Goal: Transaction & Acquisition: Purchase product/service

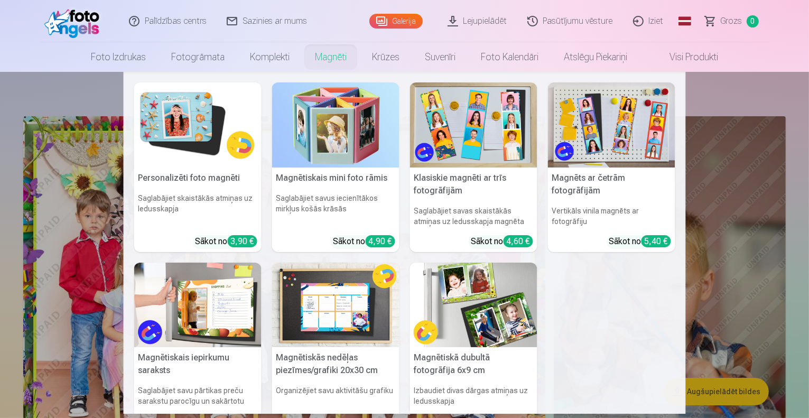
click at [330, 51] on link "Magnēti" at bounding box center [330, 57] width 57 height 30
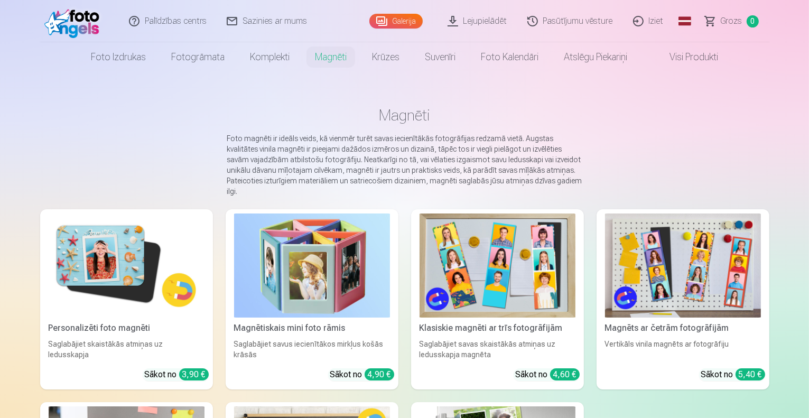
click at [87, 253] on img at bounding box center [127, 265] width 156 height 104
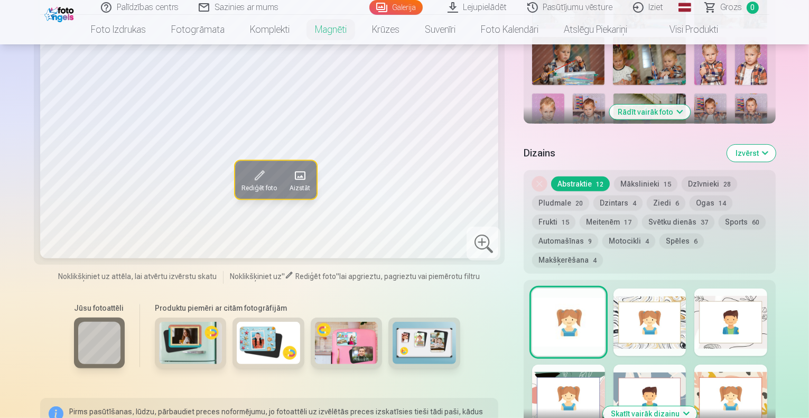
scroll to position [442, 0]
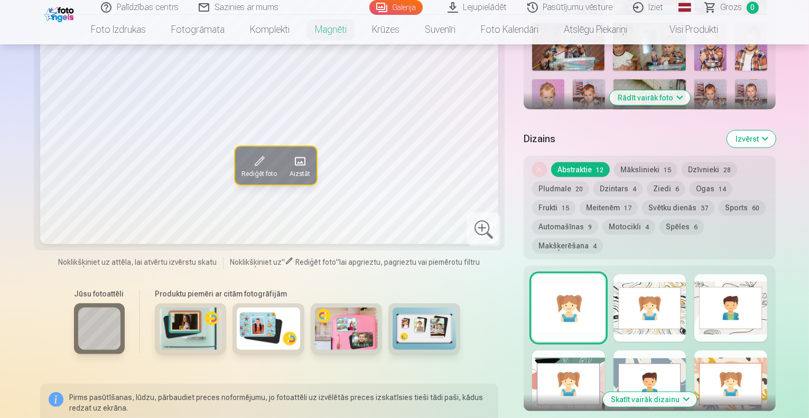
click at [667, 392] on button "Skatīt vairāk dizainu" at bounding box center [650, 399] width 94 height 15
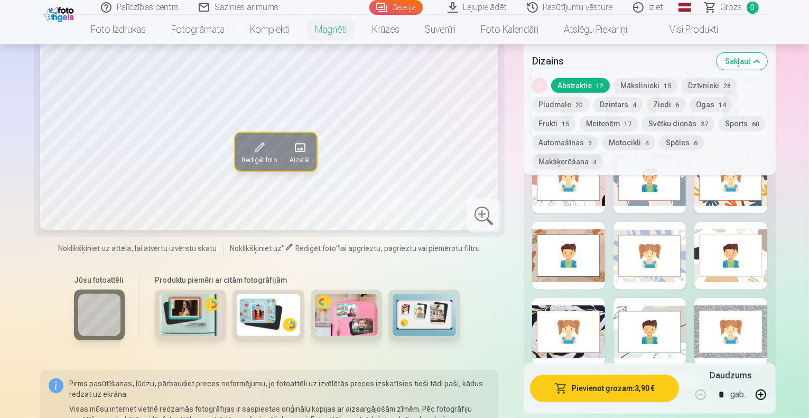
scroll to position [645, 0]
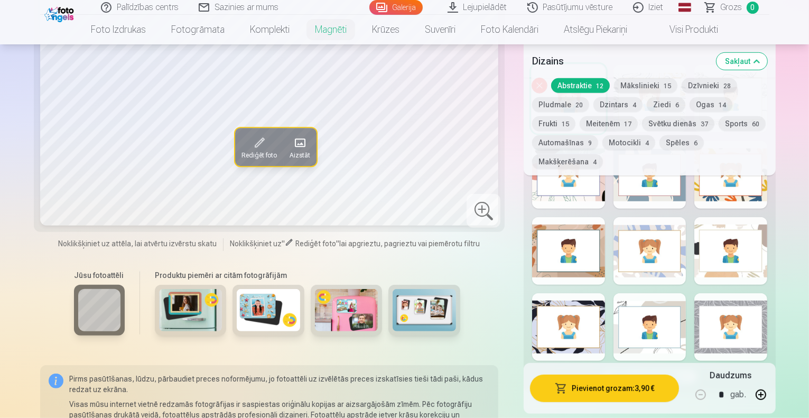
click at [614, 83] on button "Mākslinieki 15" at bounding box center [645, 85] width 63 height 15
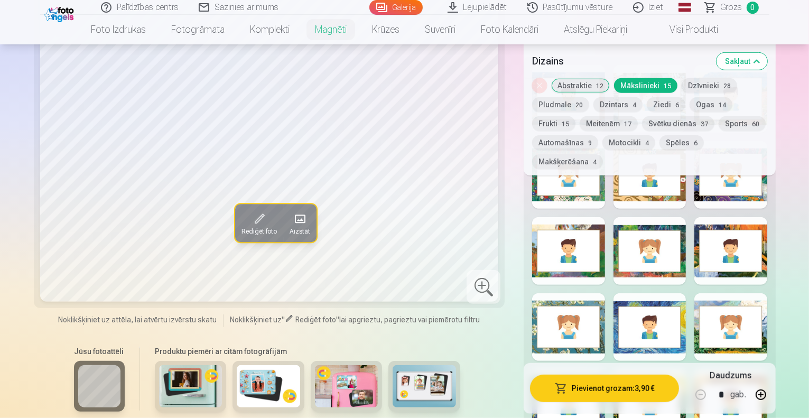
click at [682, 84] on button "Dzīvnieki 28" at bounding box center [709, 85] width 55 height 15
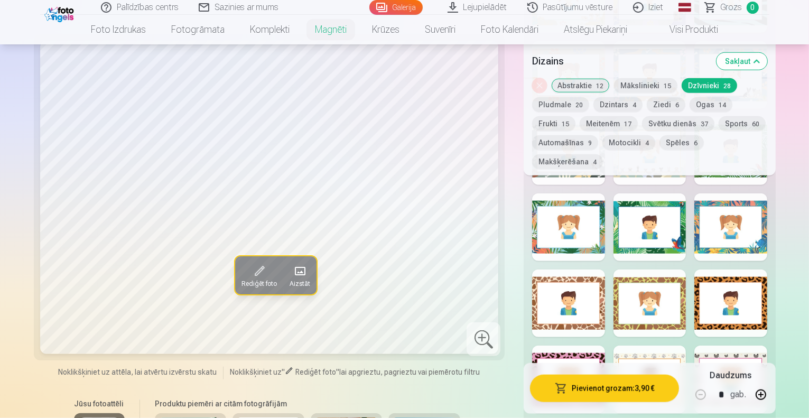
scroll to position [957, 0]
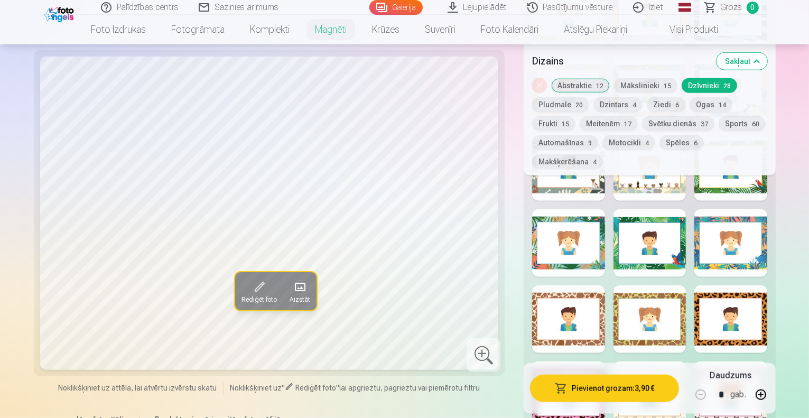
click at [589, 97] on button "Pludmale 20" at bounding box center [560, 104] width 57 height 15
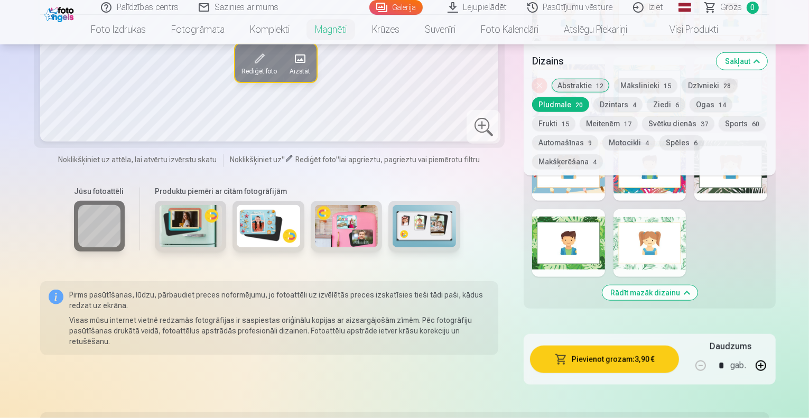
click at [593, 100] on button "Dzintars 4" at bounding box center [617, 104] width 49 height 15
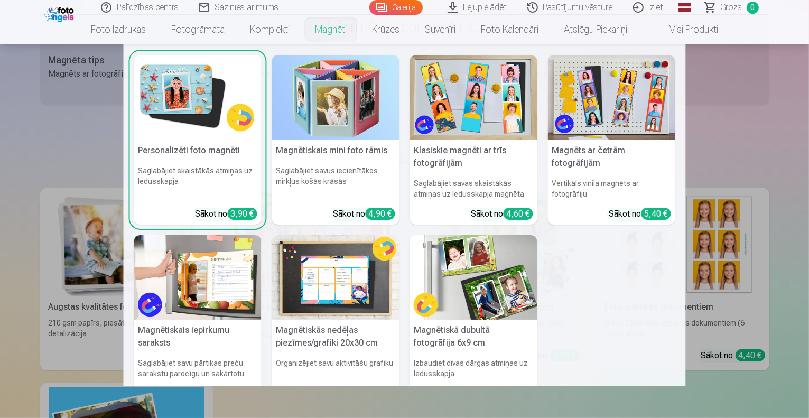
click at [334, 27] on link "Magnēti" at bounding box center [330, 30] width 57 height 30
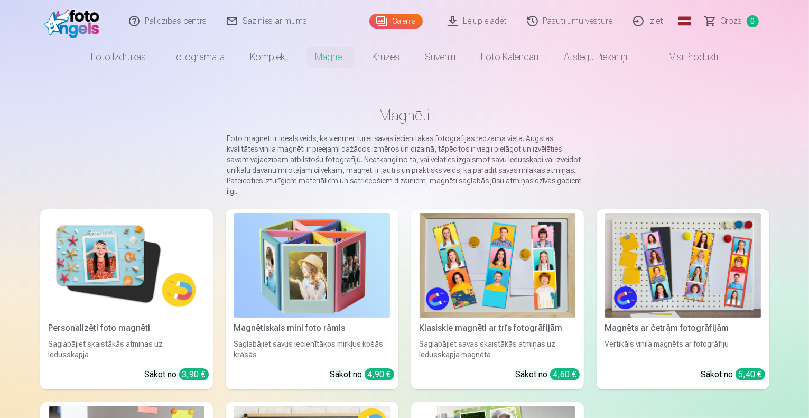
click at [71, 260] on img at bounding box center [127, 265] width 156 height 104
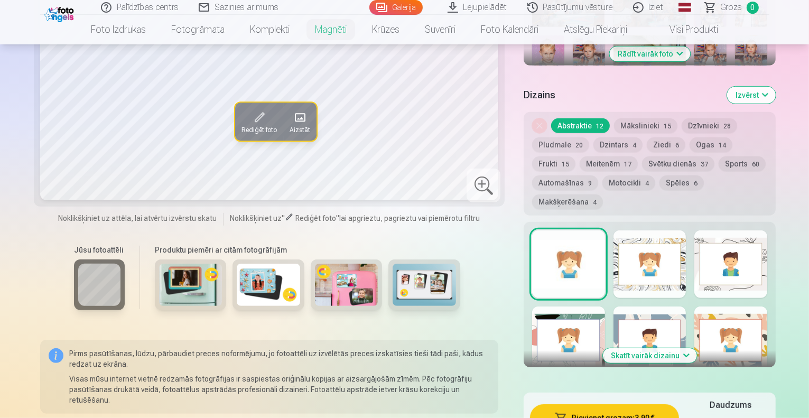
scroll to position [495, 0]
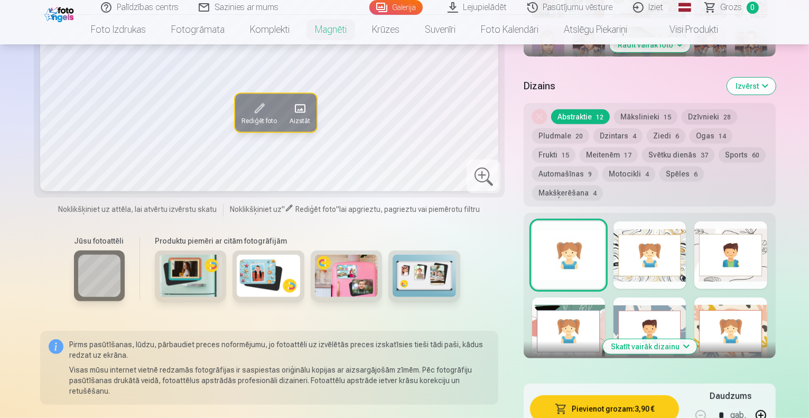
click at [593, 128] on button "Dzintars 4" at bounding box center [617, 135] width 49 height 15
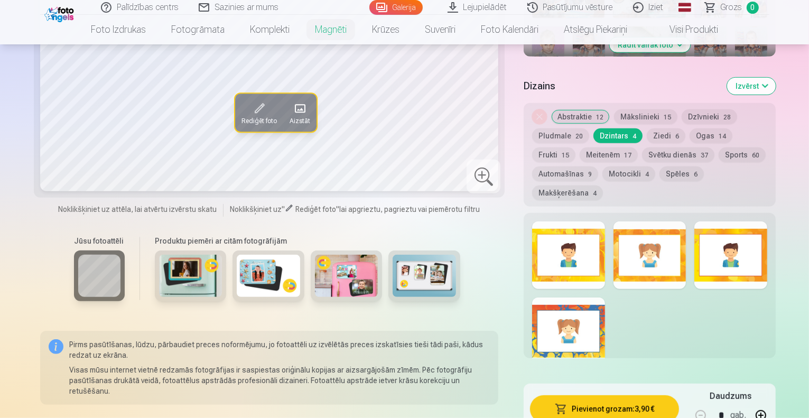
click at [647, 128] on button "Ziedi 6" at bounding box center [666, 135] width 39 height 15
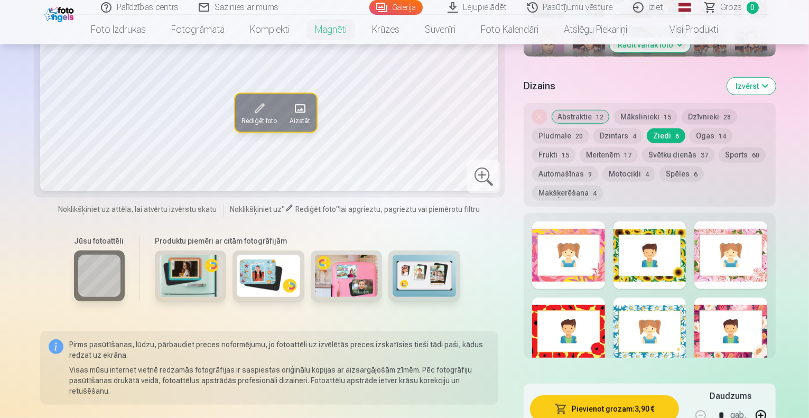
click at [690, 128] on button "Ogas 14" at bounding box center [711, 135] width 43 height 15
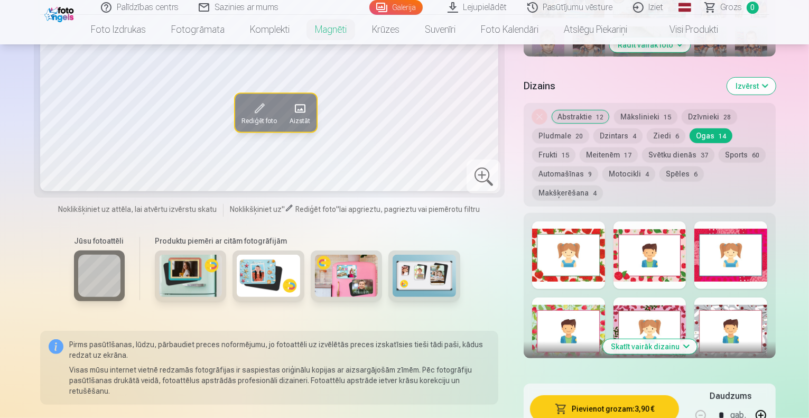
click at [575, 147] on button "Frukti 15" at bounding box center [553, 154] width 43 height 15
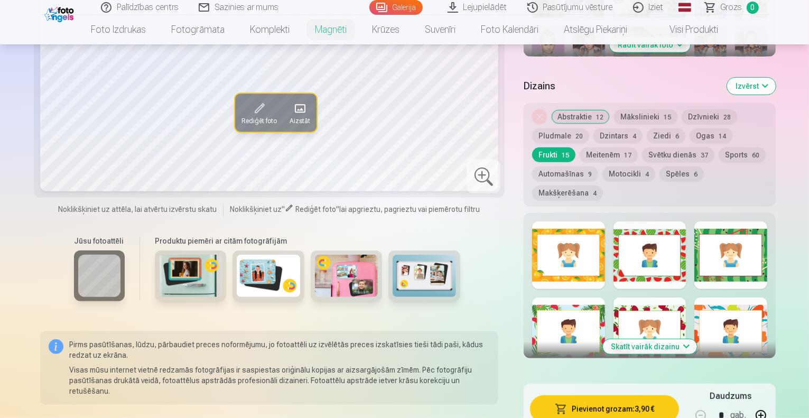
click at [642, 147] on button "Svētku dienās 37" at bounding box center [678, 154] width 72 height 15
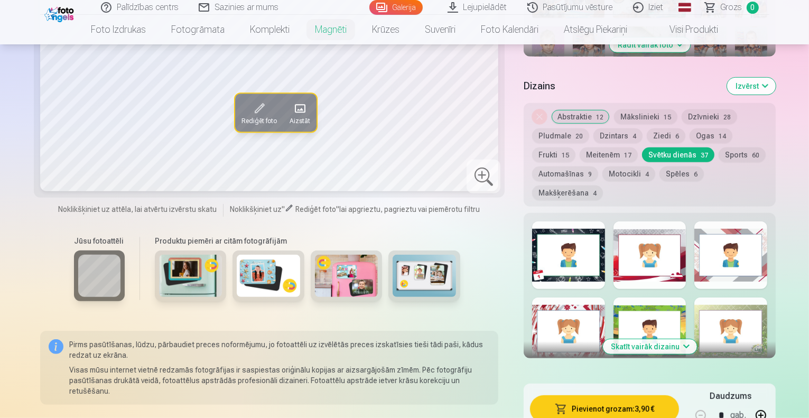
click at [719, 147] on button "Sports 60" at bounding box center [742, 154] width 47 height 15
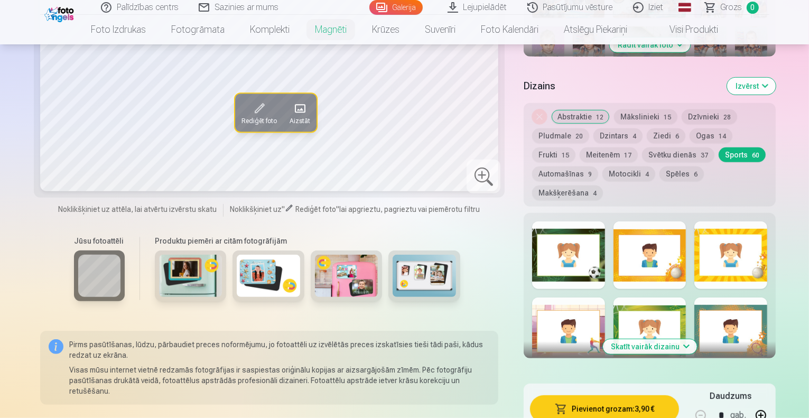
click at [598, 166] on button "Automašīnas 9" at bounding box center [565, 173] width 66 height 15
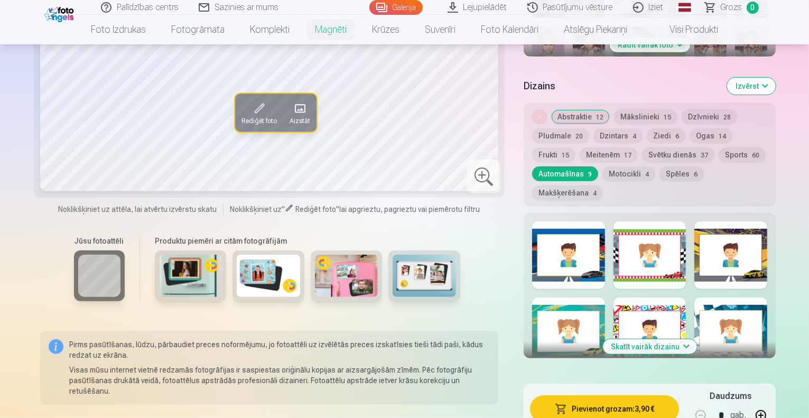
click at [655, 166] on button "Motocikli 4" at bounding box center [628, 173] width 53 height 15
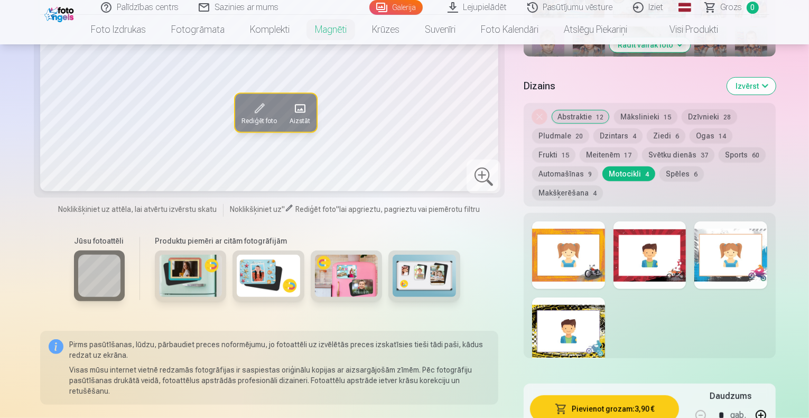
click at [704, 166] on button "Spēles 6" at bounding box center [681, 173] width 44 height 15
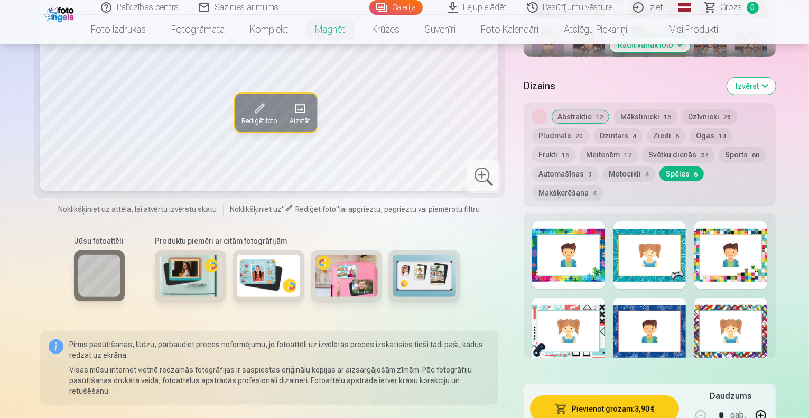
click at [544, 185] on button "Makšķerēšana 4" at bounding box center [567, 192] width 71 height 15
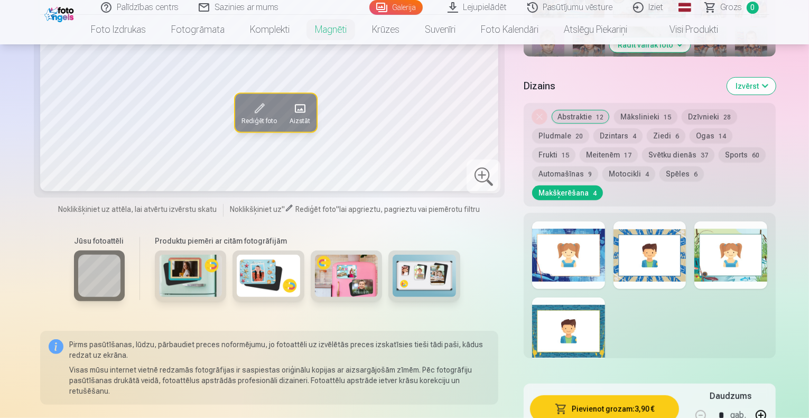
click at [682, 109] on button "Dzīvnieki 28" at bounding box center [709, 116] width 55 height 15
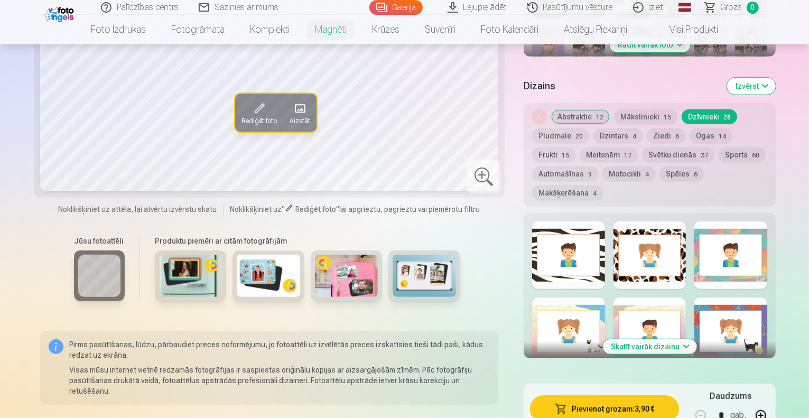
click at [677, 339] on button "Skatīt vairāk dizainu" at bounding box center [650, 346] width 94 height 15
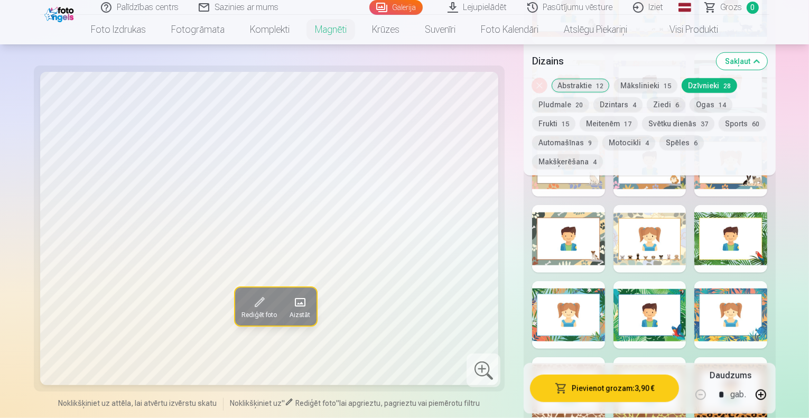
scroll to position [886, 0]
click at [623, 86] on button "Mākslinieki 15" at bounding box center [645, 85] width 63 height 15
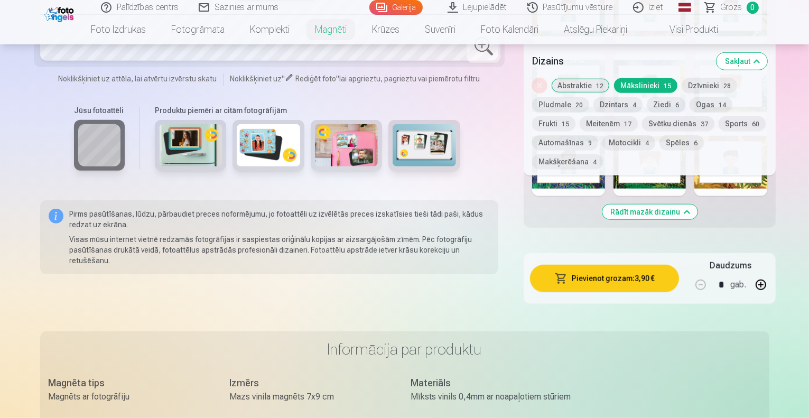
click at [562, 83] on button "Abstraktie 12" at bounding box center [580, 85] width 59 height 15
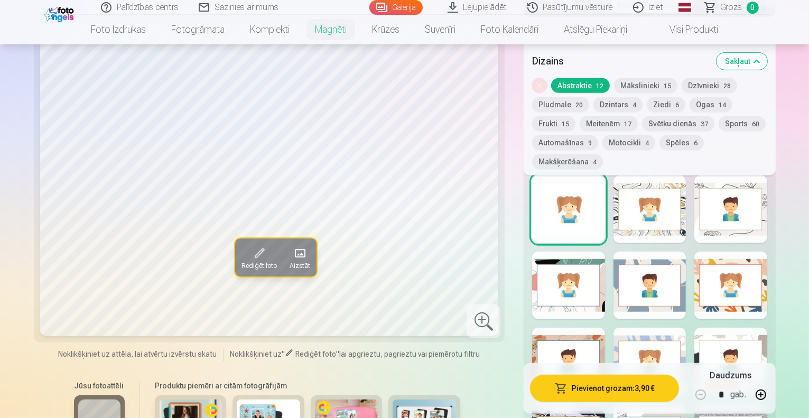
scroll to position [545, 0]
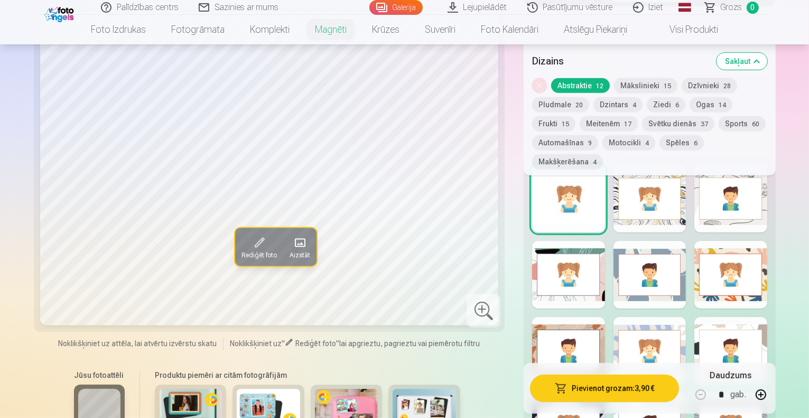
click at [626, 81] on button "Mākslinieki 15" at bounding box center [645, 85] width 63 height 15
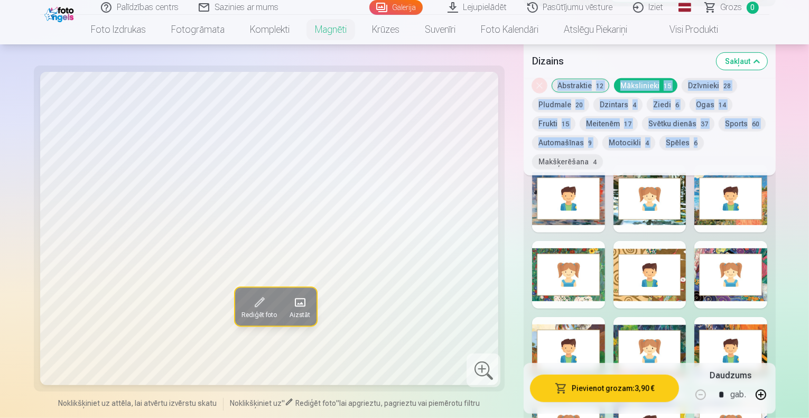
drag, startPoint x: 808, startPoint y: 73, endPoint x: 811, endPoint y: 82, distance: 9.5
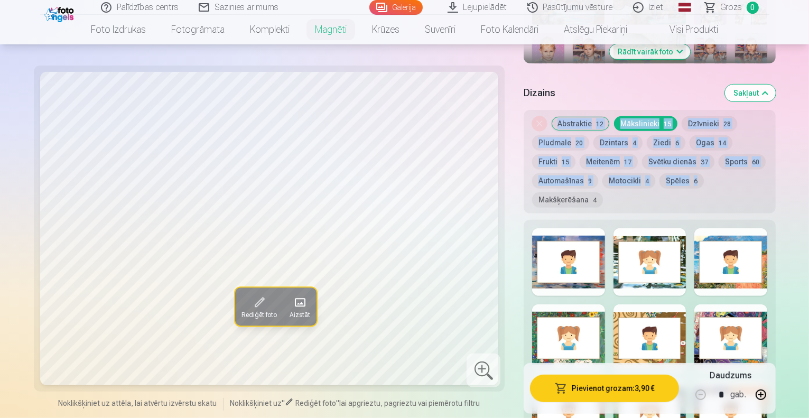
scroll to position [498, 0]
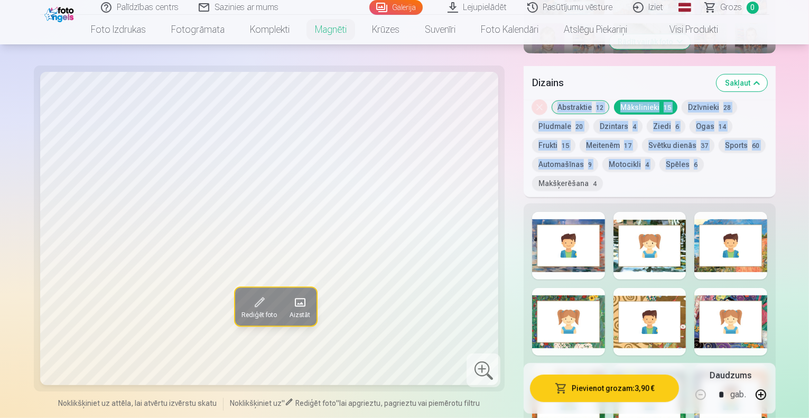
click at [682, 100] on button "Dzīvnieki 28" at bounding box center [709, 107] width 55 height 15
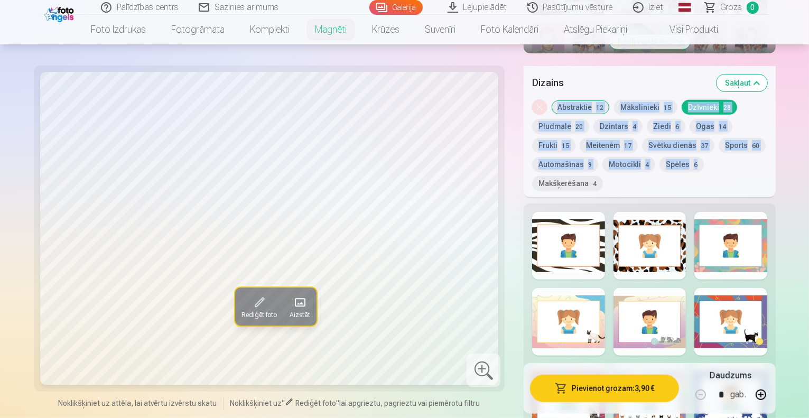
click at [776, 100] on div "Noņemiet dizainu Abstraktie 12 Mākslinieki 15 Dzīvnieki 28 Pludmale 20 Dzintars…" at bounding box center [650, 148] width 252 height 97
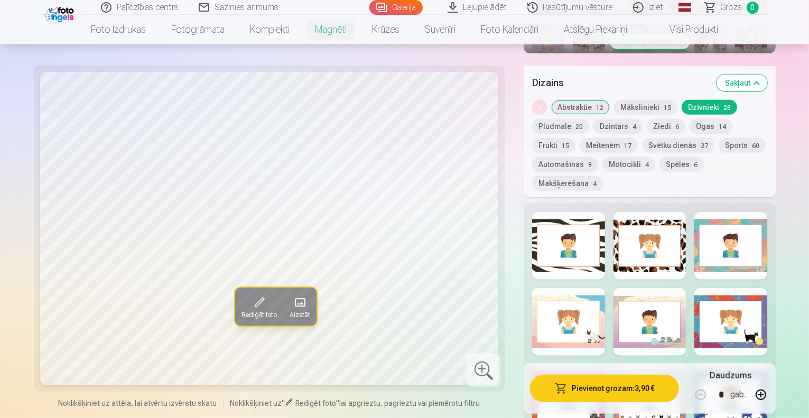
click at [647, 119] on button "Ziedi 6" at bounding box center [666, 126] width 39 height 15
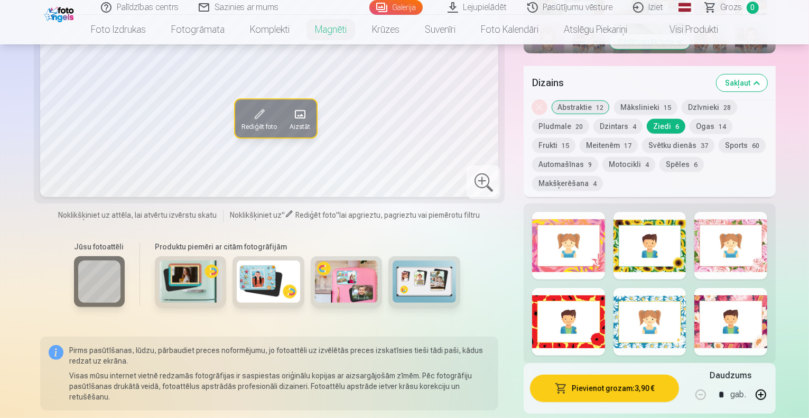
click at [690, 119] on button "Ogas 14" at bounding box center [711, 126] width 43 height 15
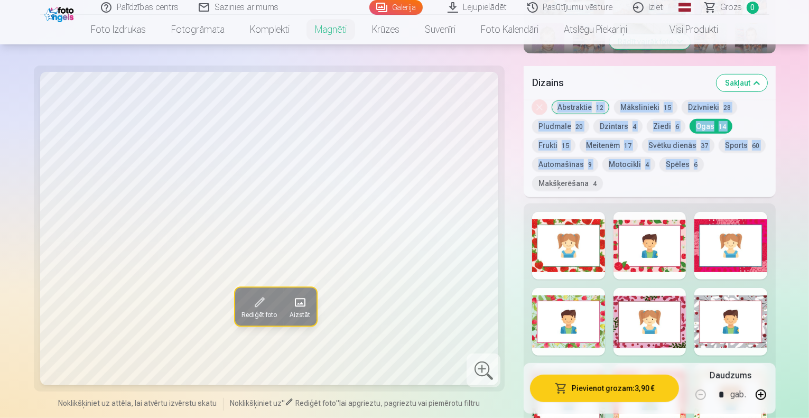
drag, startPoint x: 808, startPoint y: 69, endPoint x: 811, endPoint y: 84, distance: 15.1
click at [776, 100] on div "Noņemiet dizainu Abstraktie 12 Mākslinieki 15 Dzīvnieki 28 Pludmale 20 Dzintars…" at bounding box center [650, 148] width 252 height 97
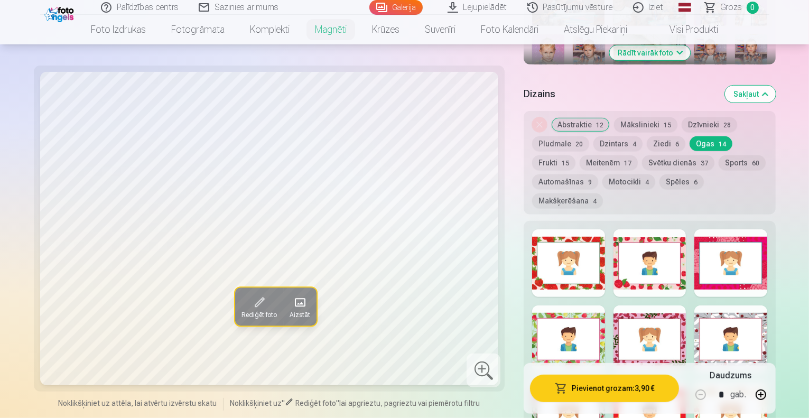
scroll to position [452, 0]
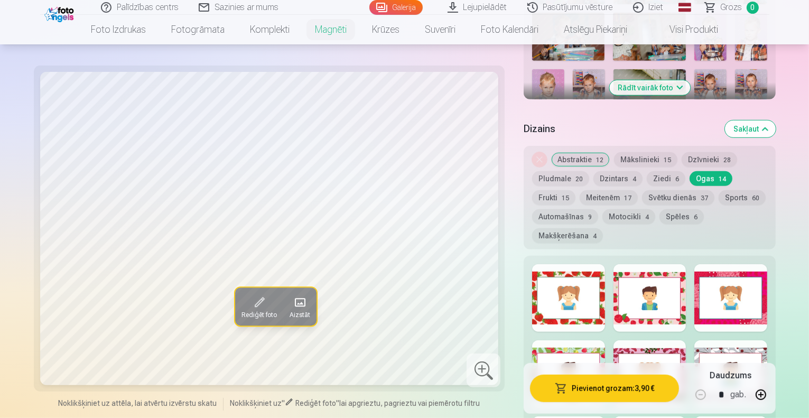
click at [575, 190] on button "Frukti 15" at bounding box center [553, 197] width 43 height 15
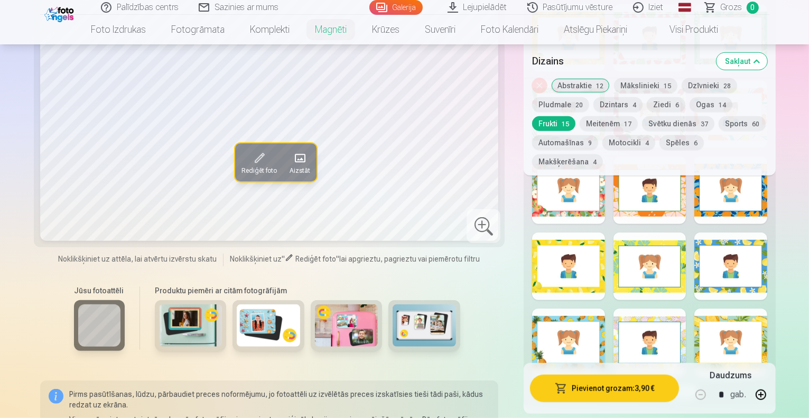
scroll to position [716, 0]
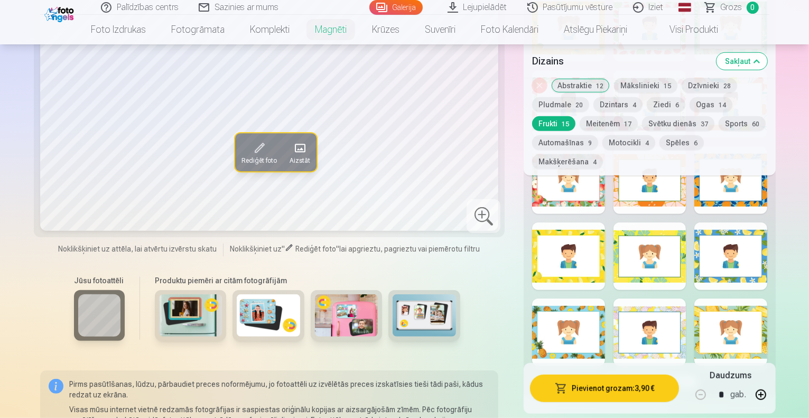
click at [686, 299] on div at bounding box center [649, 333] width 73 height 68
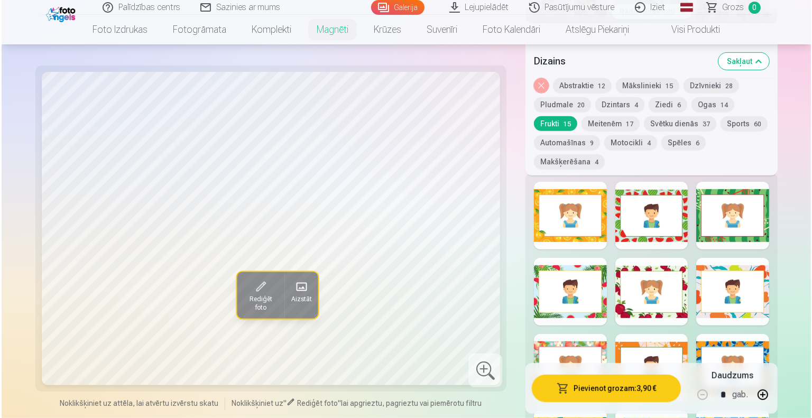
scroll to position [513, 0]
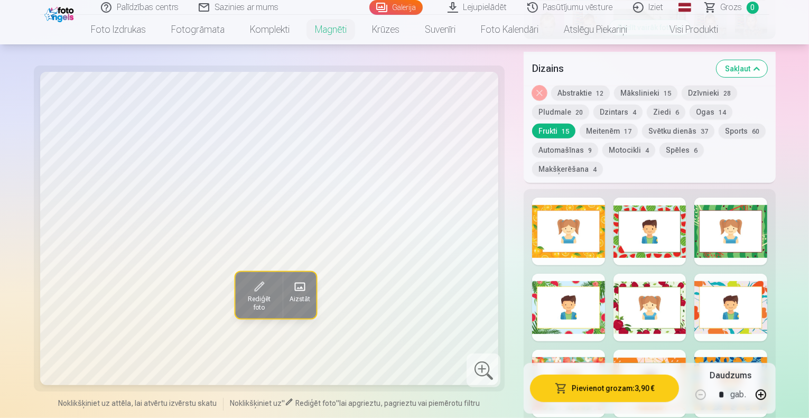
click at [290, 286] on span at bounding box center [298, 286] width 17 height 17
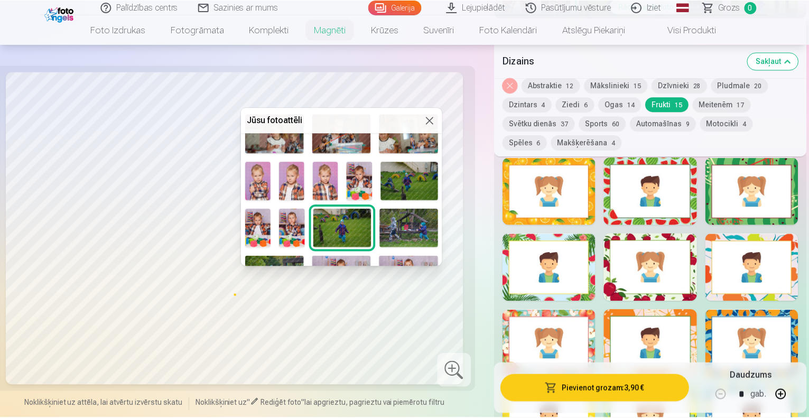
scroll to position [87, 0]
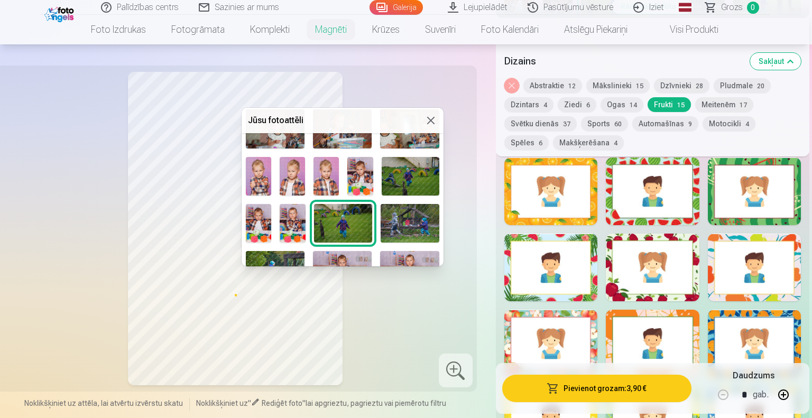
click at [263, 173] on img at bounding box center [258, 176] width 25 height 38
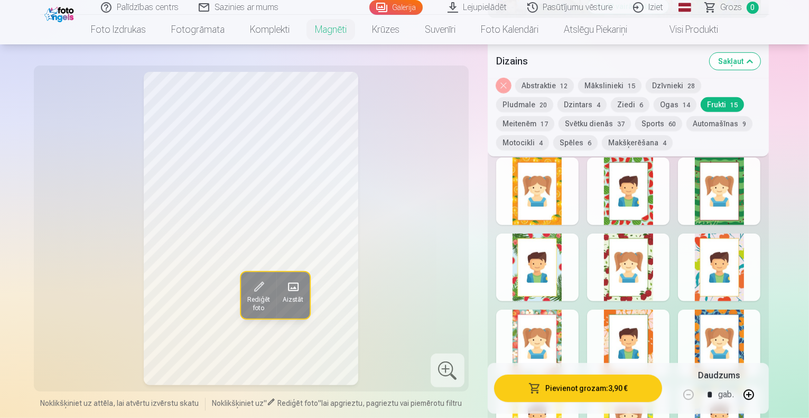
click at [654, 102] on button "Ogas 14" at bounding box center [675, 104] width 43 height 15
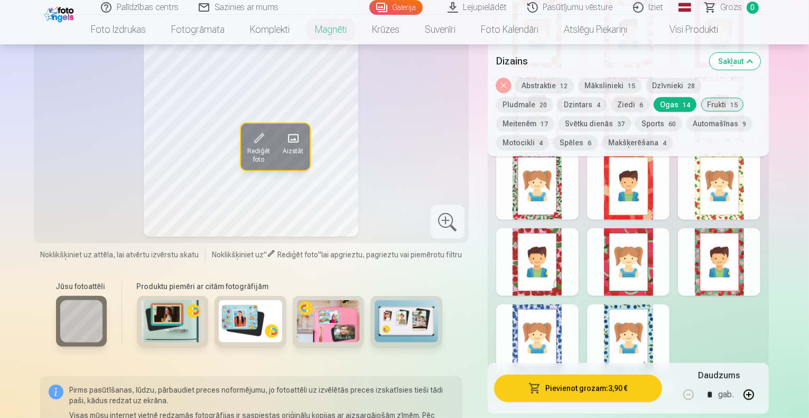
scroll to position [660, 0]
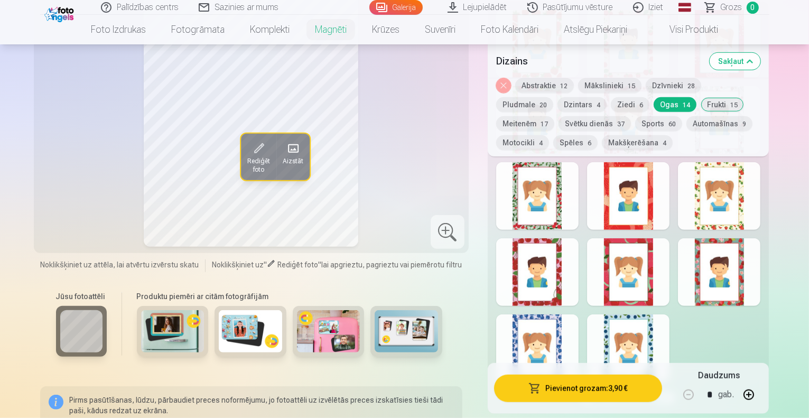
click at [543, 314] on div at bounding box center [537, 348] width 82 height 68
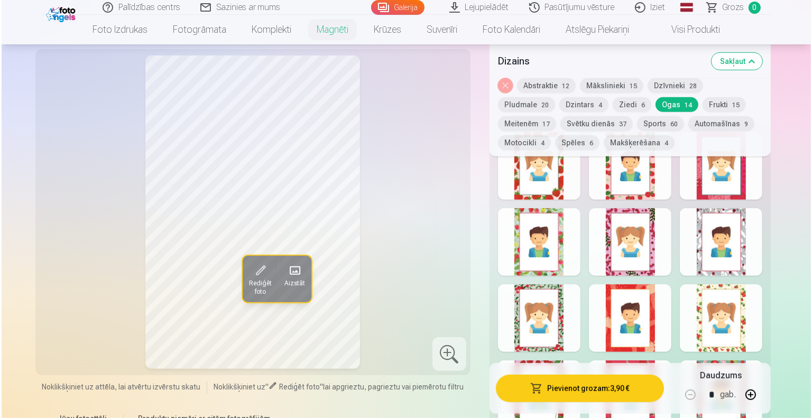
scroll to position [528, 0]
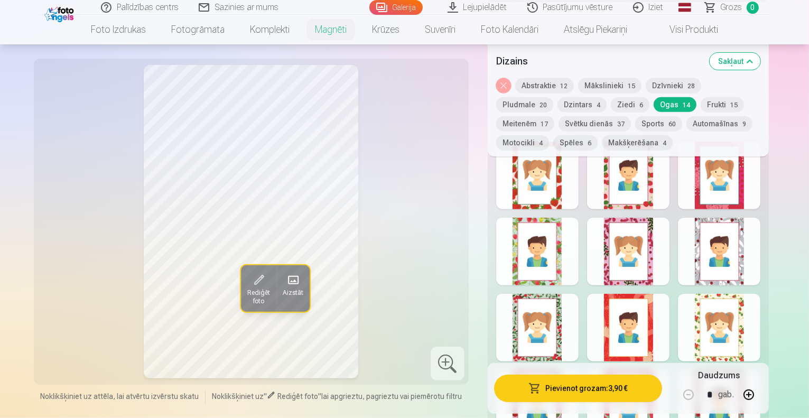
click at [284, 277] on span at bounding box center [292, 280] width 17 height 17
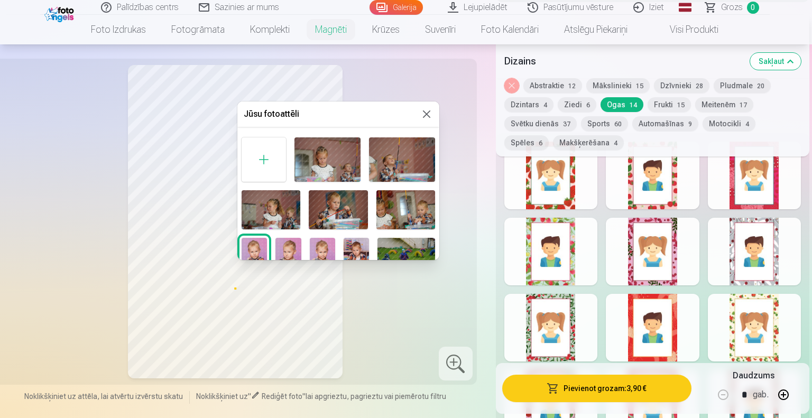
drag, startPoint x: 435, startPoint y: 137, endPoint x: 437, endPoint y: 144, distance: 7.0
click at [437, 144] on div "Jūsu fotoattēli" at bounding box center [338, 180] width 202 height 159
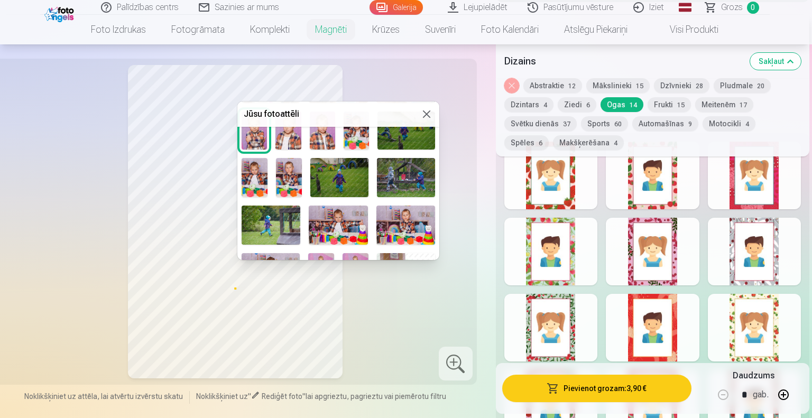
scroll to position [124, 0]
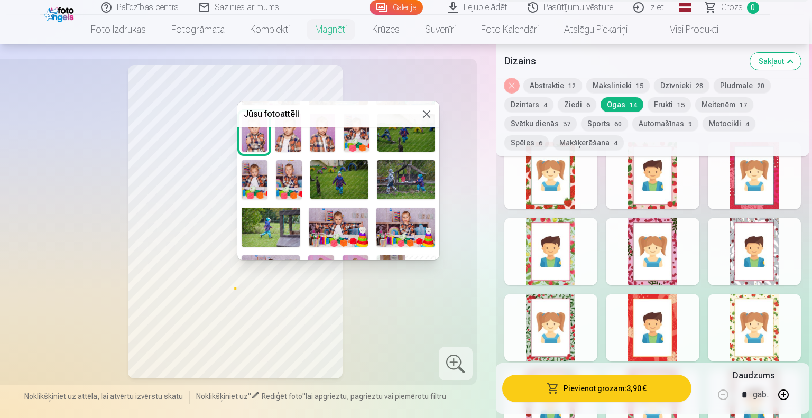
click at [294, 170] on img at bounding box center [289, 179] width 26 height 39
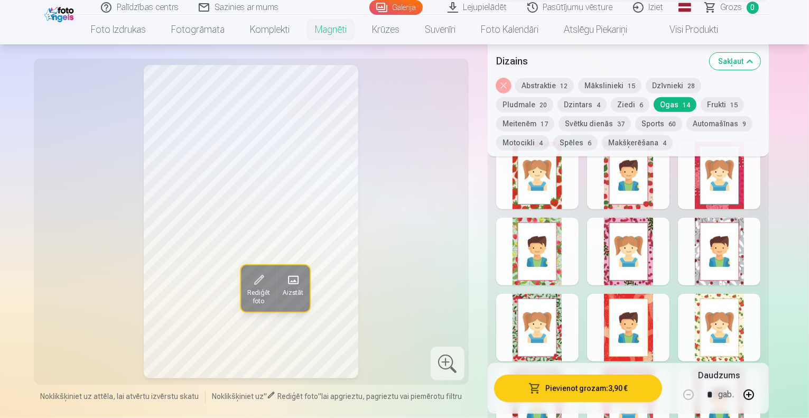
click at [284, 276] on span at bounding box center [292, 280] width 17 height 17
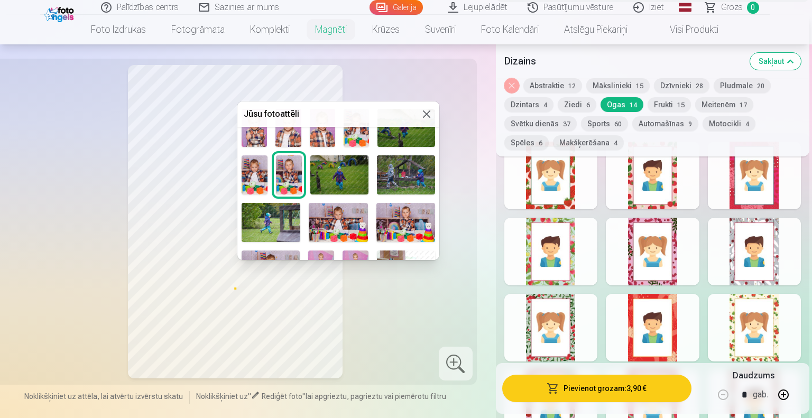
scroll to position [123, 0]
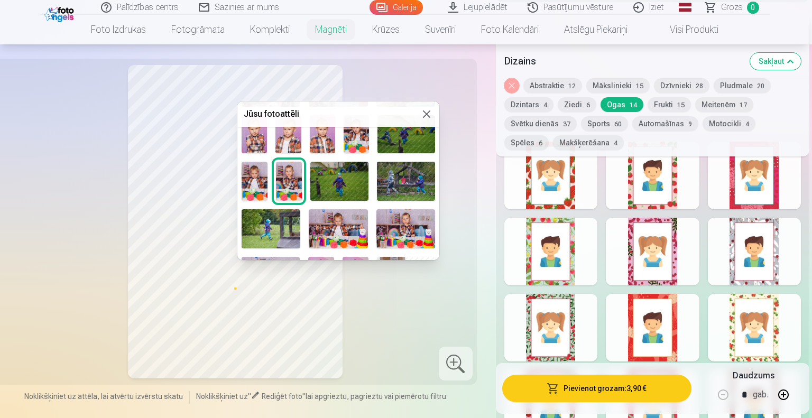
click at [256, 172] on img at bounding box center [254, 181] width 26 height 39
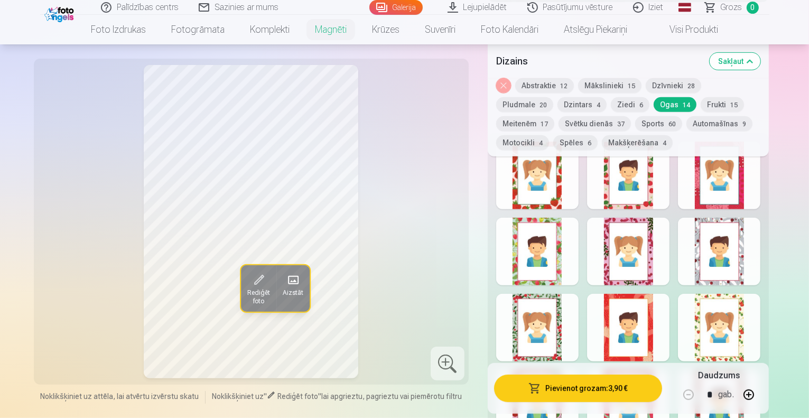
click at [282, 289] on span "Aizstāt" at bounding box center [292, 292] width 21 height 8
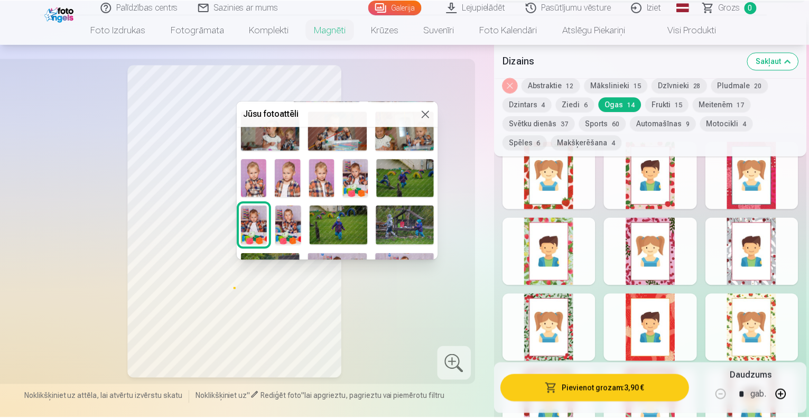
scroll to position [80, 0]
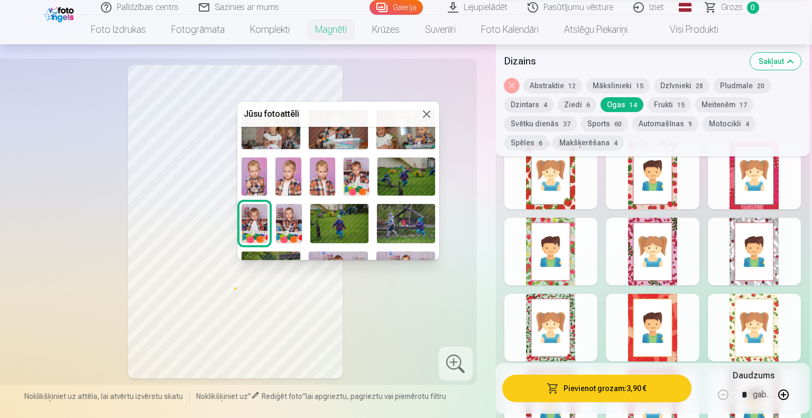
click at [356, 173] on img at bounding box center [355, 176] width 25 height 38
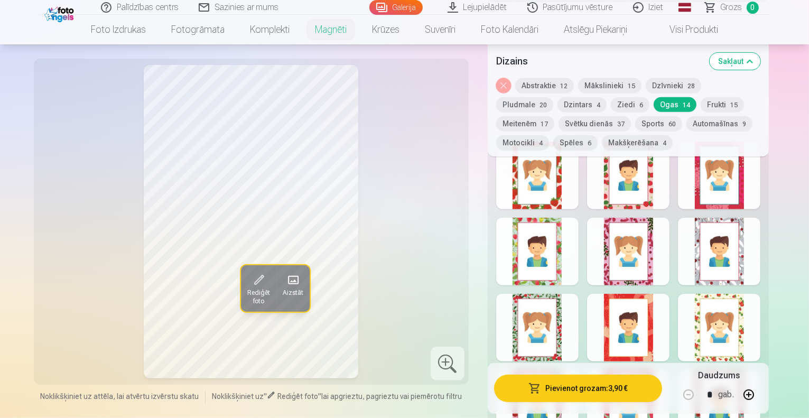
click at [284, 278] on span at bounding box center [292, 280] width 17 height 17
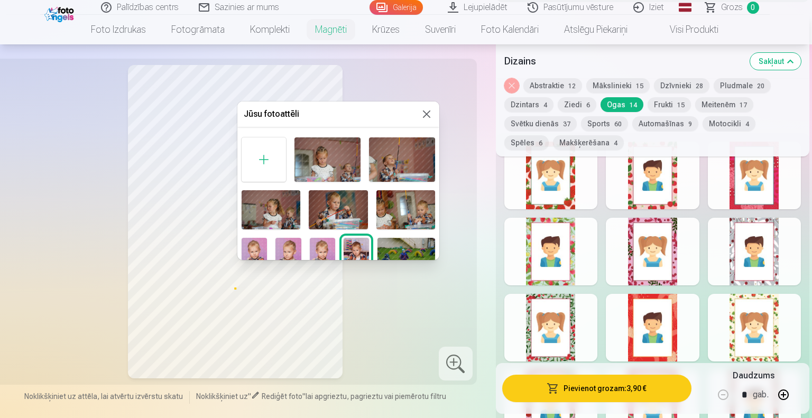
click at [321, 243] on img at bounding box center [322, 257] width 25 height 38
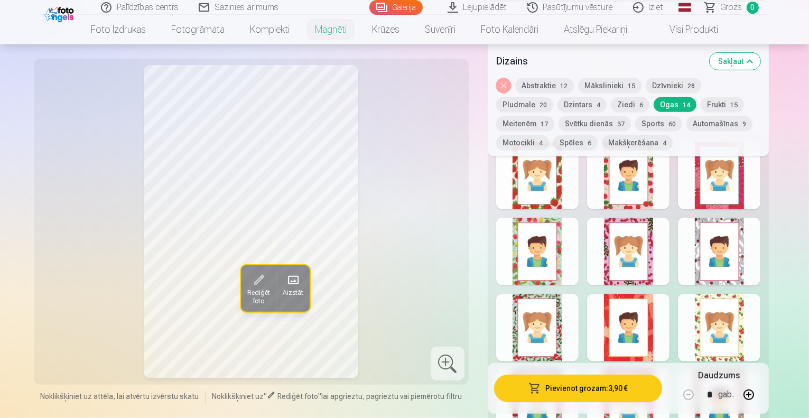
click at [284, 278] on span at bounding box center [292, 280] width 17 height 17
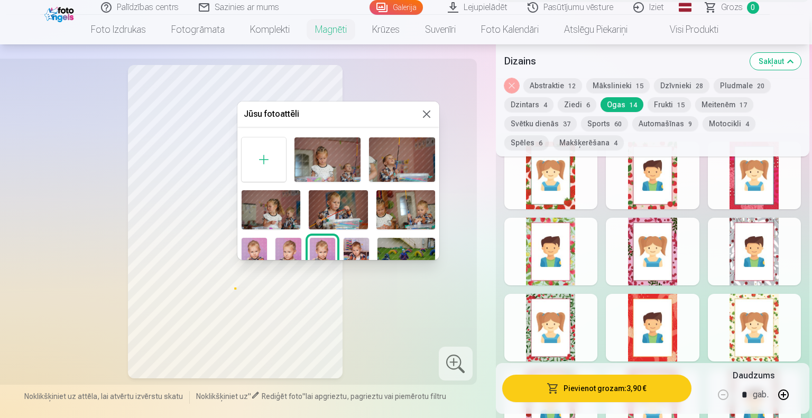
click at [290, 252] on img at bounding box center [287, 257] width 25 height 38
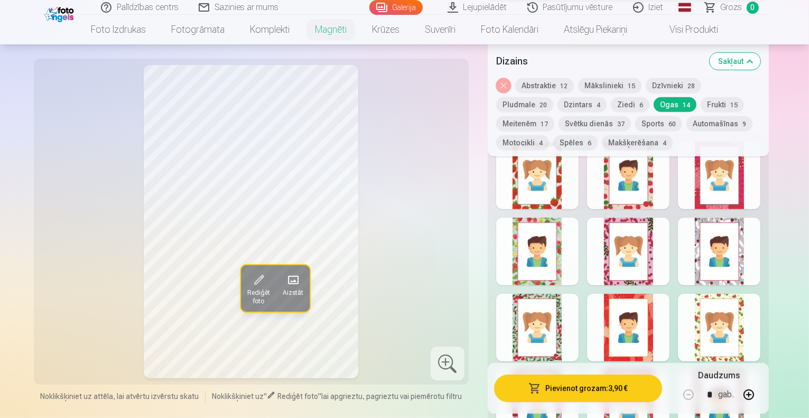
click at [284, 285] on span at bounding box center [292, 280] width 17 height 17
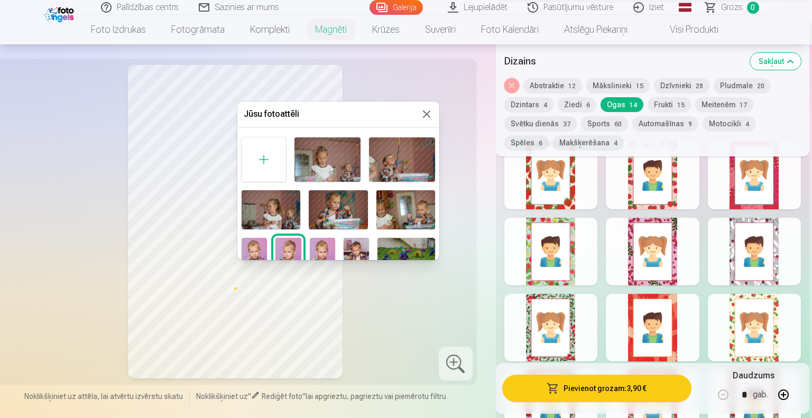
click at [255, 247] on img at bounding box center [253, 257] width 25 height 38
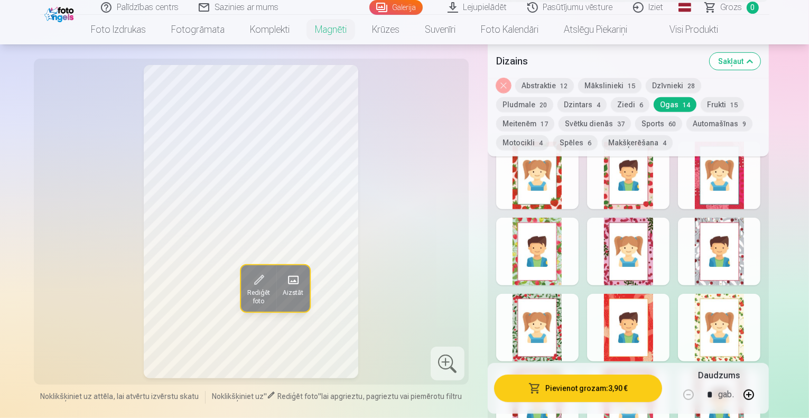
click at [573, 227] on div at bounding box center [537, 252] width 82 height 68
click at [735, 218] on div at bounding box center [719, 252] width 82 height 68
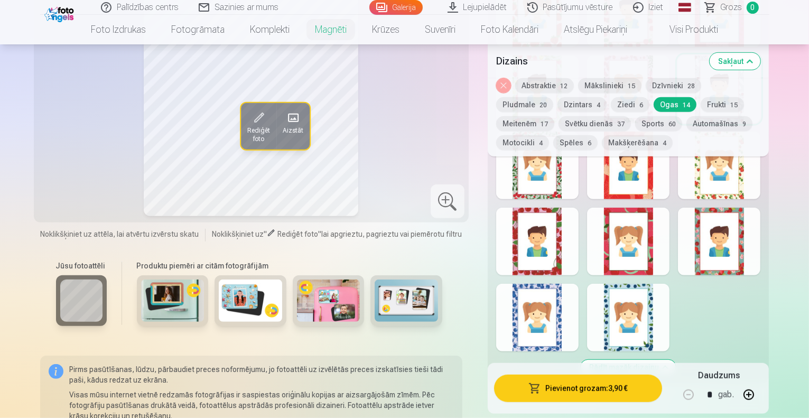
scroll to position [670, 0]
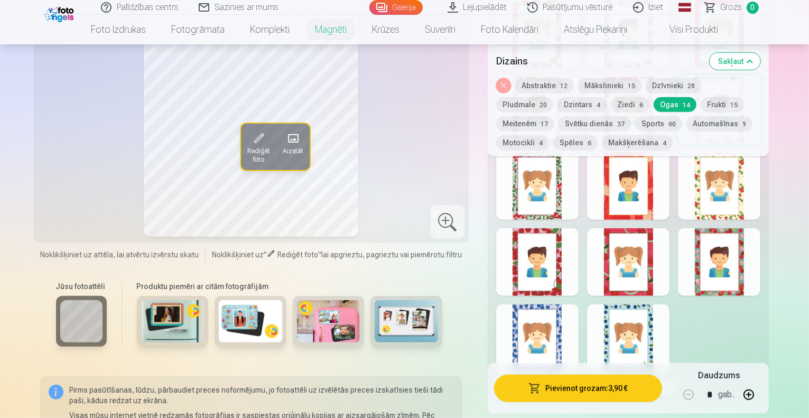
click at [744, 216] on div "Rādīt mazāk dizainu" at bounding box center [629, 198] width 282 height 412
click at [742, 228] on div at bounding box center [719, 262] width 82 height 68
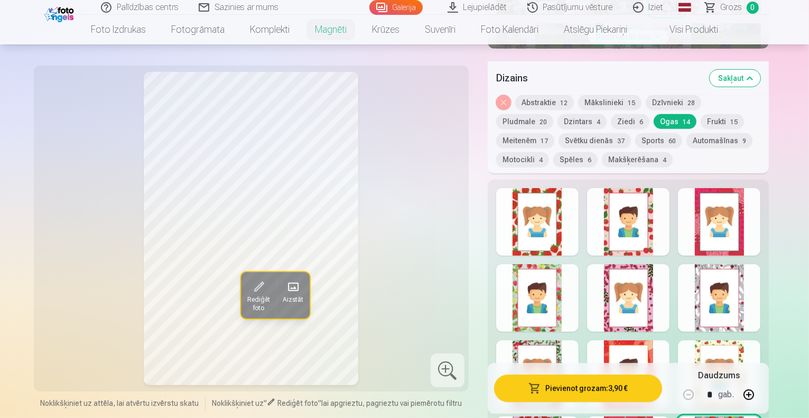
scroll to position [483, 0]
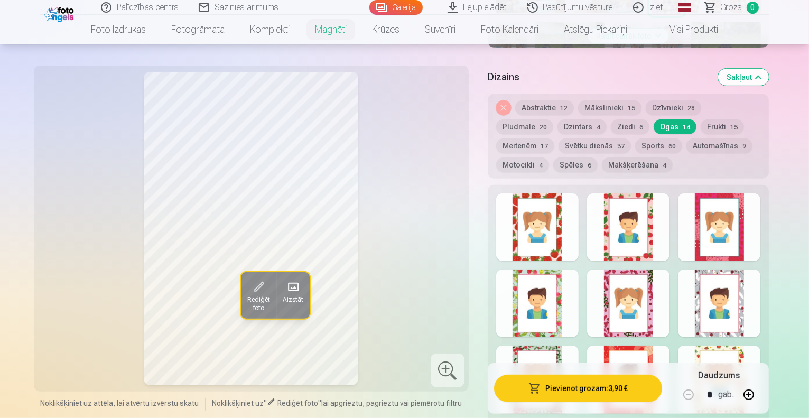
click at [572, 193] on div at bounding box center [537, 227] width 82 height 68
click at [701, 119] on button "Frukti 15" at bounding box center [722, 126] width 43 height 15
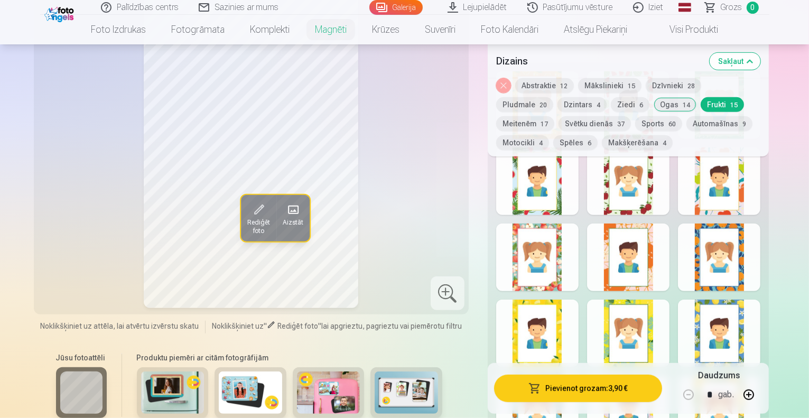
scroll to position [548, 0]
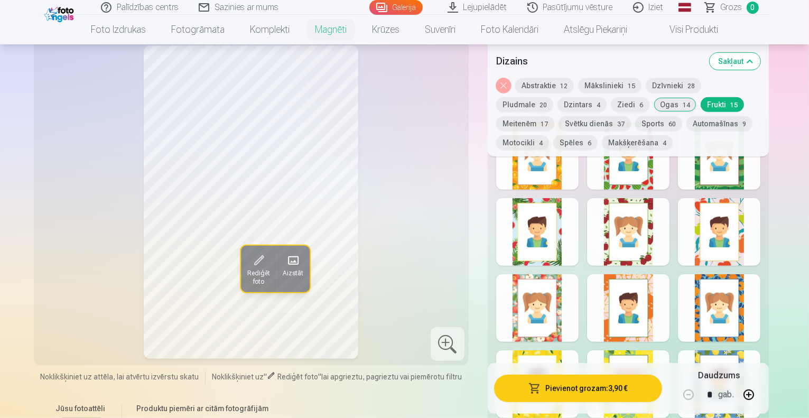
click at [573, 263] on div "Rādīt mazāk dizainu" at bounding box center [629, 320] width 282 height 412
click at [561, 274] on div at bounding box center [537, 308] width 82 height 68
click at [654, 106] on button "Ogas 14" at bounding box center [675, 104] width 43 height 15
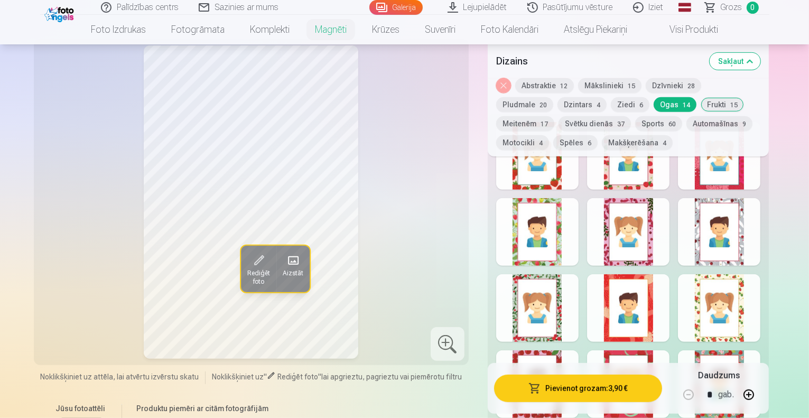
click at [634, 167] on div at bounding box center [628, 156] width 82 height 68
click at [636, 307] on div at bounding box center [628, 308] width 82 height 68
click at [571, 239] on div at bounding box center [537, 232] width 82 height 68
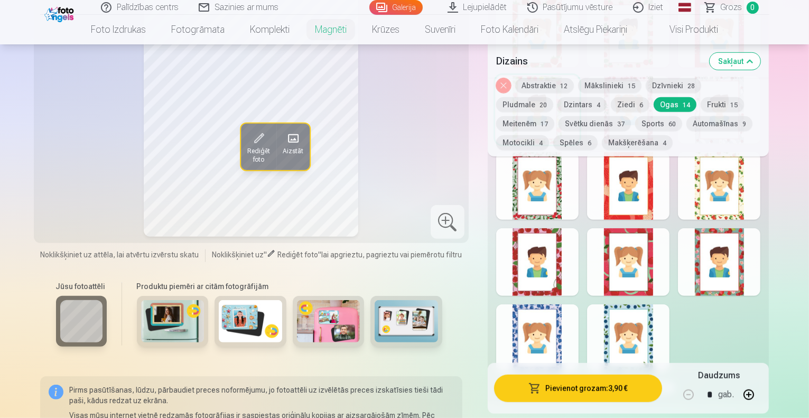
scroll to position [665, 0]
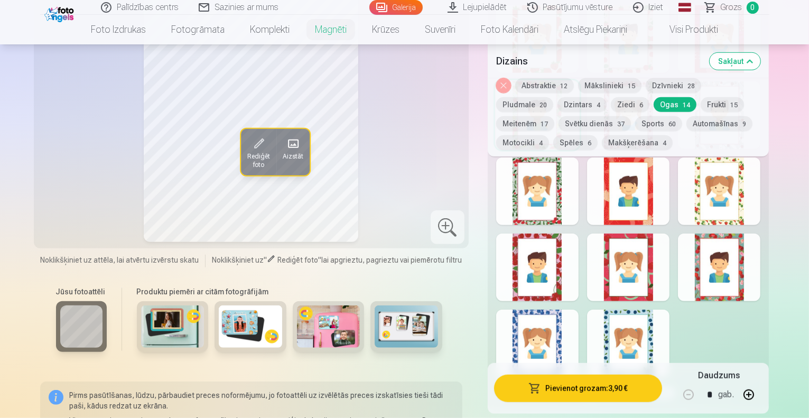
click at [660, 249] on div at bounding box center [628, 268] width 82 height 68
click at [565, 239] on div at bounding box center [537, 268] width 82 height 68
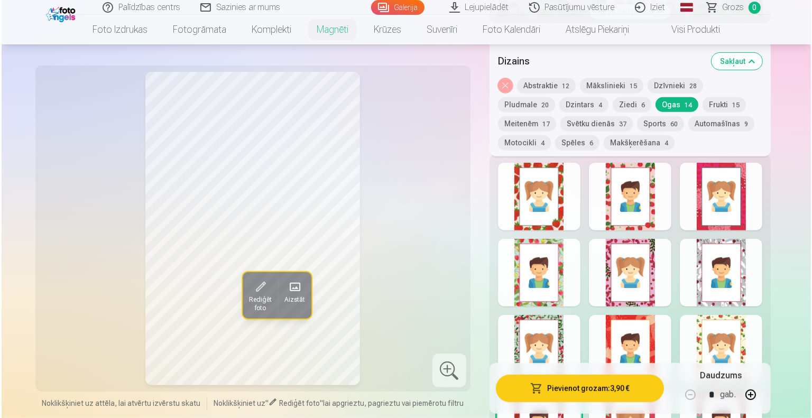
scroll to position [508, 0]
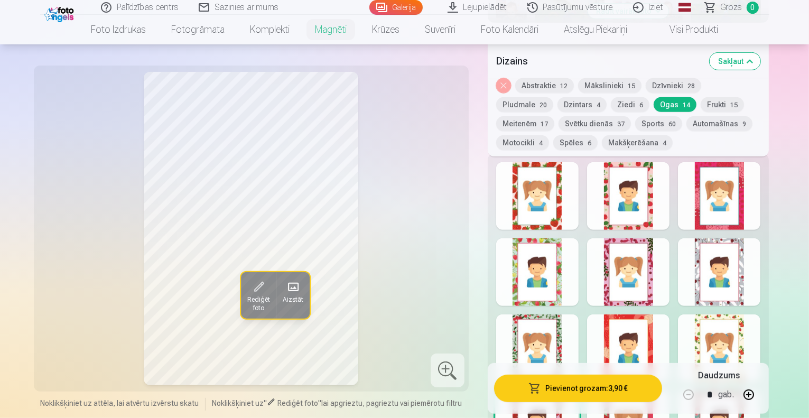
click at [573, 179] on div at bounding box center [537, 196] width 82 height 68
click at [583, 386] on button "Pievienot grozam : 3,90 €" at bounding box center [578, 388] width 169 height 27
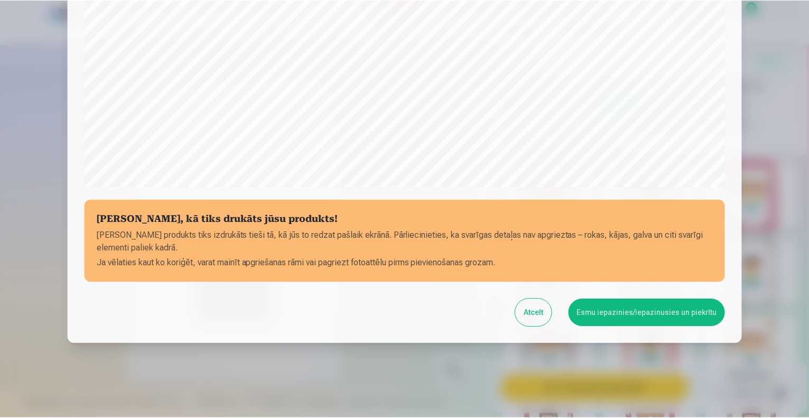
scroll to position [342, 0]
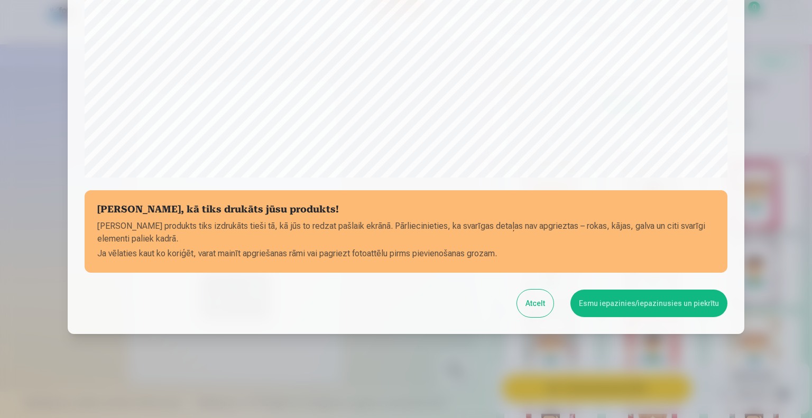
click at [624, 304] on button "Esmu iepazinies/iepazinusies un piekrītu" at bounding box center [648, 303] width 157 height 27
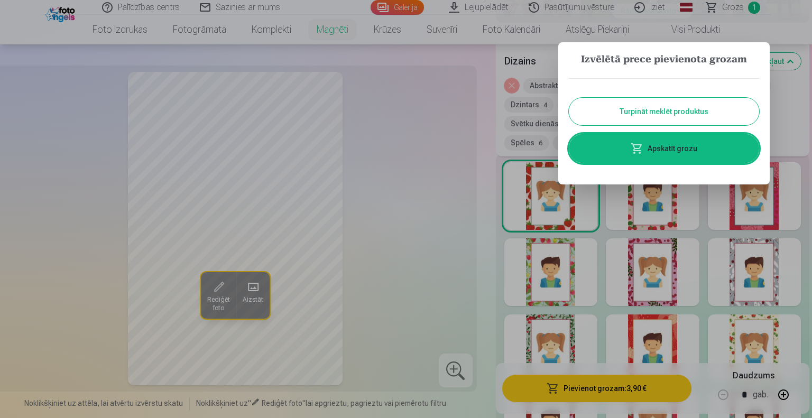
click at [615, 106] on button "Turpināt meklēt produktus" at bounding box center [664, 111] width 190 height 27
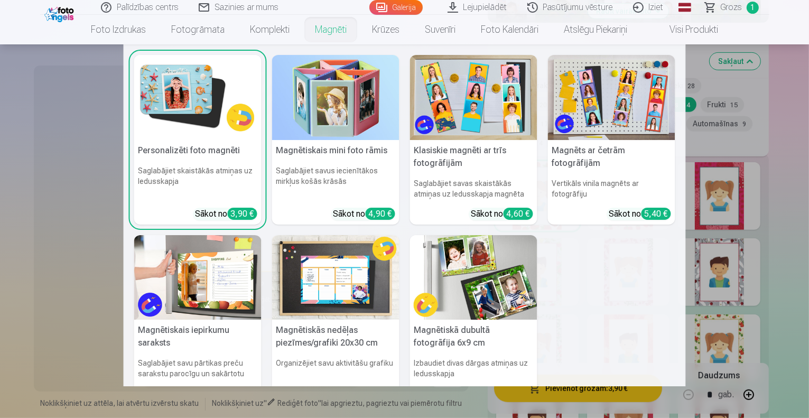
click at [474, 84] on img at bounding box center [473, 97] width 127 height 85
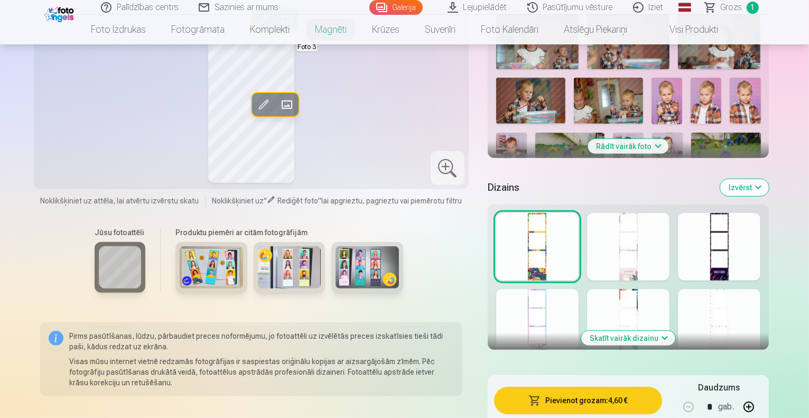
scroll to position [392, 0]
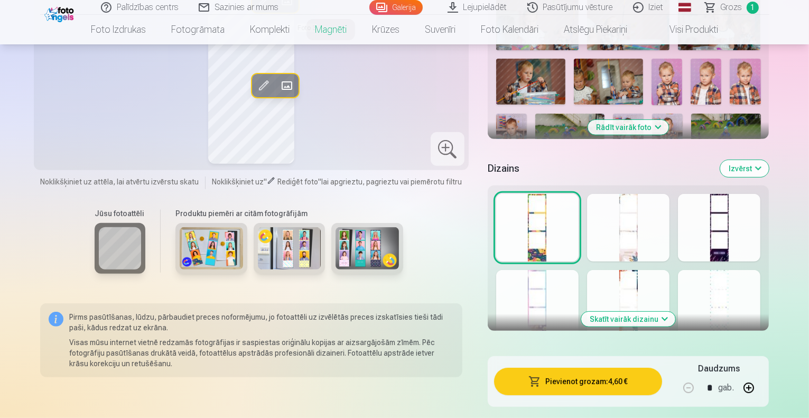
click at [675, 312] on button "Skatīt vairāk dizainu" at bounding box center [628, 319] width 94 height 15
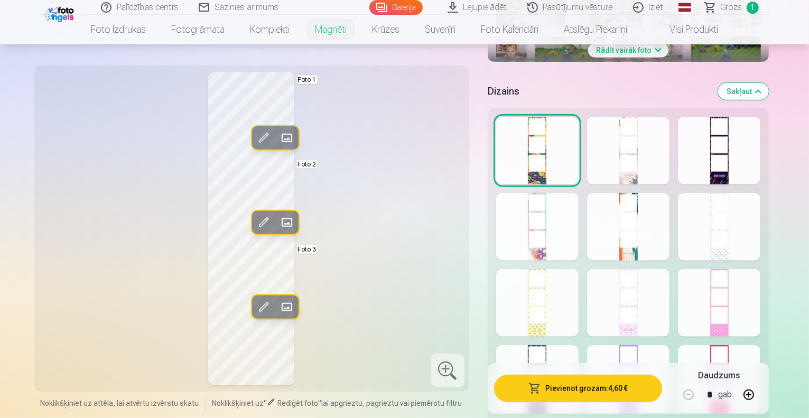
scroll to position [473, 0]
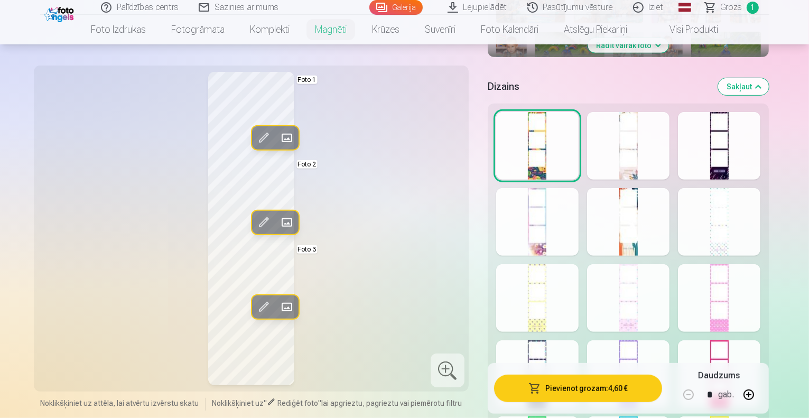
click at [657, 141] on div at bounding box center [628, 146] width 82 height 68
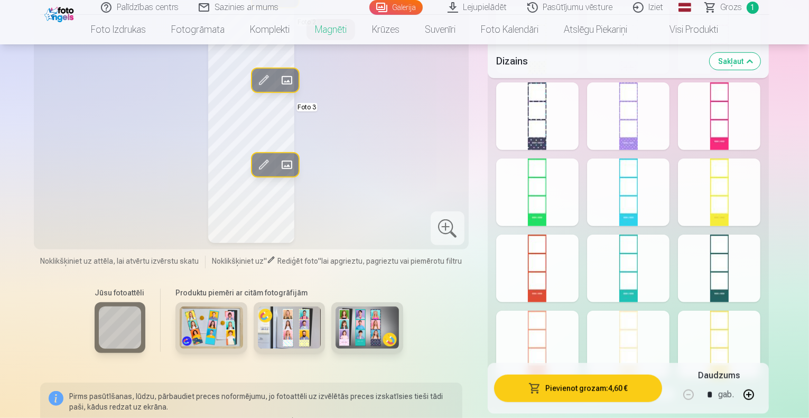
scroll to position [725, 0]
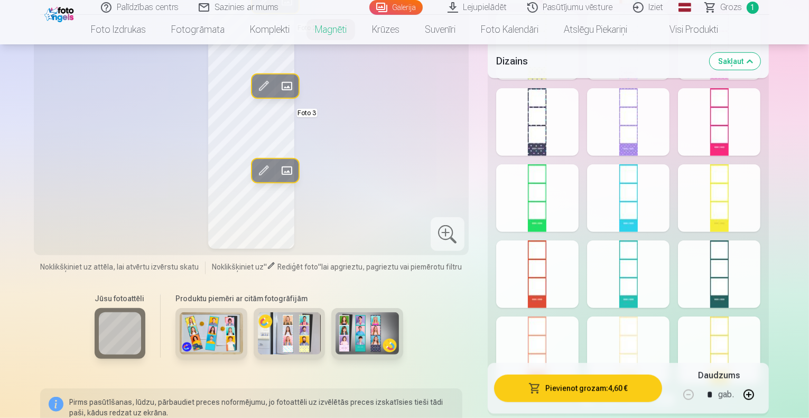
drag, startPoint x: 811, startPoint y: 84, endPoint x: 608, endPoint y: 230, distance: 250.3
click at [608, 230] on div "Rādīt mazāk dizainu" at bounding box center [629, 134] width 282 height 564
click at [656, 257] on div at bounding box center [628, 274] width 82 height 68
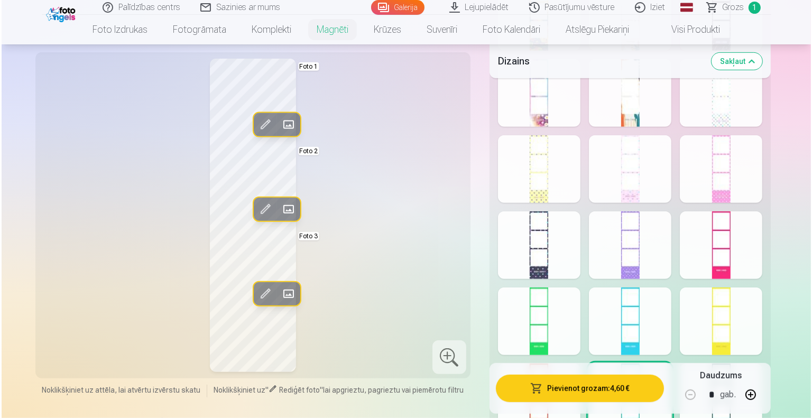
scroll to position [520, 0]
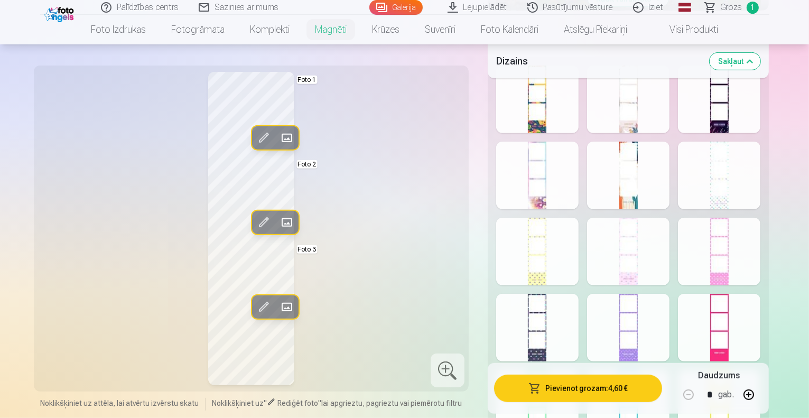
click at [655, 181] on div at bounding box center [628, 176] width 82 height 68
click at [278, 139] on span at bounding box center [286, 137] width 17 height 17
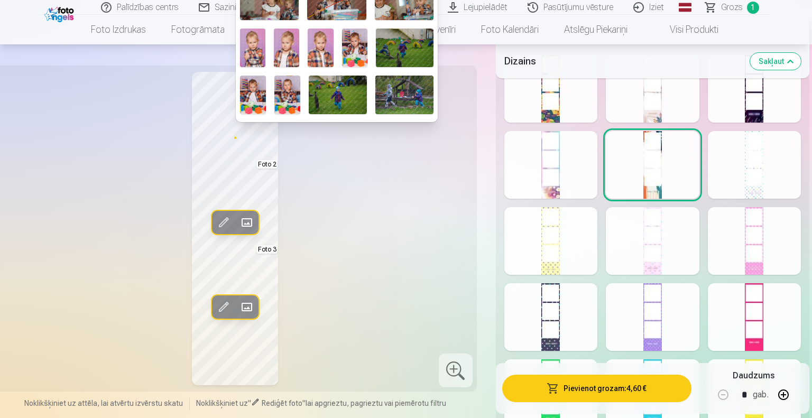
scroll to position [77, 0]
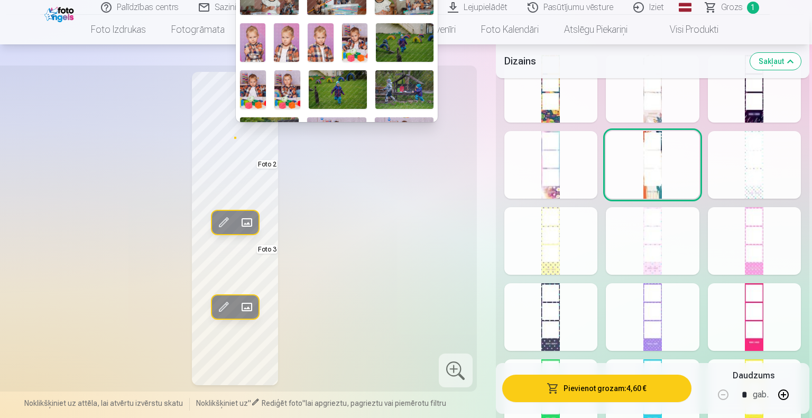
click at [287, 77] on img at bounding box center [287, 89] width 26 height 39
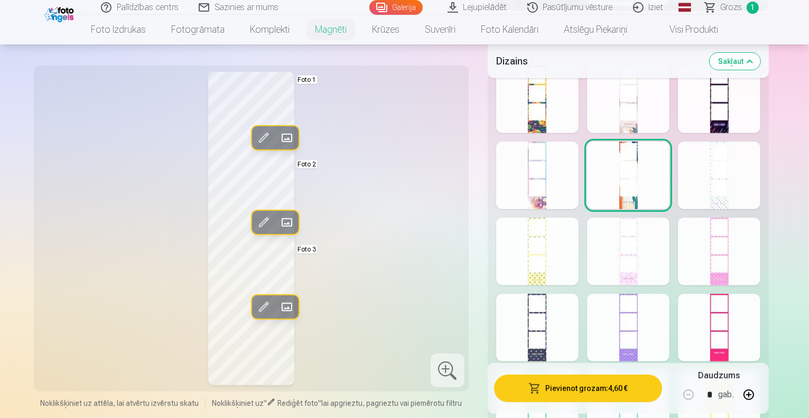
click at [278, 219] on span at bounding box center [286, 222] width 17 height 17
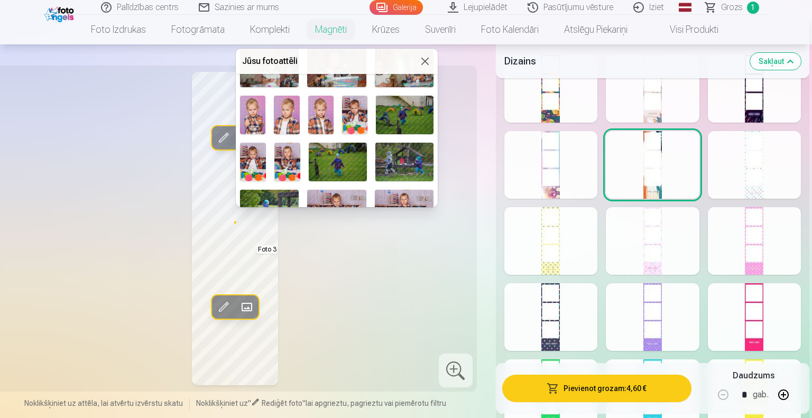
scroll to position [86, 0]
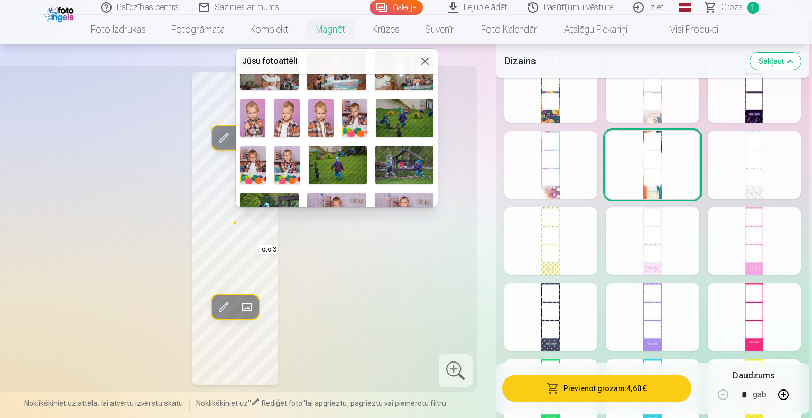
click at [339, 157] on img at bounding box center [338, 165] width 58 height 39
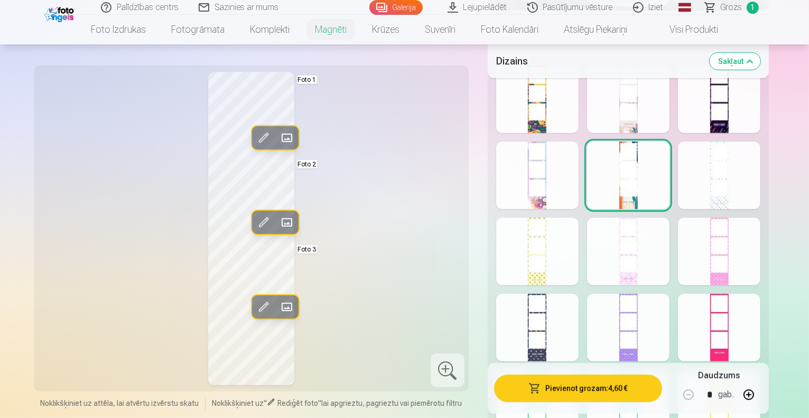
click at [278, 303] on span at bounding box center [286, 307] width 17 height 17
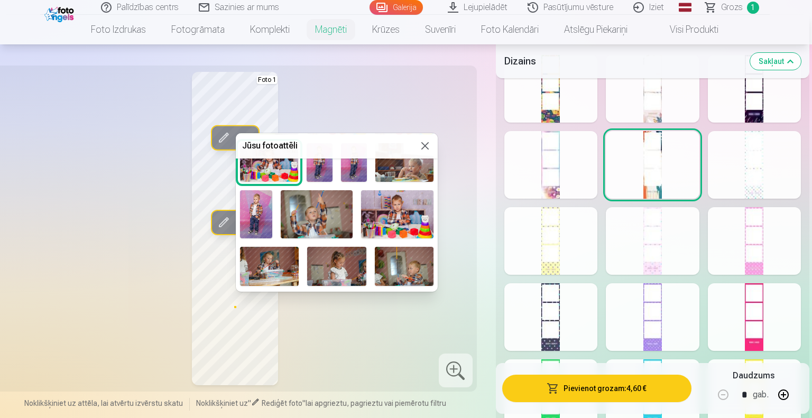
scroll to position [272, 0]
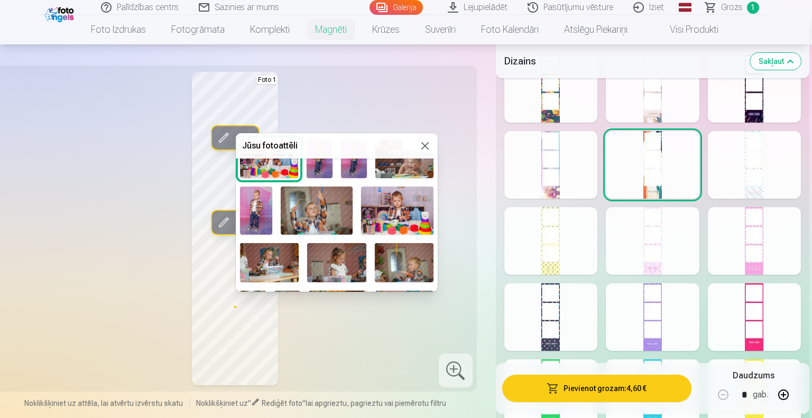
click at [252, 196] on img at bounding box center [256, 211] width 32 height 48
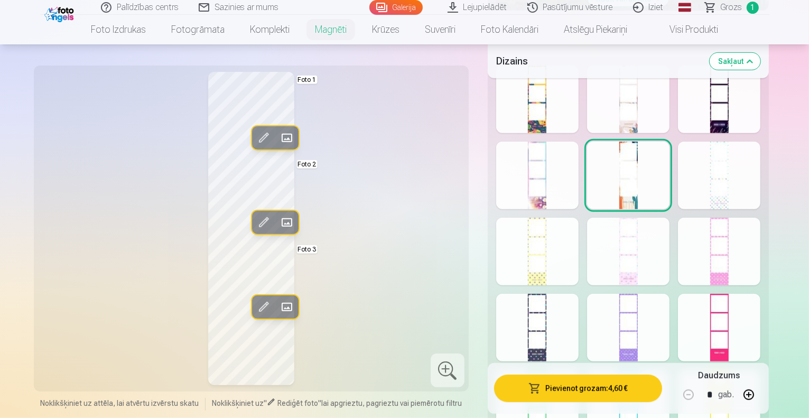
click at [278, 304] on span at bounding box center [286, 307] width 17 height 17
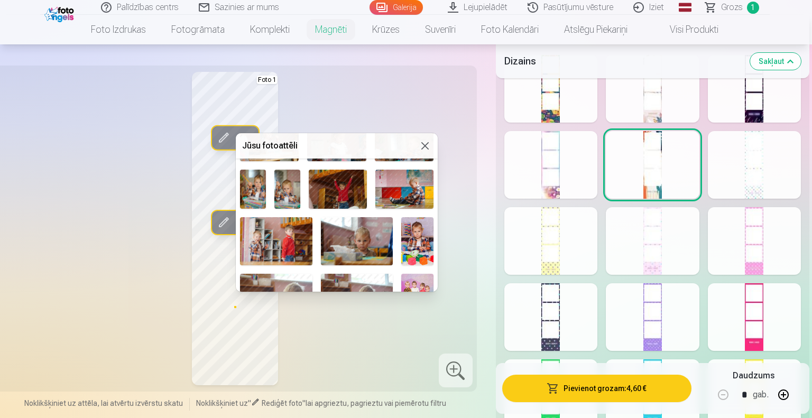
scroll to position [404, 0]
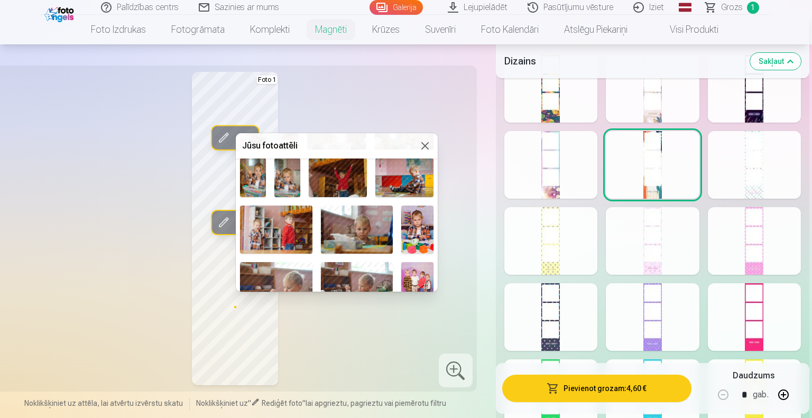
click at [370, 221] on img at bounding box center [357, 230] width 72 height 48
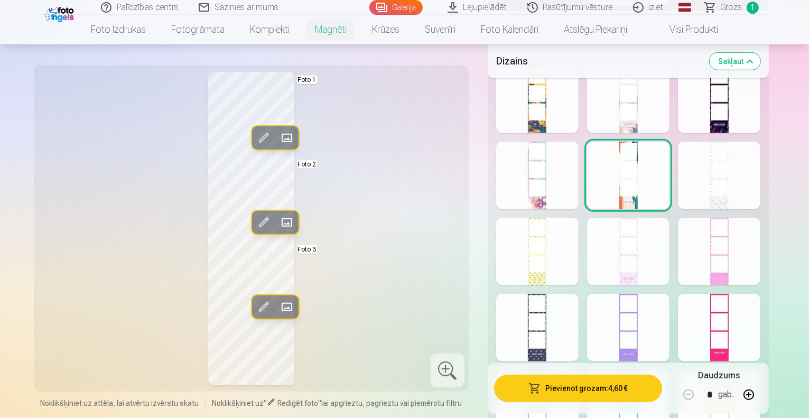
click at [371, 245] on div "Rediģēt foto Aizstāt Foto 1 Rediģēt foto Aizstāt Foto 2 Rediģēt foto Aizstāt Fo…" at bounding box center [251, 228] width 422 height 313
click at [459, 366] on div at bounding box center [448, 370] width 34 height 34
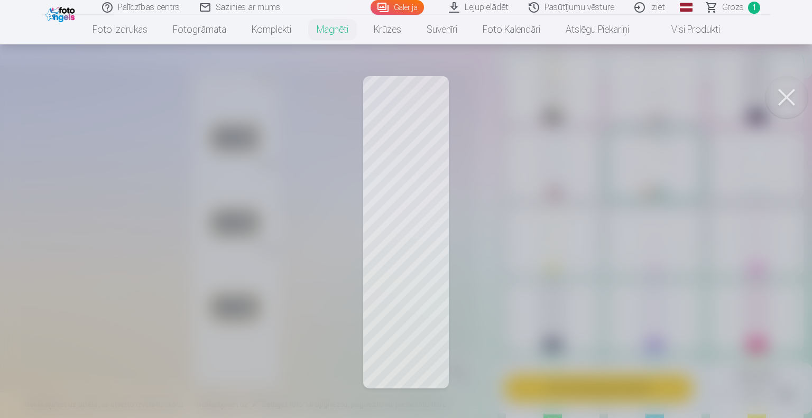
click at [786, 97] on button at bounding box center [786, 97] width 42 height 42
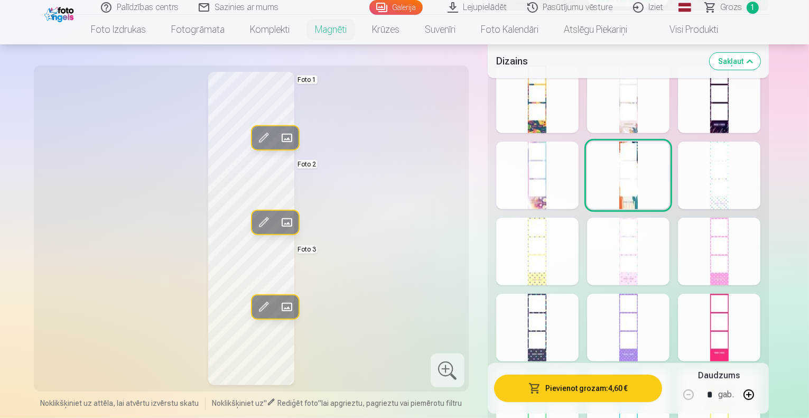
click at [591, 389] on button "Pievienot grozam : 4,60 €" at bounding box center [578, 388] width 169 height 27
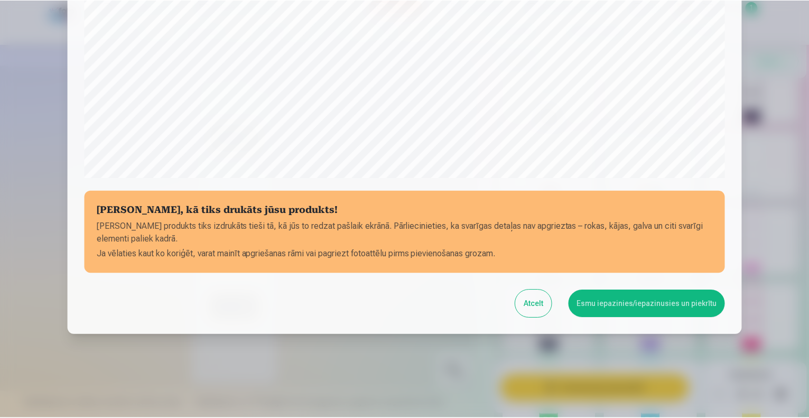
scroll to position [342, 0]
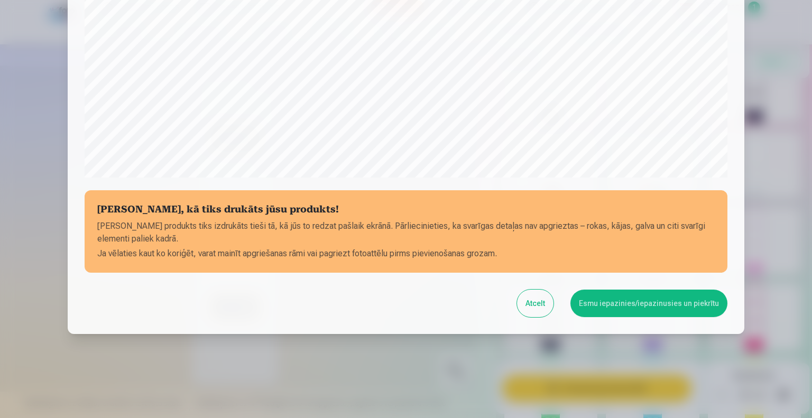
click at [642, 297] on button "Esmu iepazinies/iepazinusies un piekrītu" at bounding box center [648, 303] width 157 height 27
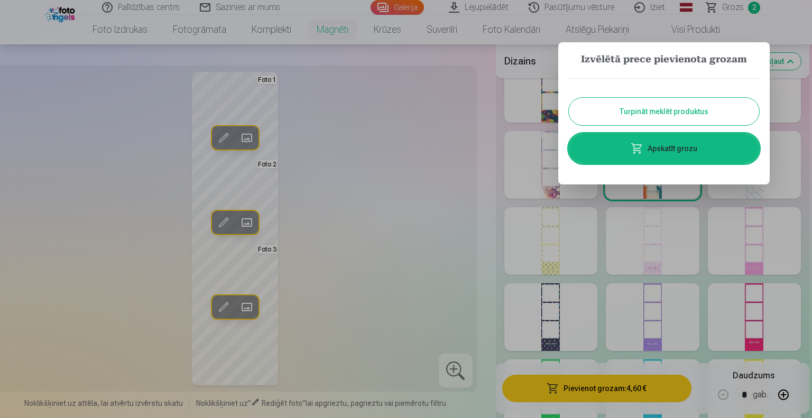
click at [654, 110] on button "Turpināt meklēt produktus" at bounding box center [664, 111] width 190 height 27
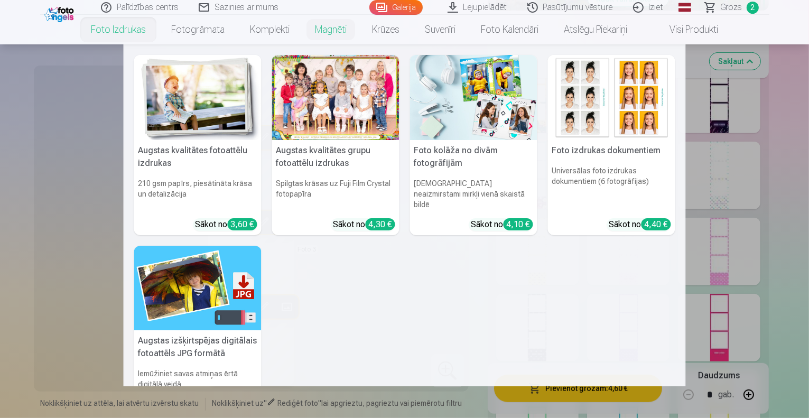
click at [187, 277] on img at bounding box center [197, 288] width 127 height 85
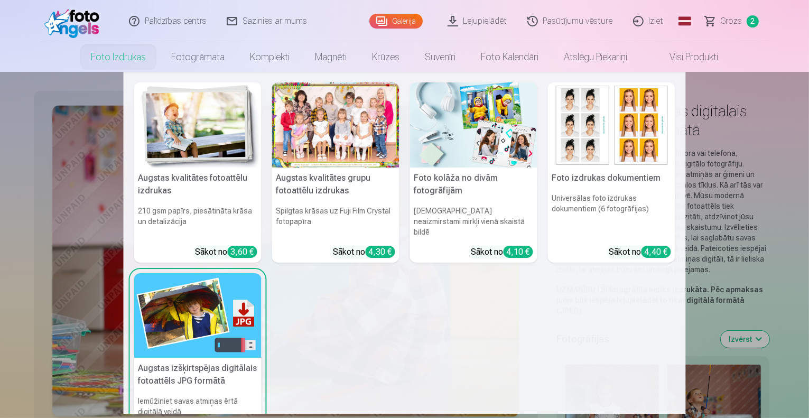
click at [344, 141] on div at bounding box center [335, 124] width 127 height 85
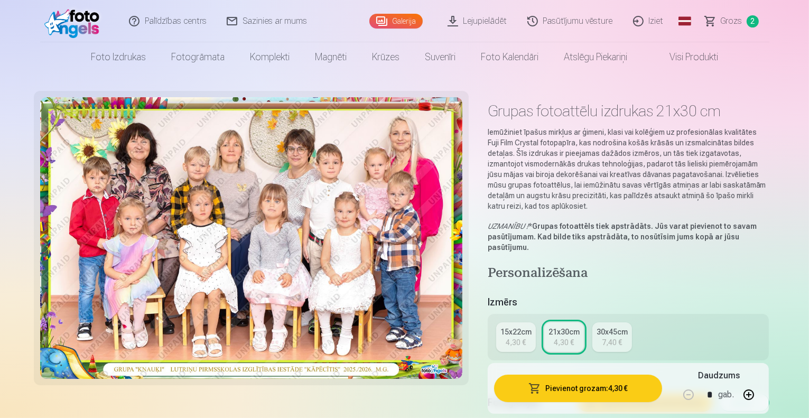
click at [523, 327] on div "15x22cm" at bounding box center [515, 332] width 31 height 11
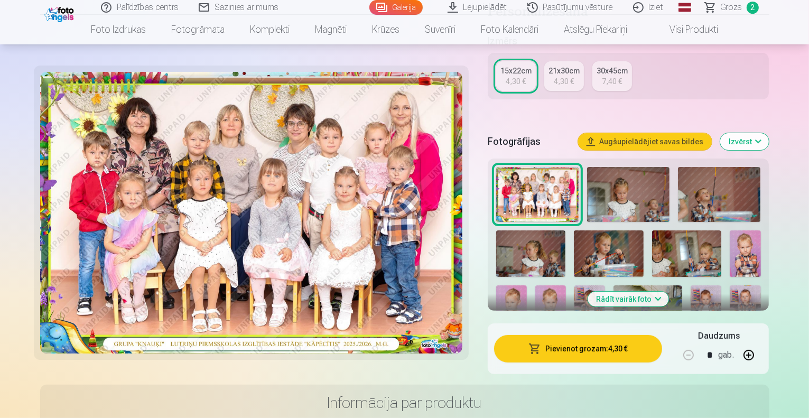
scroll to position [233, 0]
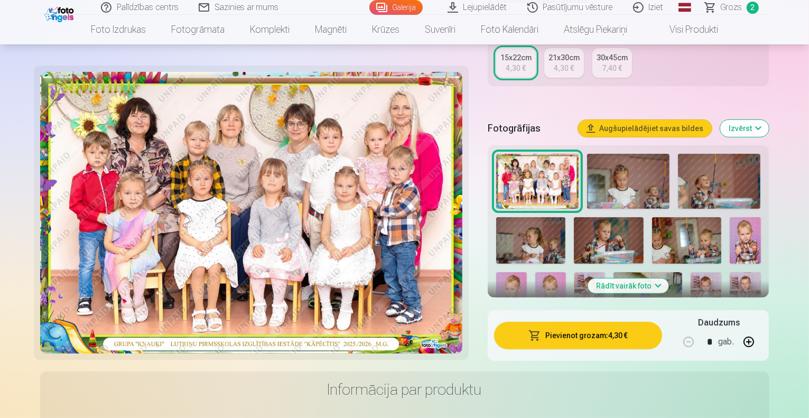
click at [609, 325] on button "Pievienot grozam : 4,30 €" at bounding box center [578, 335] width 169 height 27
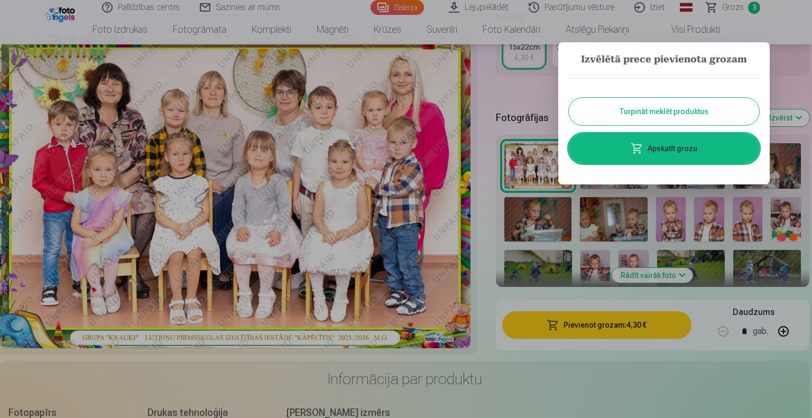
click at [689, 113] on button "Turpināt meklēt produktus" at bounding box center [664, 111] width 190 height 27
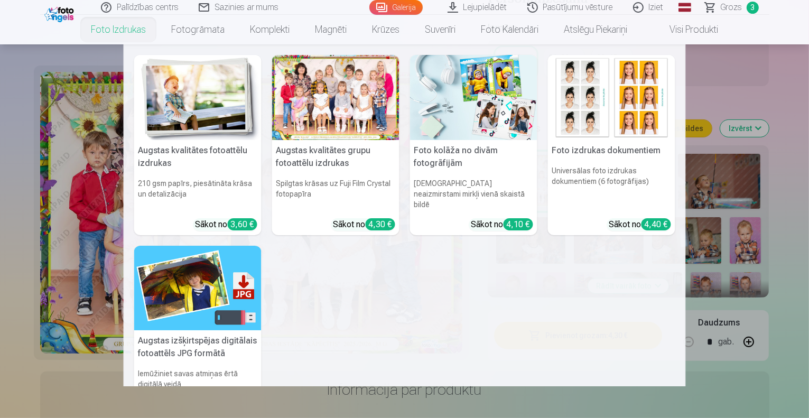
click at [477, 107] on img at bounding box center [473, 97] width 127 height 85
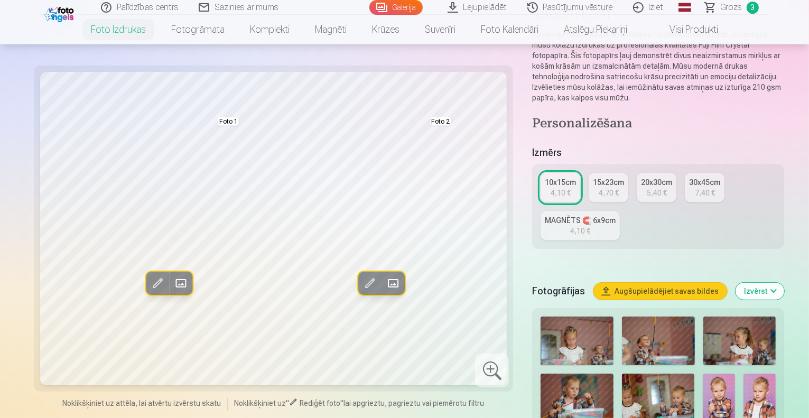
scroll to position [122, 0]
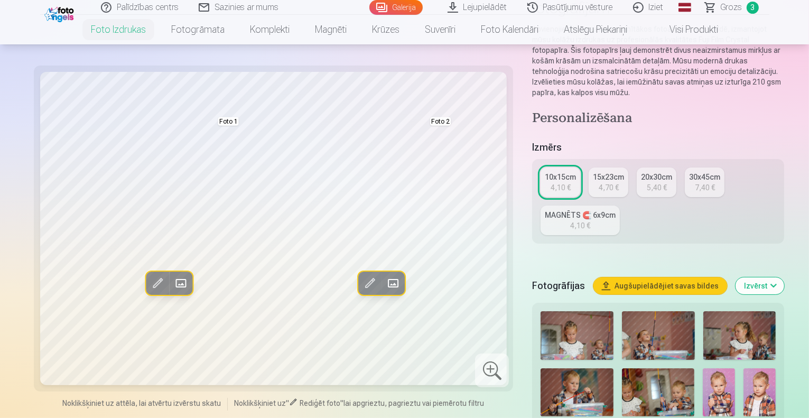
click at [641, 172] on div "20x30cm" at bounding box center [656, 177] width 31 height 11
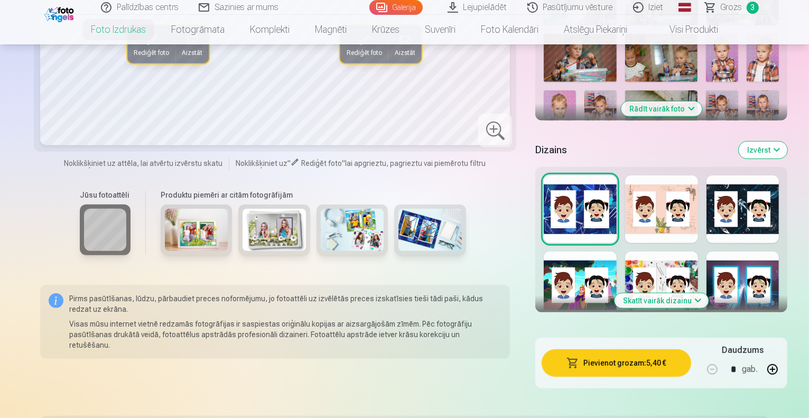
scroll to position [466, 0]
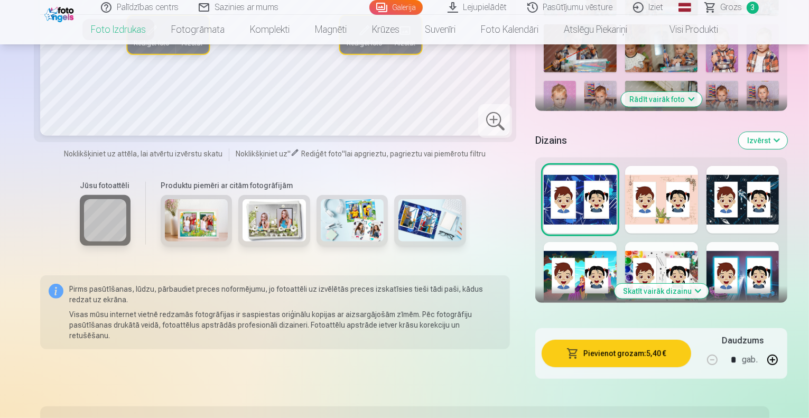
click at [685, 284] on button "Skatīt vairāk dizainu" at bounding box center [661, 291] width 94 height 15
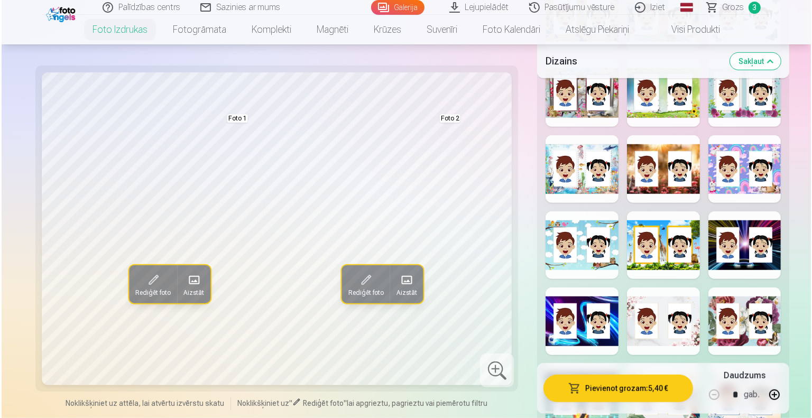
scroll to position [790, 0]
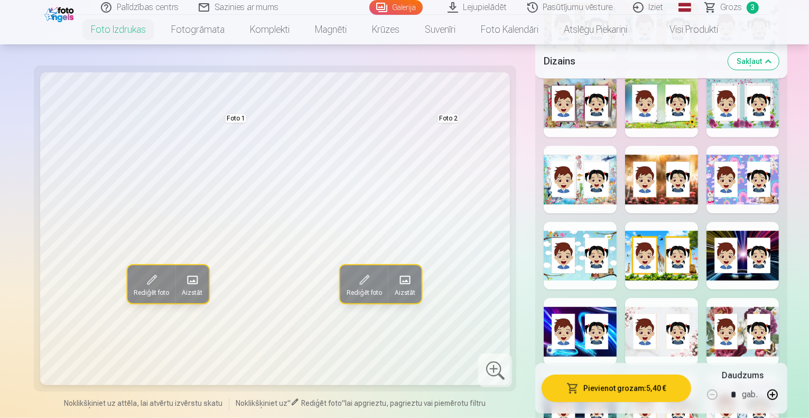
click at [556, 222] on div at bounding box center [580, 256] width 73 height 68
click at [183, 276] on span at bounding box center [191, 280] width 17 height 17
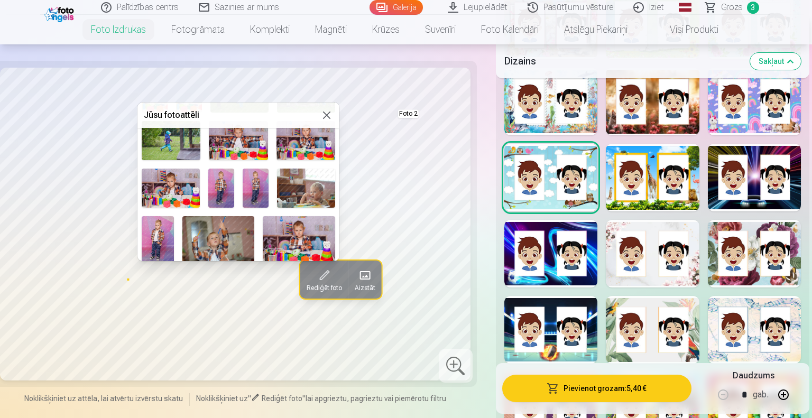
scroll to position [216, 0]
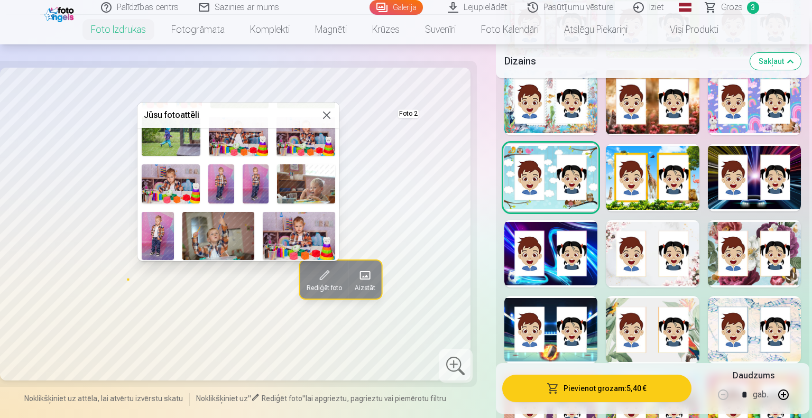
click at [162, 220] on img at bounding box center [158, 236] width 32 height 48
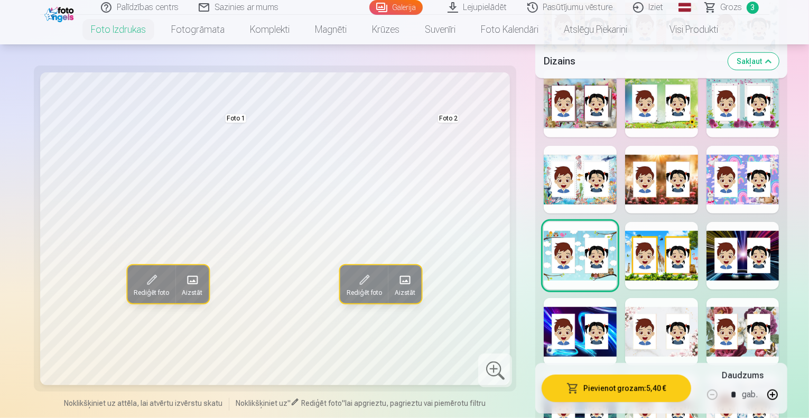
click at [396, 278] on span at bounding box center [404, 280] width 17 height 17
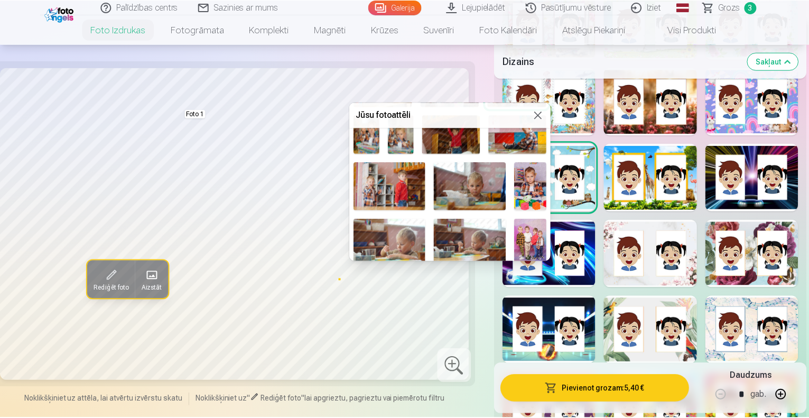
scroll to position [417, 0]
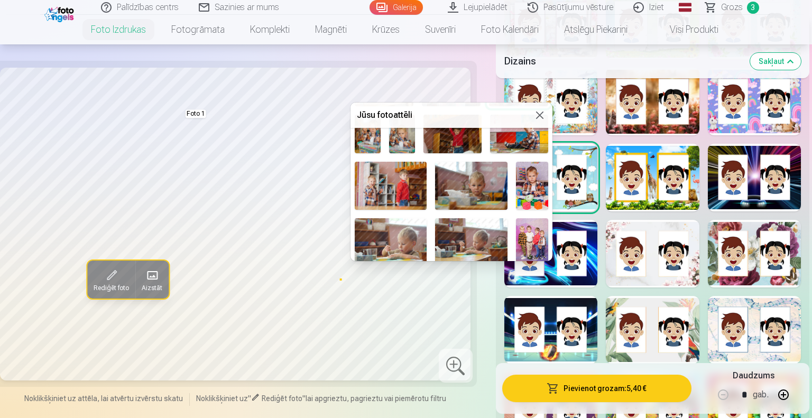
click at [525, 171] on img at bounding box center [532, 186] width 32 height 48
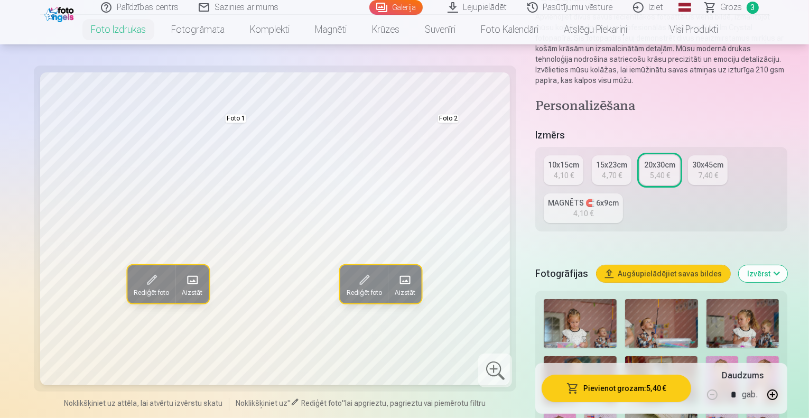
scroll to position [124, 0]
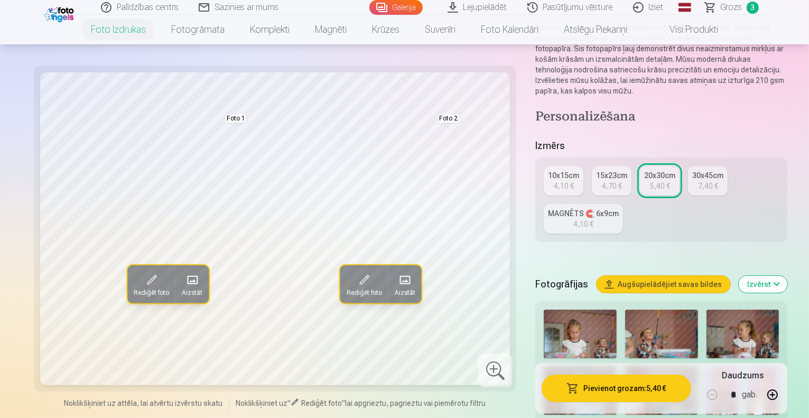
click at [596, 170] on div "15x23cm" at bounding box center [611, 175] width 31 height 11
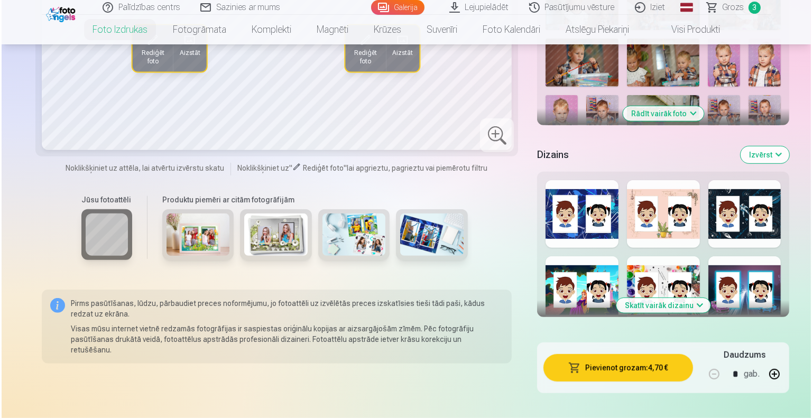
scroll to position [466, 0]
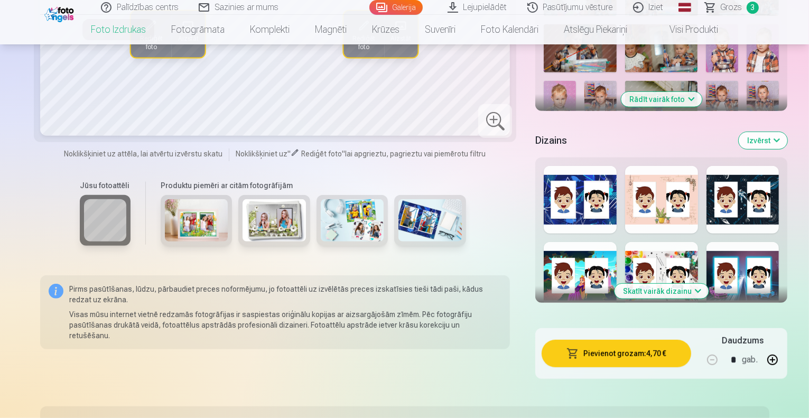
click at [590, 340] on button "Pievienot grozam : 4,70 €" at bounding box center [616, 353] width 149 height 27
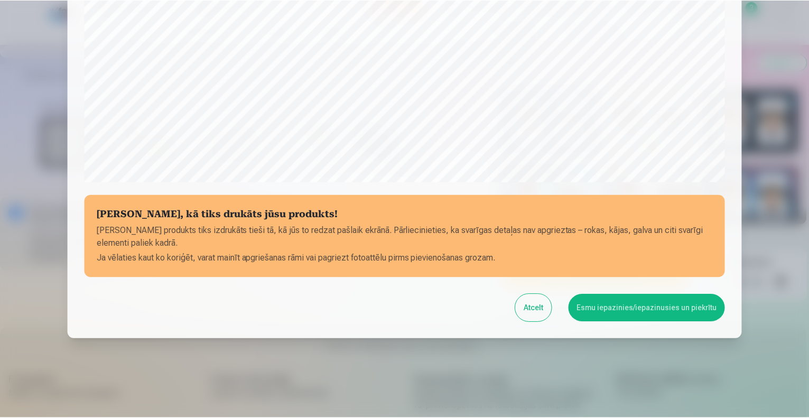
scroll to position [342, 0]
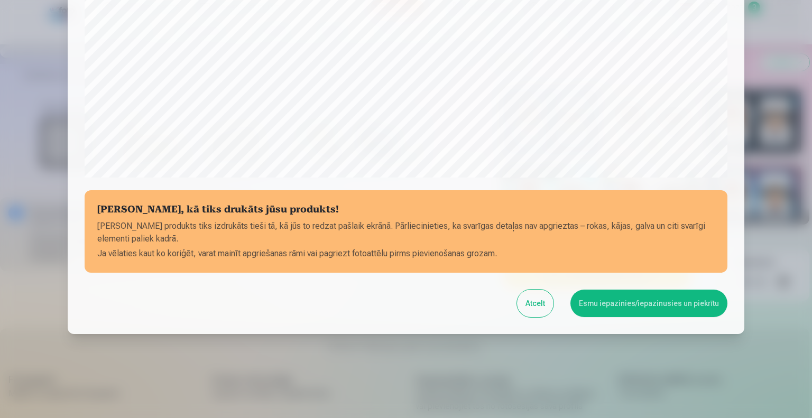
click at [632, 301] on button "Esmu iepazinies/iepazinusies un piekrītu" at bounding box center [648, 303] width 157 height 27
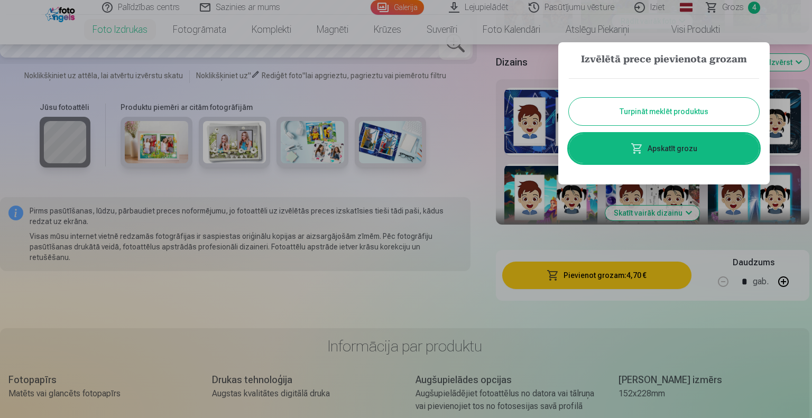
click at [691, 109] on button "Turpināt meklēt produktus" at bounding box center [664, 111] width 190 height 27
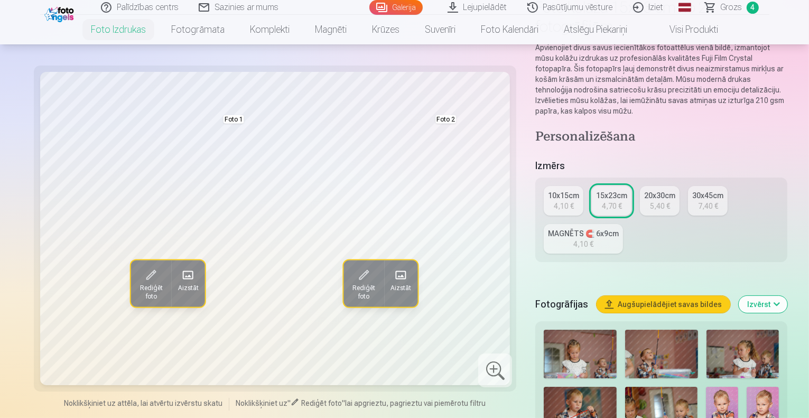
scroll to position [89, 0]
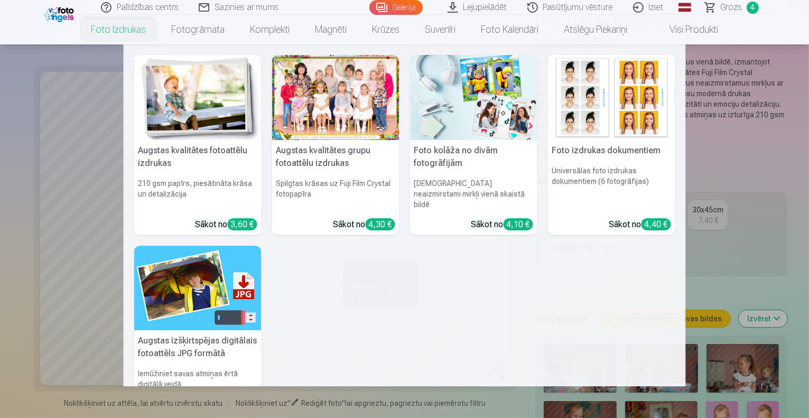
click at [465, 102] on img at bounding box center [473, 97] width 127 height 85
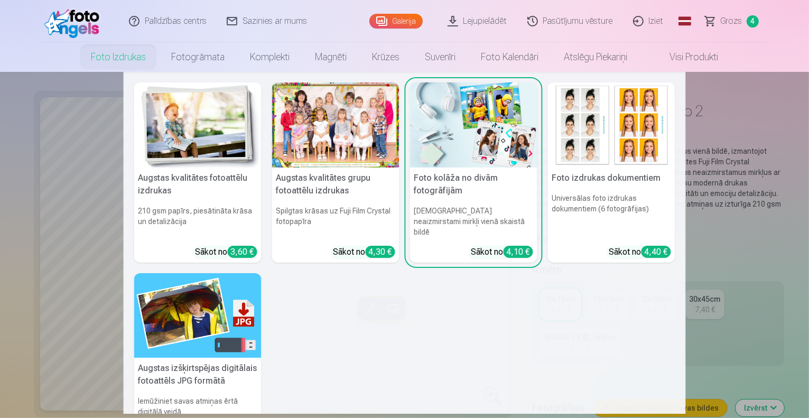
click at [183, 122] on img at bounding box center [197, 124] width 127 height 85
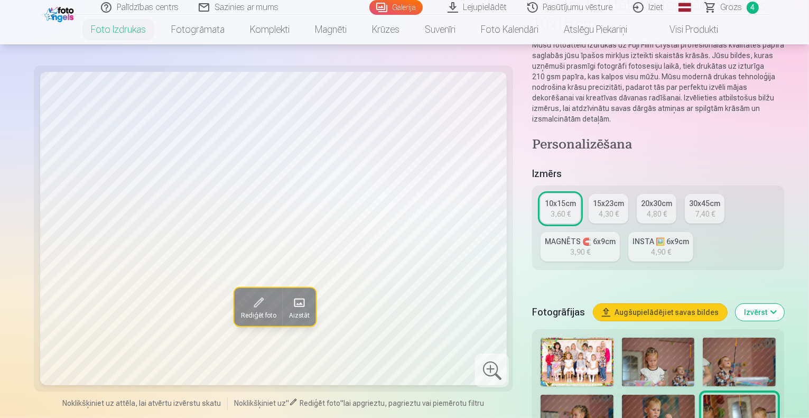
scroll to position [175, 0]
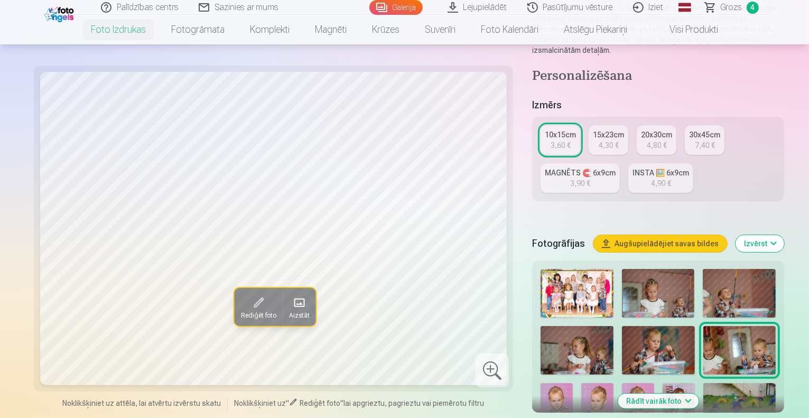
click at [632, 167] on div "INSTA 🖼️ 6x9cm" at bounding box center [660, 172] width 57 height 11
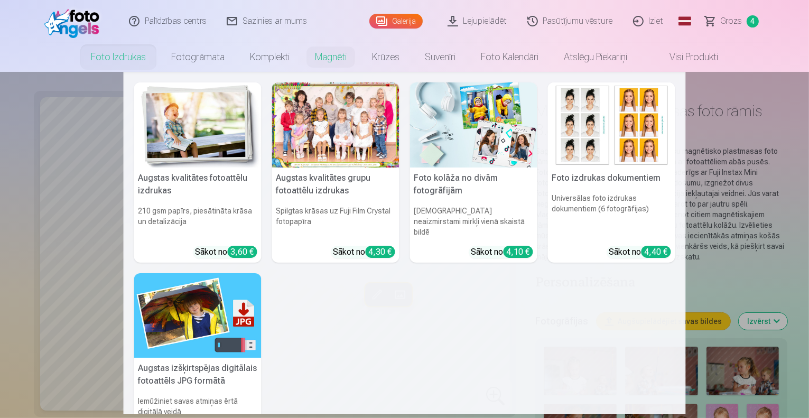
click at [190, 117] on img at bounding box center [197, 124] width 127 height 85
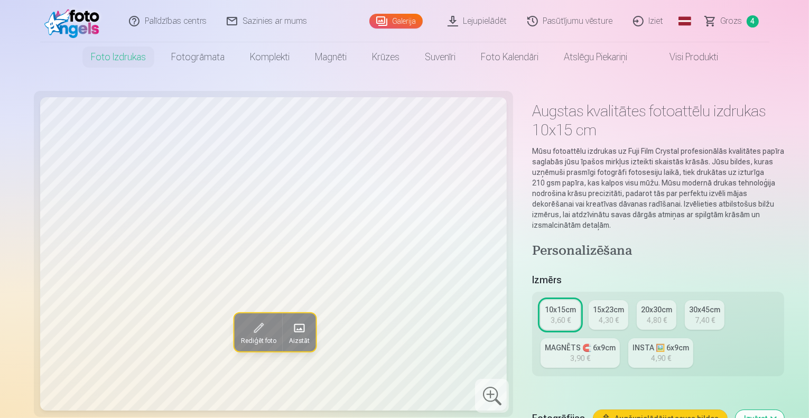
click at [641, 304] on div "20x30cm" at bounding box center [656, 309] width 31 height 11
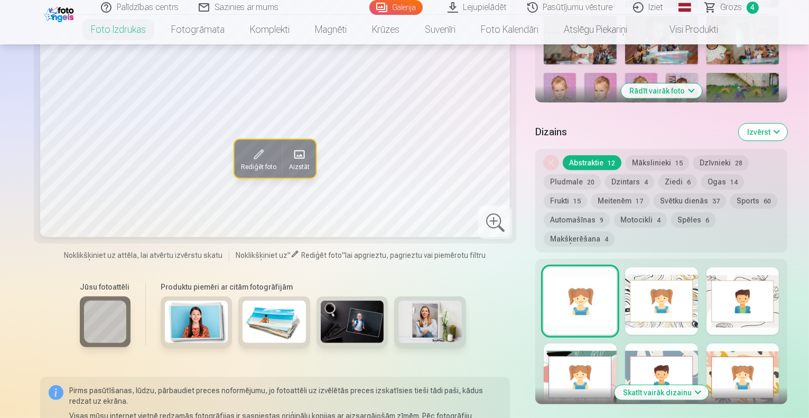
scroll to position [495, 0]
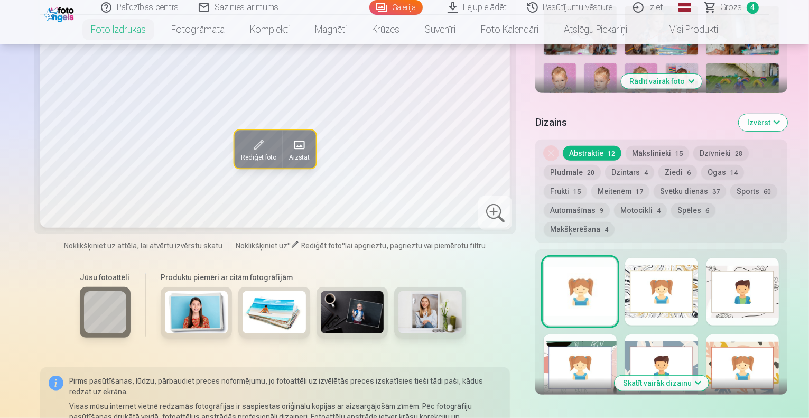
click at [658, 165] on button "Ziedi 6" at bounding box center [677, 172] width 39 height 15
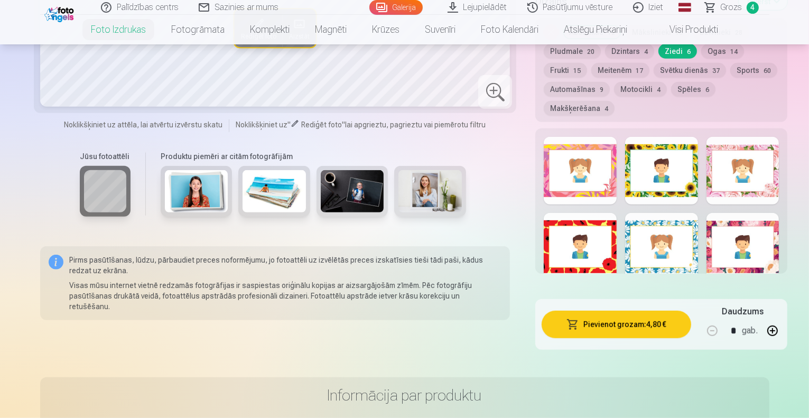
scroll to position [607, 0]
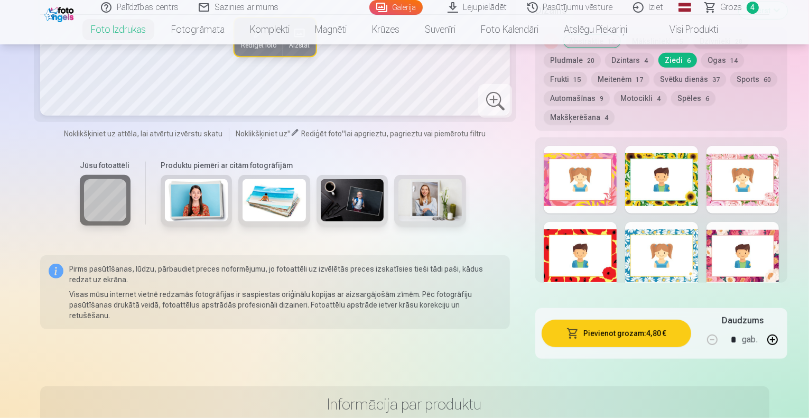
click at [659, 146] on div at bounding box center [661, 180] width 73 height 68
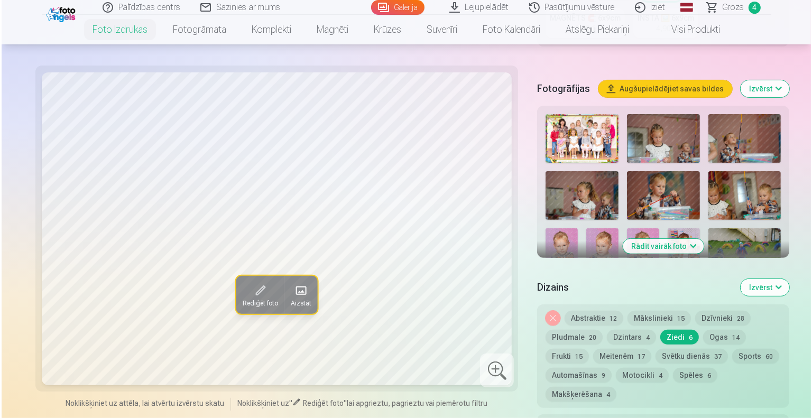
scroll to position [325, 0]
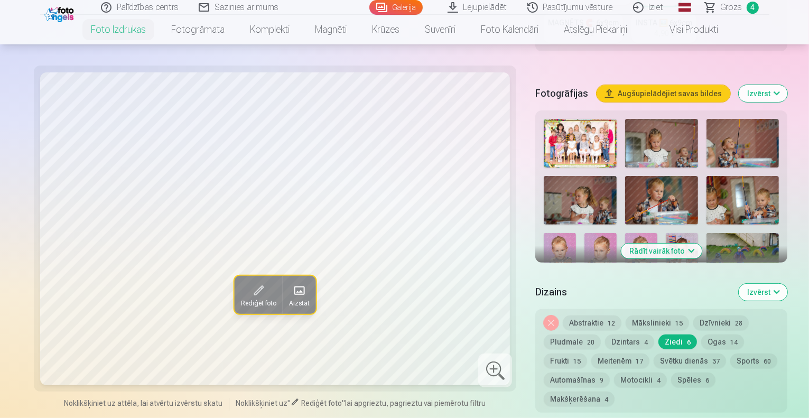
click at [291, 282] on span at bounding box center [299, 290] width 17 height 17
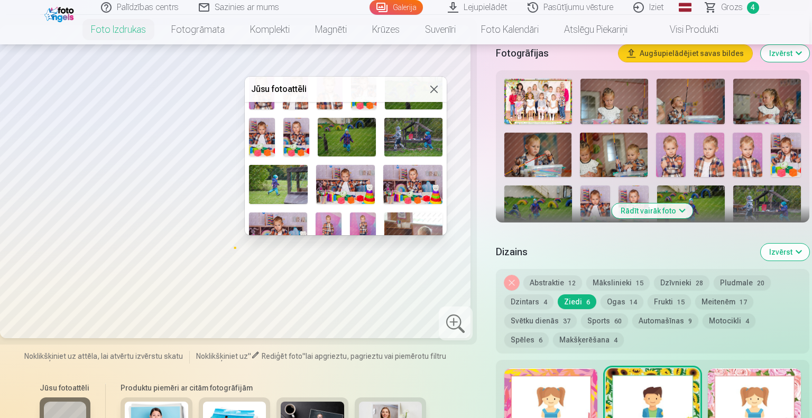
scroll to position [147, 0]
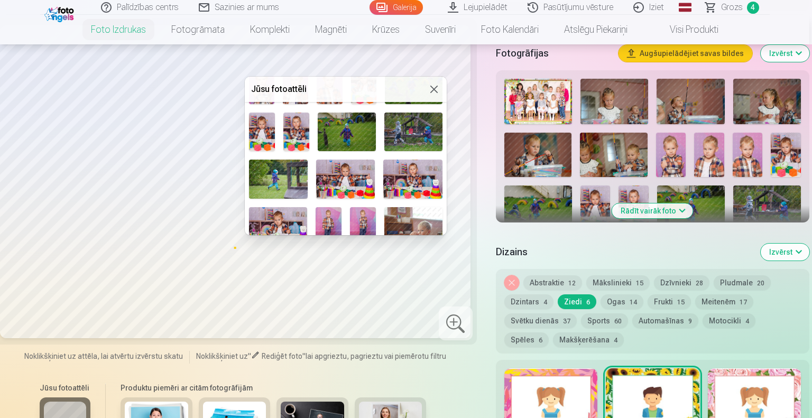
click at [350, 173] on img at bounding box center [345, 179] width 59 height 39
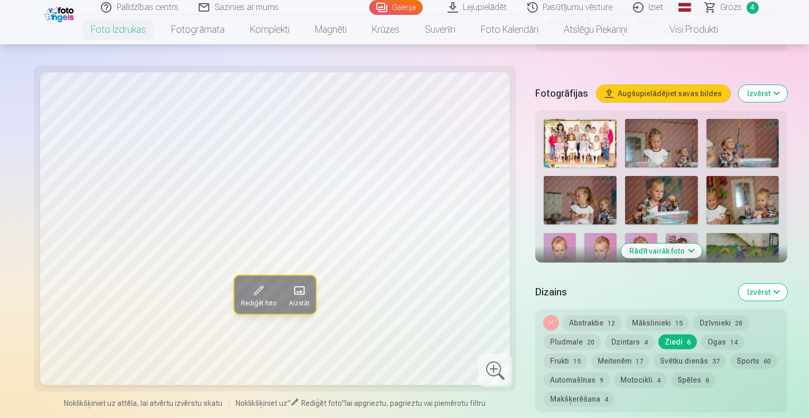
click at [291, 282] on span at bounding box center [299, 290] width 17 height 17
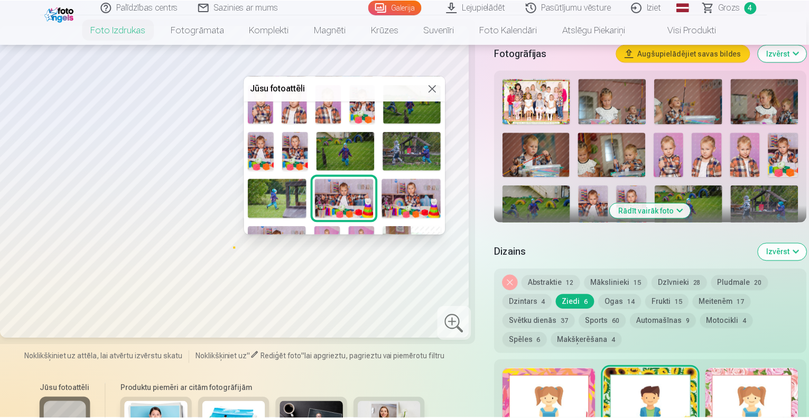
scroll to position [131, 0]
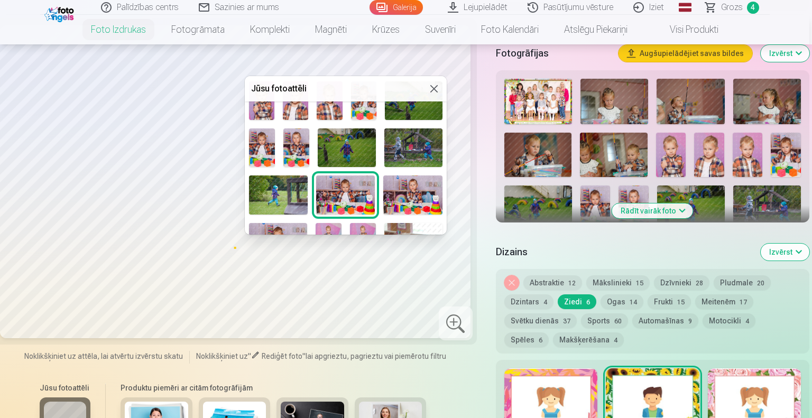
click at [486, 67] on div at bounding box center [406, 209] width 812 height 418
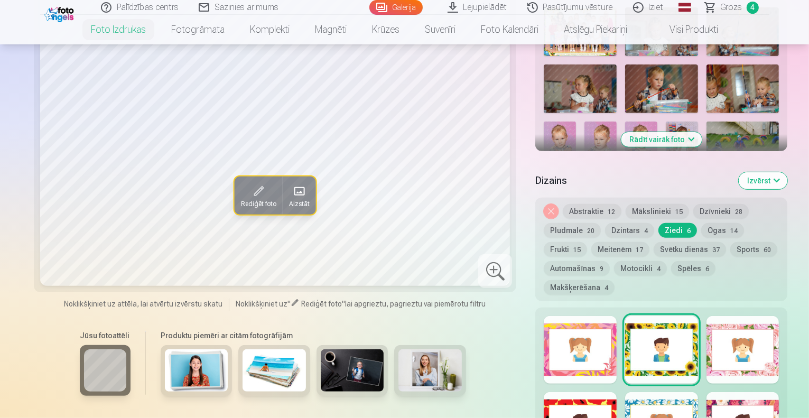
scroll to position [412, 0]
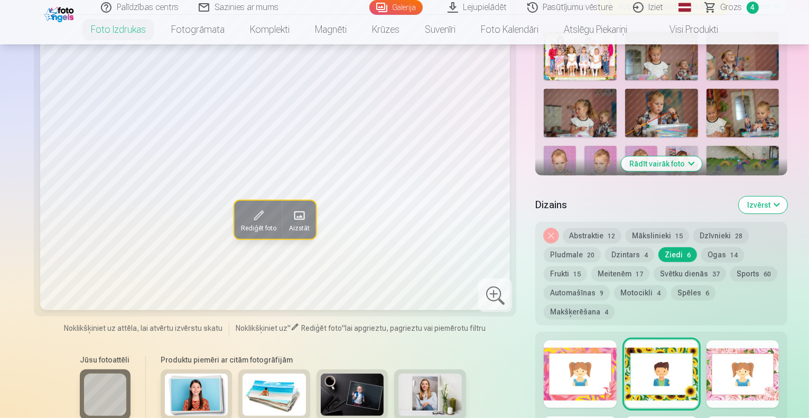
click at [626, 228] on button "Mākslinieki 15" at bounding box center [657, 235] width 63 height 15
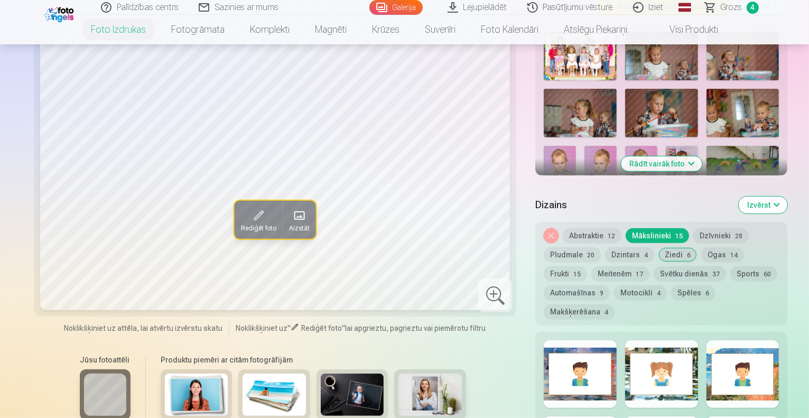
click at [742, 332] on div "Skatīt vairāk dizainu" at bounding box center [661, 404] width 252 height 145
click at [743, 340] on div at bounding box center [742, 374] width 73 height 68
click at [563, 228] on button "Abstraktie 12" at bounding box center [592, 235] width 59 height 15
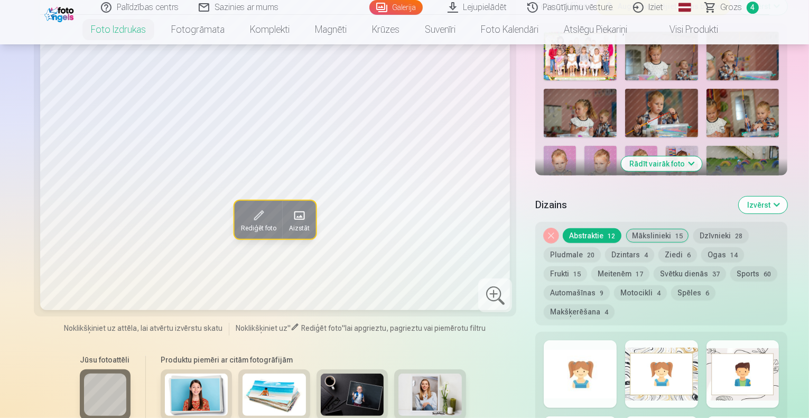
click at [779, 332] on div "Skatīt vairāk dizainu" at bounding box center [661, 404] width 252 height 145
click at [770, 340] on div at bounding box center [742, 374] width 73 height 68
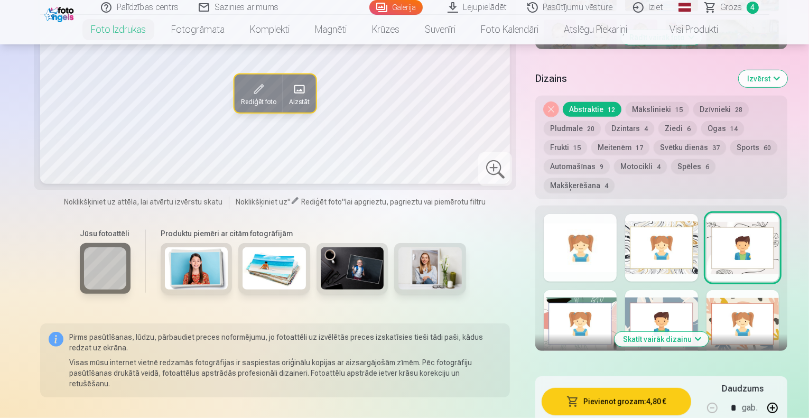
scroll to position [528, 0]
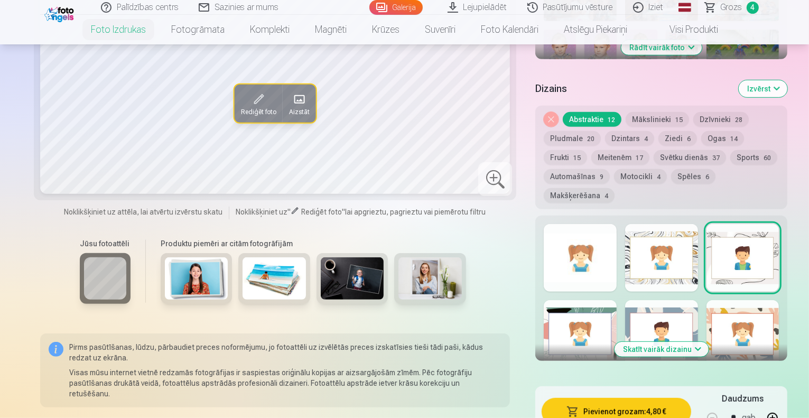
click at [677, 342] on button "Skatīt vairāk dizainu" at bounding box center [661, 349] width 94 height 15
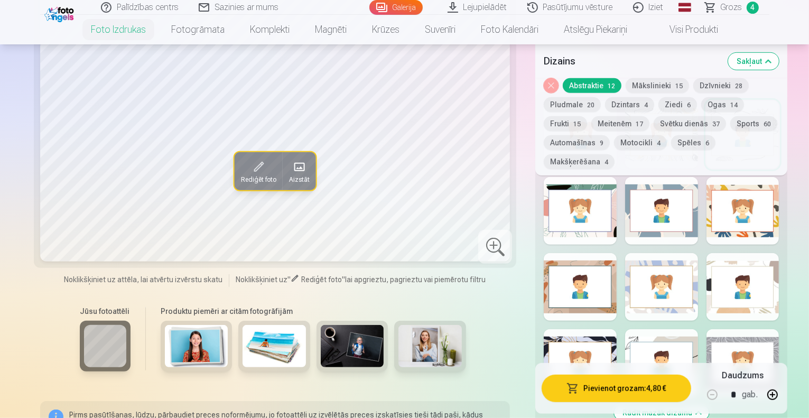
scroll to position [636, 0]
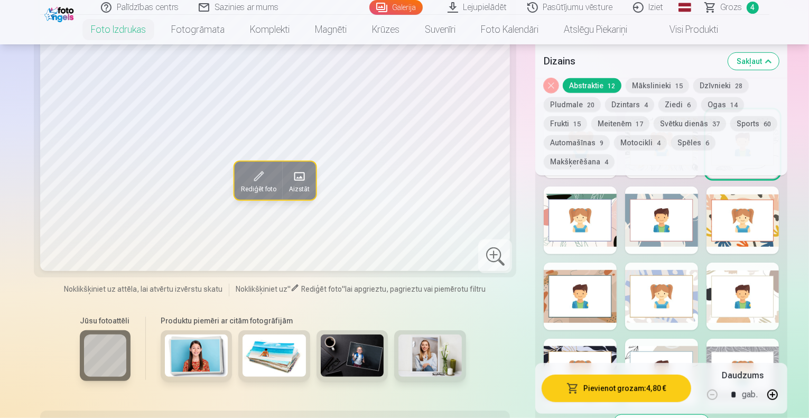
click at [727, 278] on div "Rādīt mazāk dizainu" at bounding box center [661, 270] width 252 height 336
click at [734, 339] on div at bounding box center [742, 373] width 73 height 68
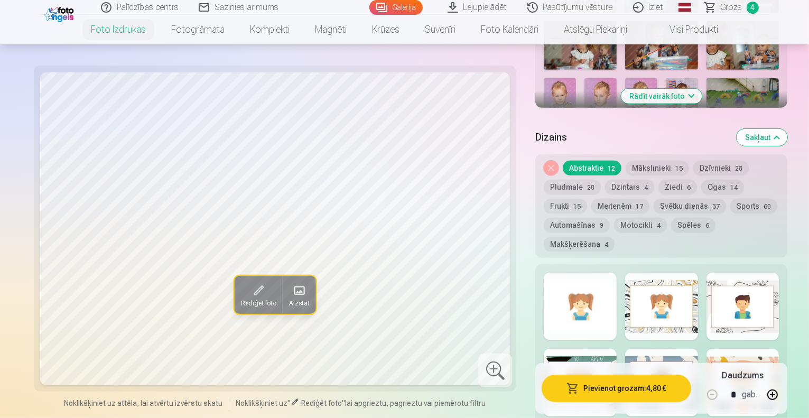
scroll to position [485, 0]
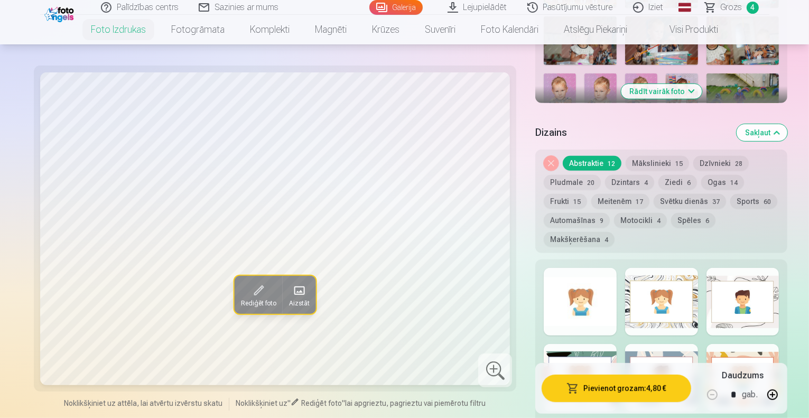
click at [701, 175] on button "Ogas 14" at bounding box center [722, 182] width 43 height 15
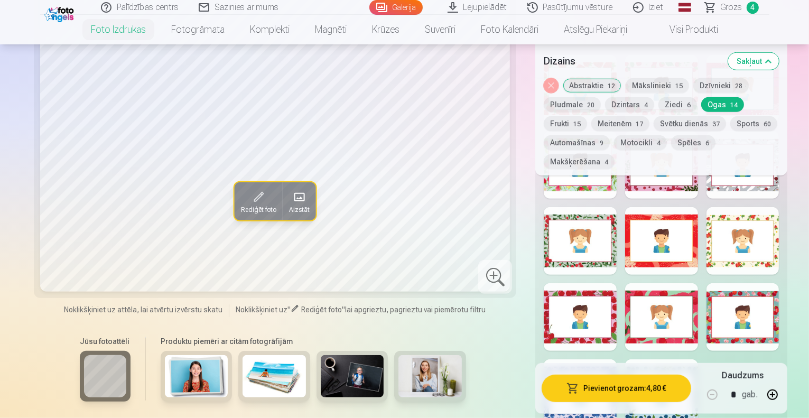
scroll to position [655, 0]
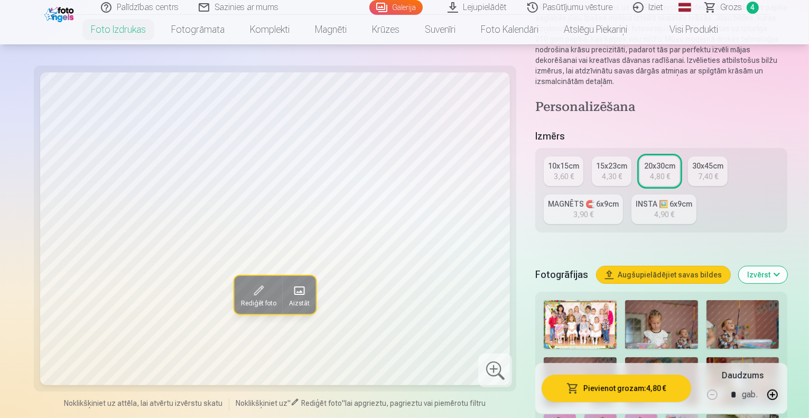
scroll to position [148, 0]
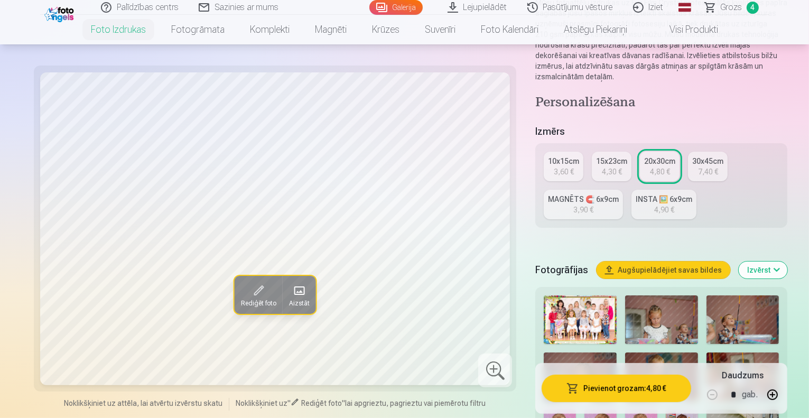
click at [596, 156] on div "15x23cm" at bounding box center [611, 161] width 31 height 11
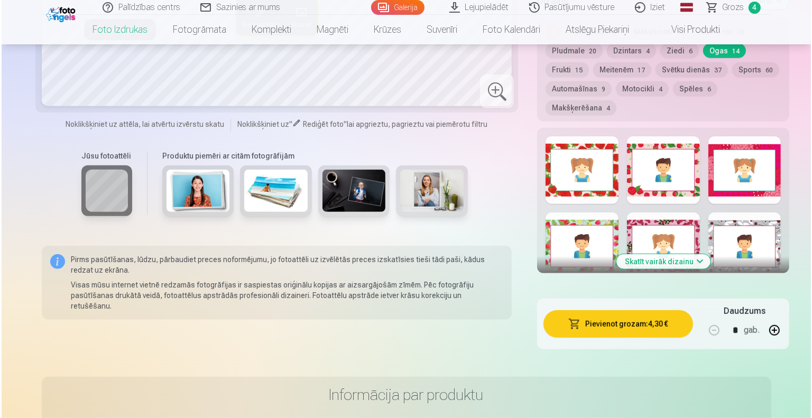
scroll to position [592, 0]
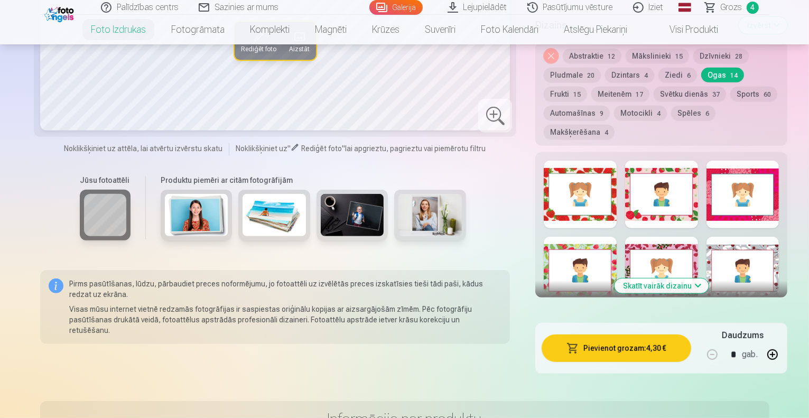
click at [597, 334] on button "Pievienot grozam : 4,30 €" at bounding box center [616, 347] width 149 height 27
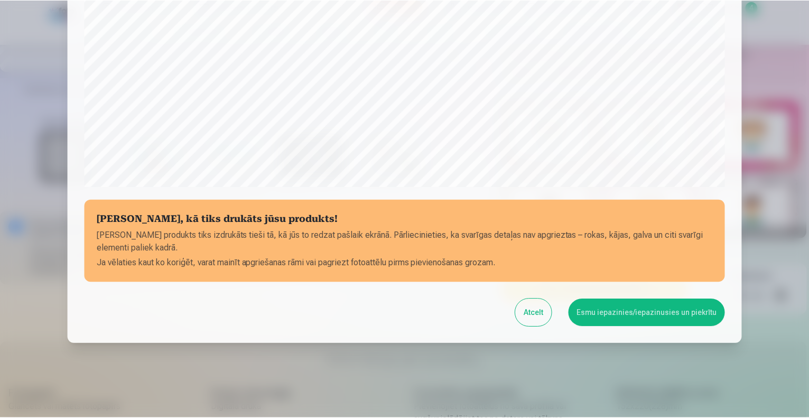
scroll to position [342, 0]
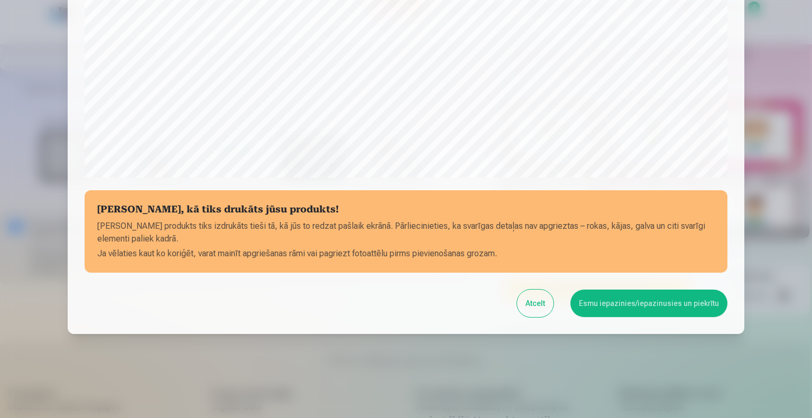
click at [637, 300] on button "Esmu iepazinies/iepazinusies un piekrītu" at bounding box center [648, 303] width 157 height 27
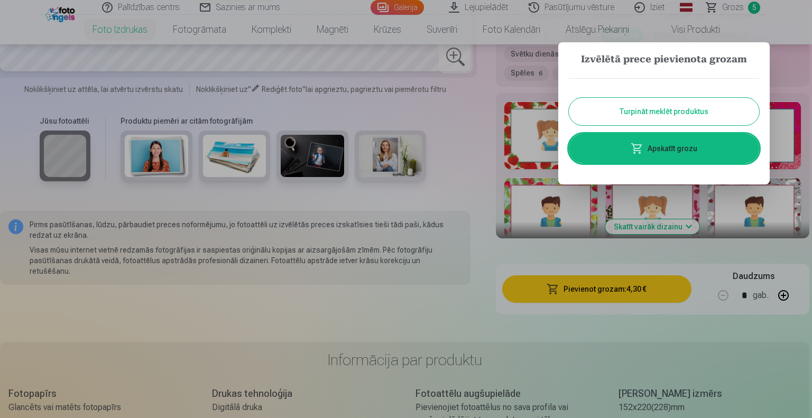
click at [658, 111] on button "Turpināt meklēt produktus" at bounding box center [664, 111] width 190 height 27
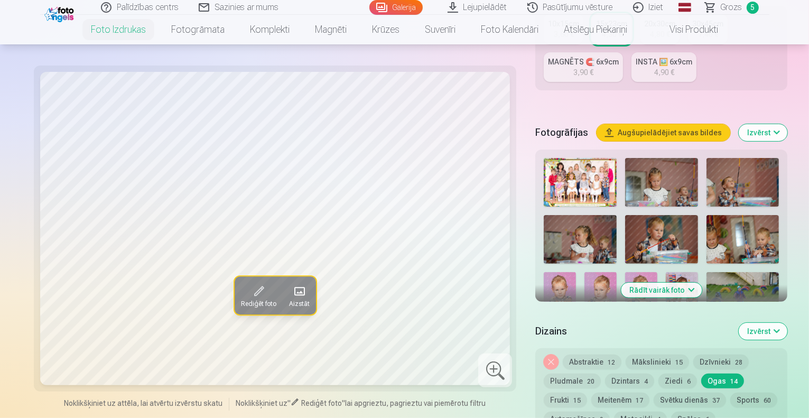
scroll to position [286, 0]
click at [730, 6] on span "Grozs" at bounding box center [732, 7] width 22 height 13
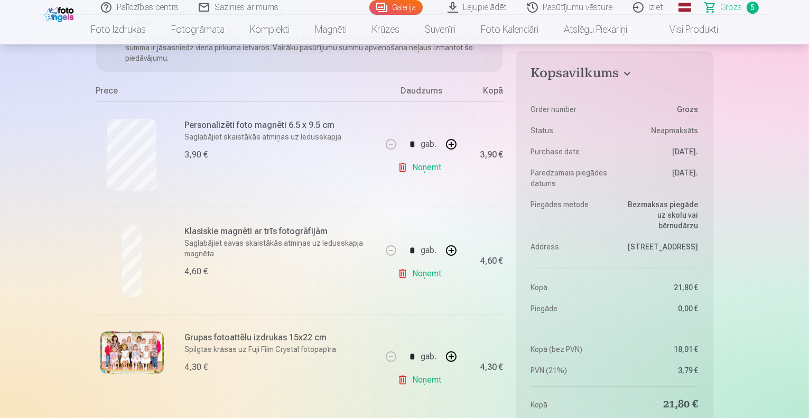
scroll to position [159, 0]
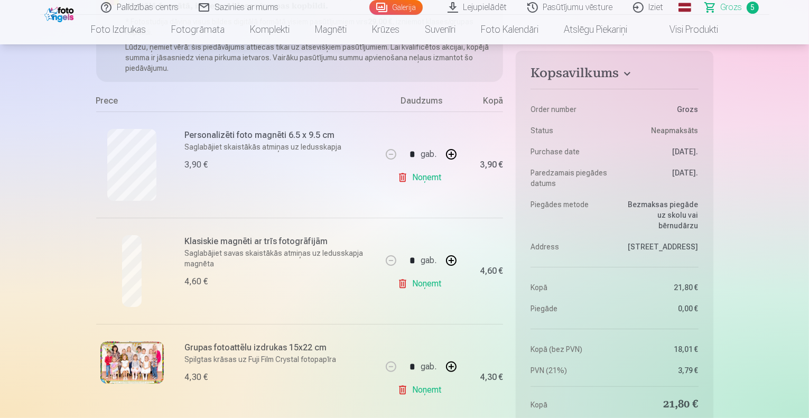
click at [450, 156] on button "button" at bounding box center [451, 154] width 25 height 25
type input "*"
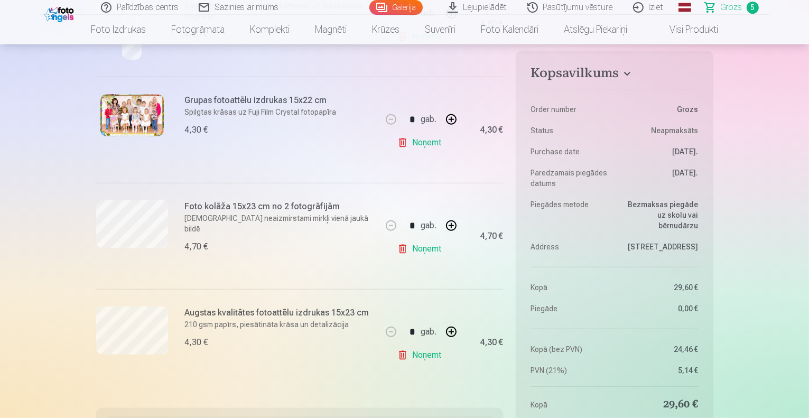
scroll to position [391, 0]
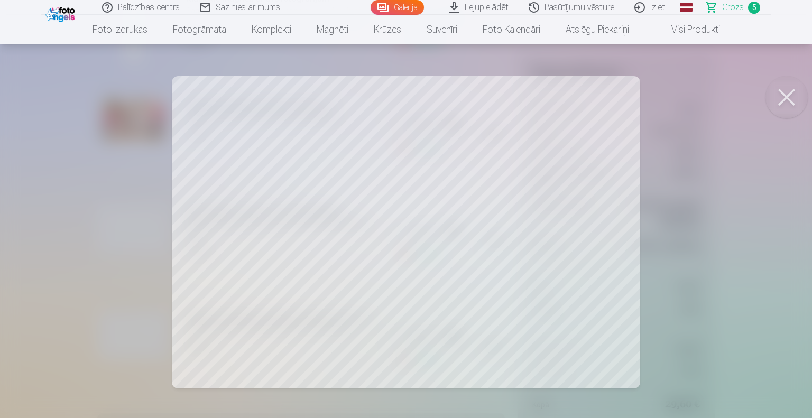
click at [786, 92] on button at bounding box center [786, 97] width 42 height 42
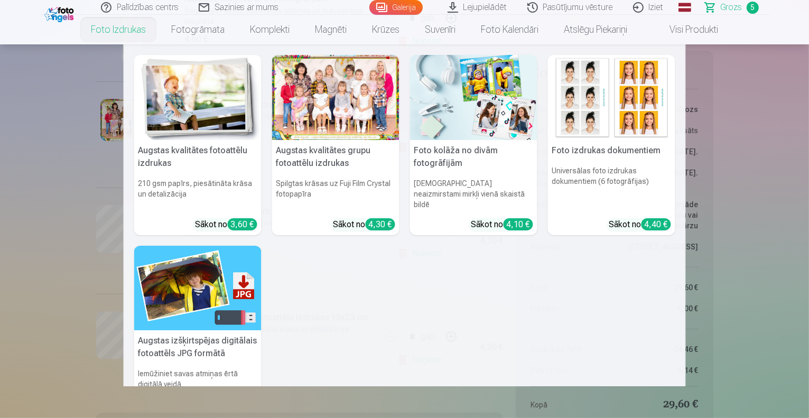
click at [128, 29] on link "Foto izdrukas" at bounding box center [118, 30] width 80 height 30
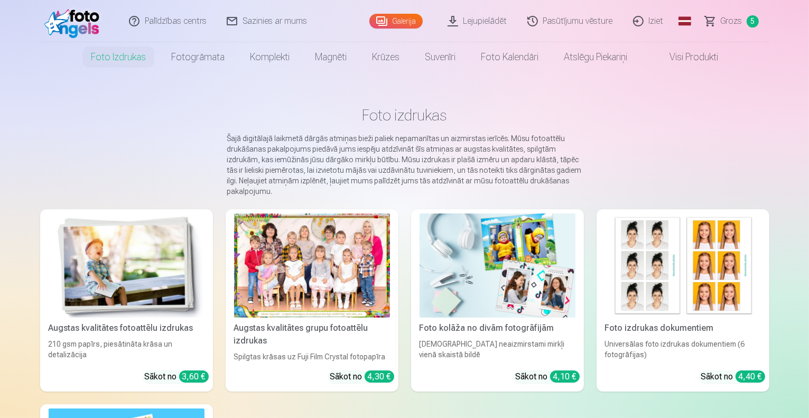
click at [125, 236] on img at bounding box center [127, 265] width 156 height 104
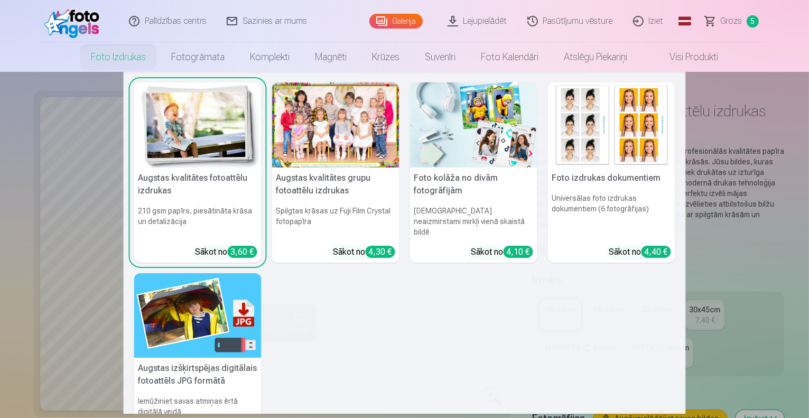
click at [202, 127] on img at bounding box center [197, 124] width 127 height 85
click at [461, 106] on img at bounding box center [473, 124] width 127 height 85
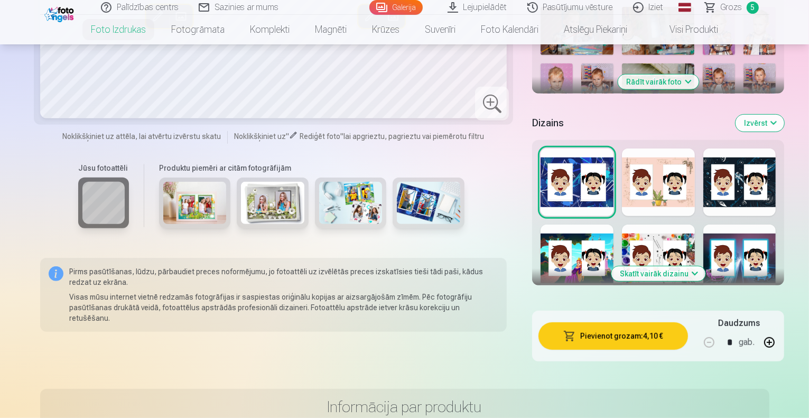
scroll to position [469, 0]
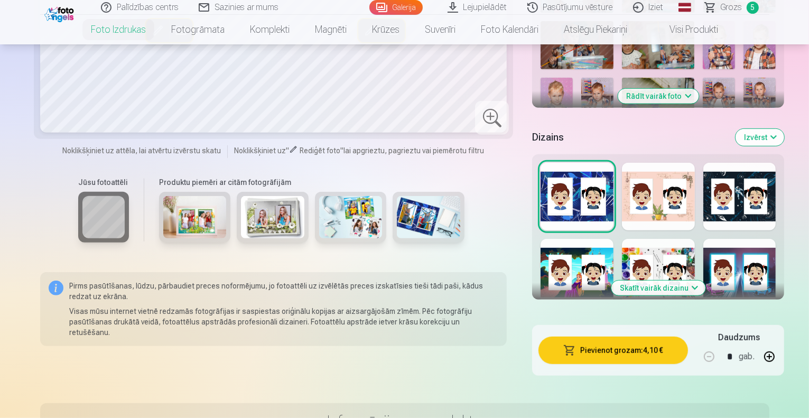
click at [651, 239] on div at bounding box center [658, 273] width 73 height 68
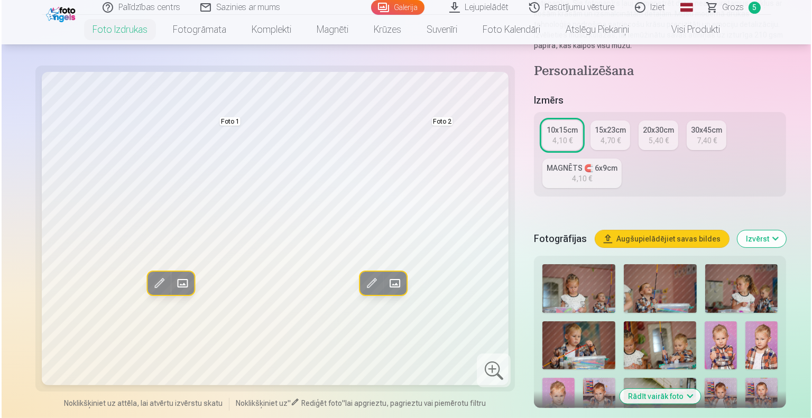
scroll to position [154, 0]
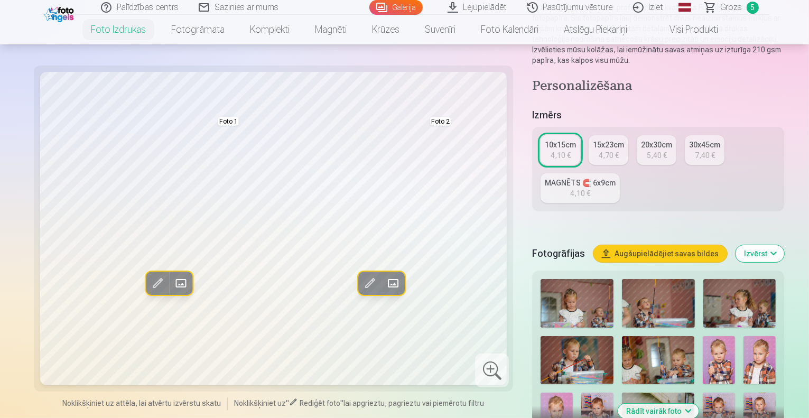
click at [172, 277] on span at bounding box center [180, 283] width 17 height 17
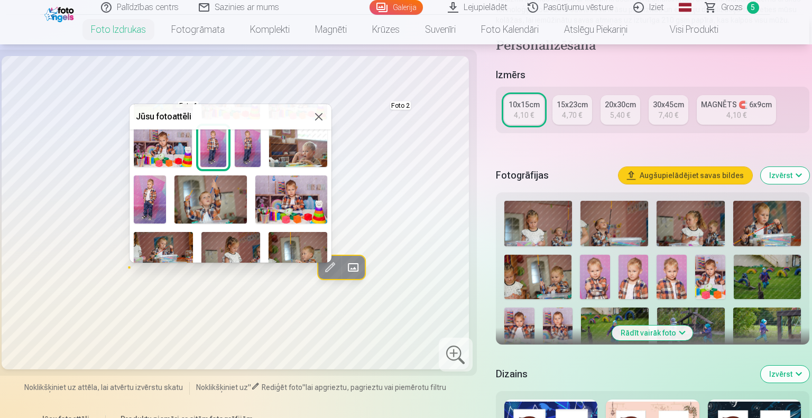
scroll to position [252, 0]
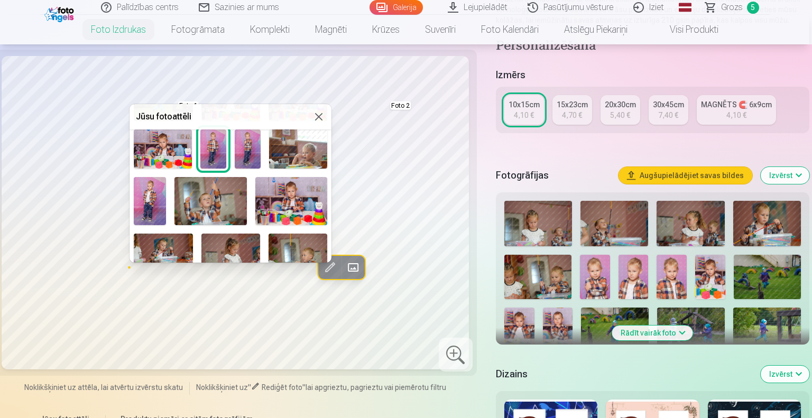
click at [157, 195] on img at bounding box center [150, 201] width 32 height 48
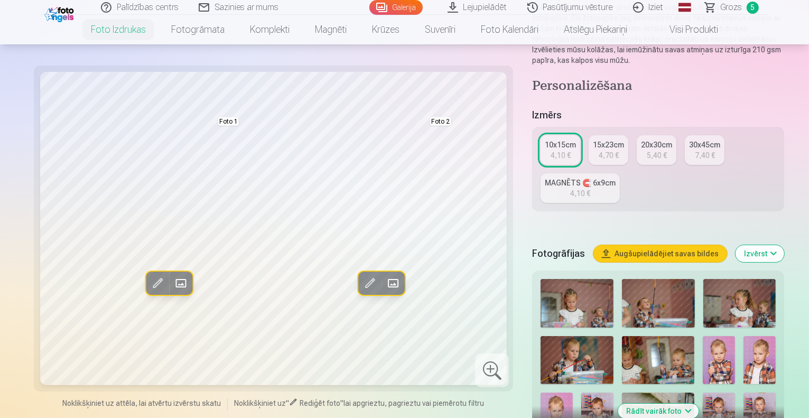
click at [384, 276] on span at bounding box center [392, 283] width 17 height 17
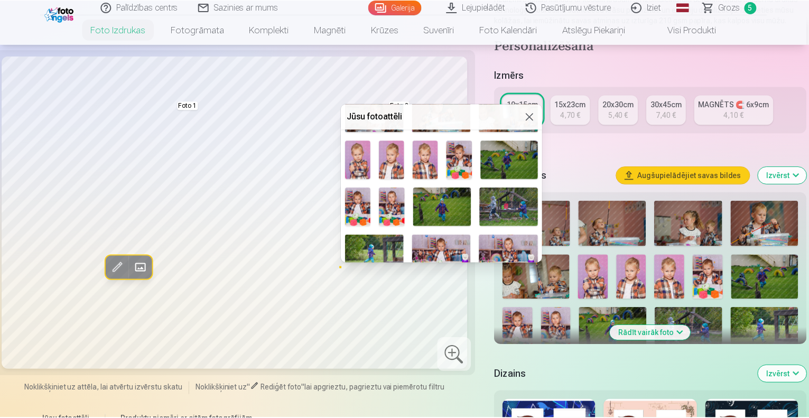
scroll to position [101, 0]
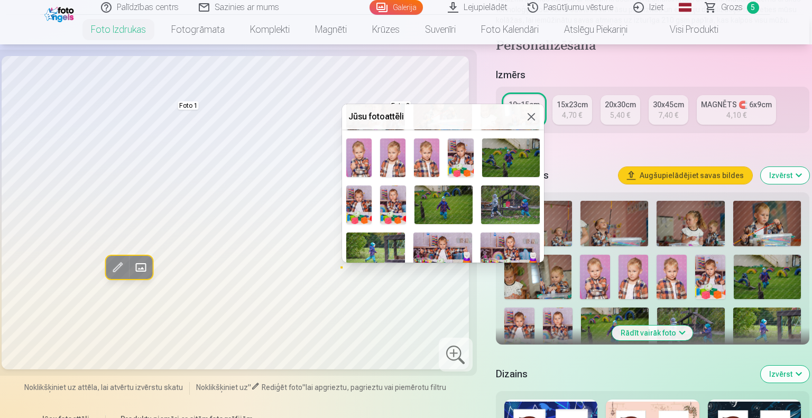
click at [395, 200] on img at bounding box center [393, 204] width 26 height 39
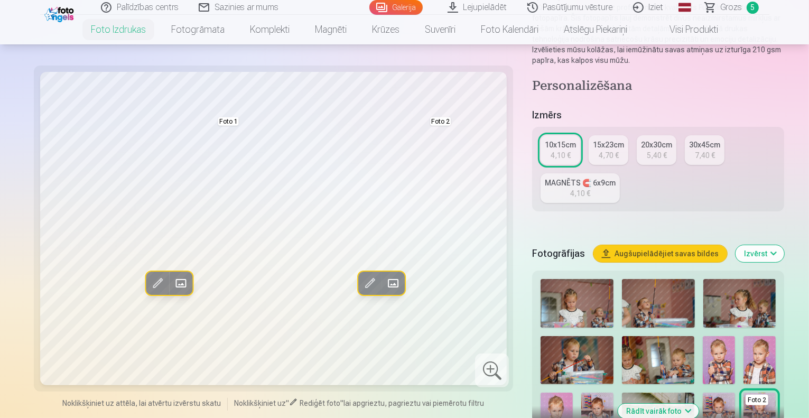
click at [593, 139] on div "15x23cm" at bounding box center [608, 144] width 31 height 11
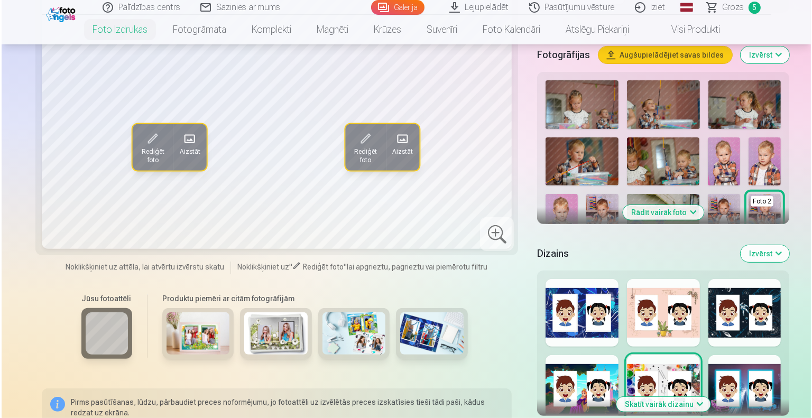
scroll to position [324, 0]
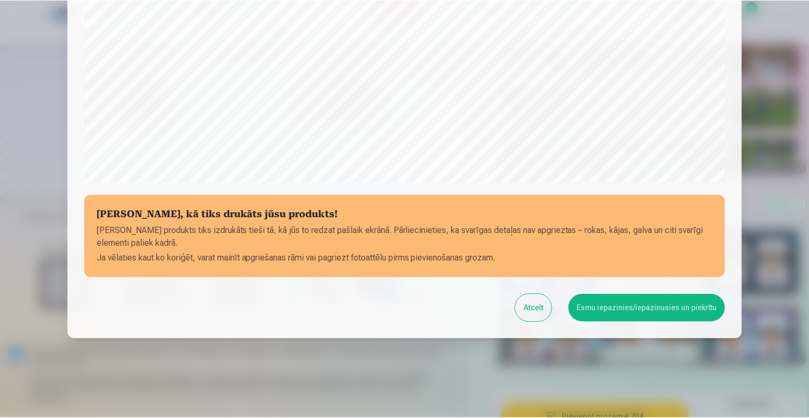
scroll to position [342, 0]
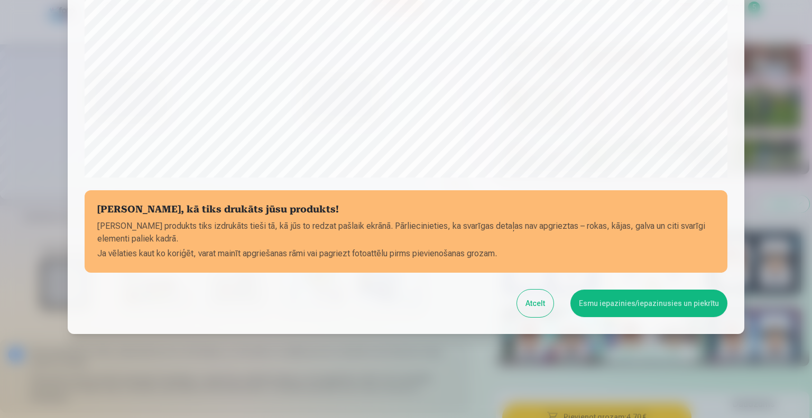
click at [638, 302] on button "Esmu iepazinies/iepazinusies un piekrītu" at bounding box center [648, 303] width 157 height 27
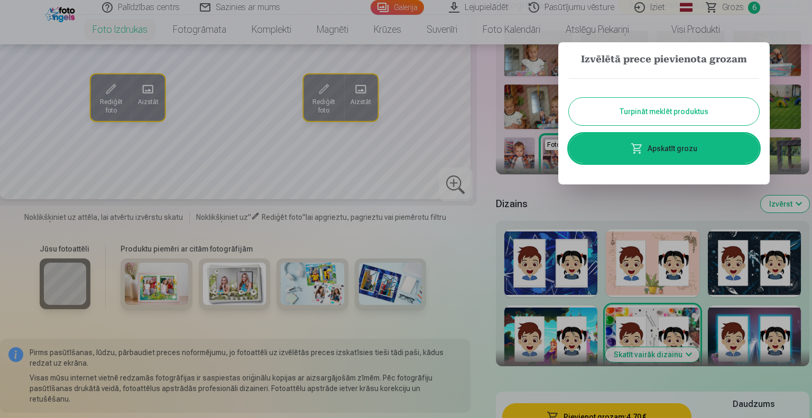
click at [603, 107] on button "Turpināt meklēt produktus" at bounding box center [664, 111] width 190 height 27
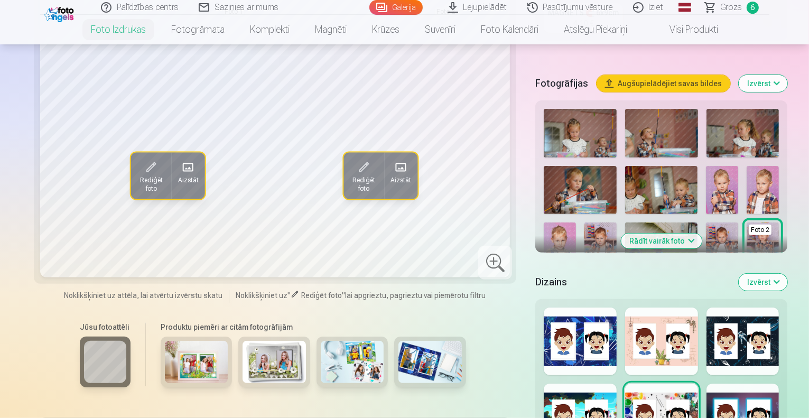
click at [737, 7] on span "Grozs" at bounding box center [732, 7] width 22 height 13
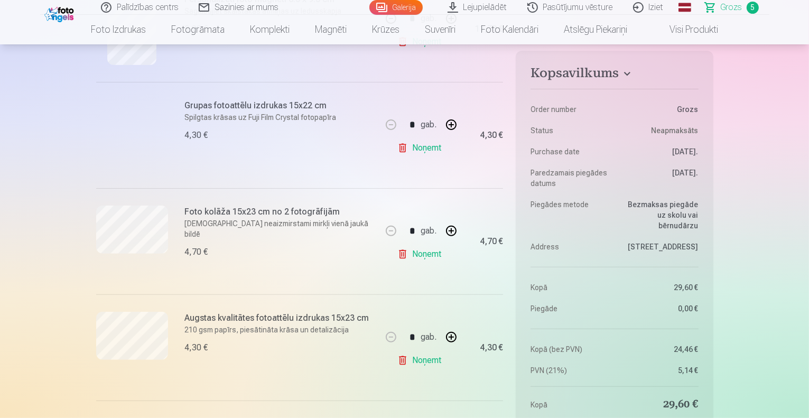
scroll to position [231, 0]
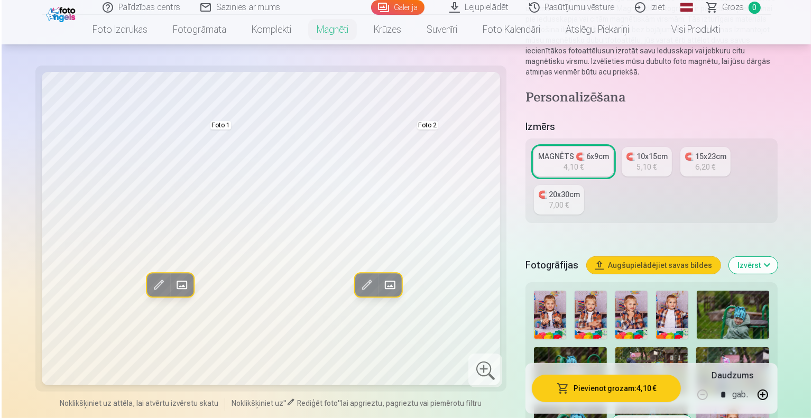
scroll to position [129, 0]
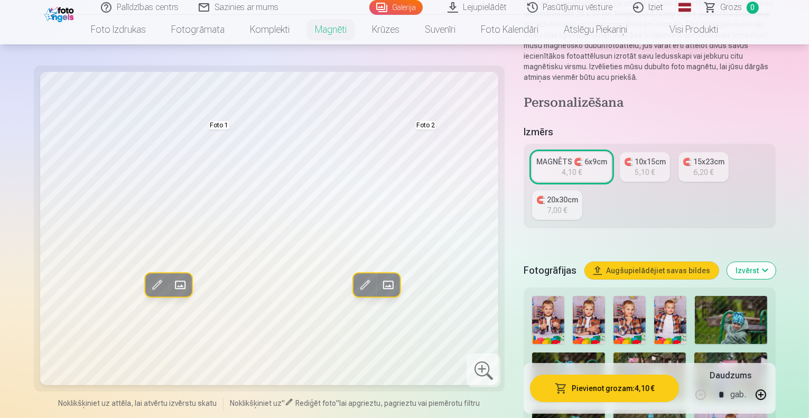
click at [594, 388] on button "Pievienot grozam : 4,10 €" at bounding box center [604, 388] width 149 height 27
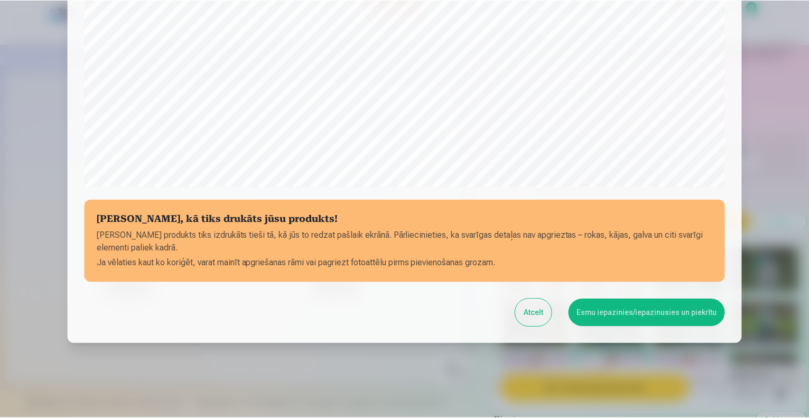
scroll to position [342, 0]
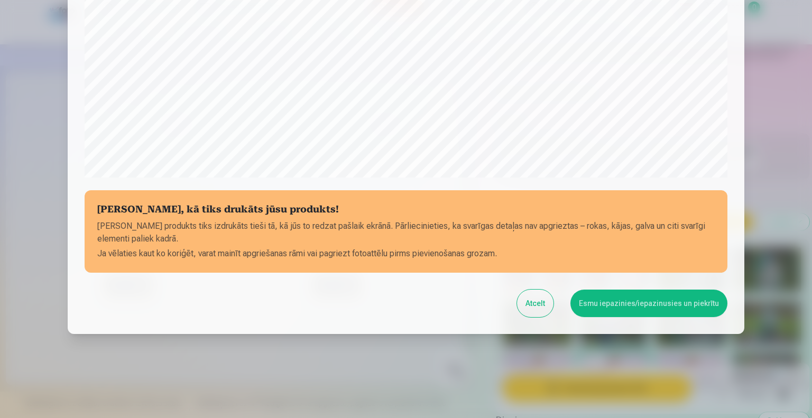
click at [644, 305] on button "Esmu iepazinies/iepazinusies un piekrītu" at bounding box center [648, 303] width 157 height 27
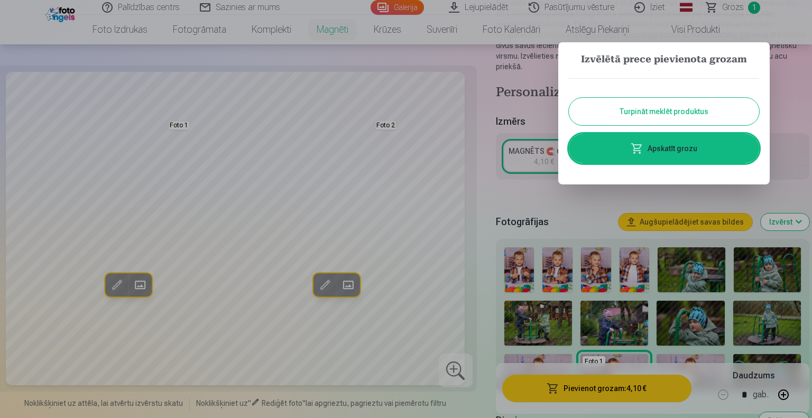
click at [684, 118] on button "Turpināt meklēt produktus" at bounding box center [664, 111] width 190 height 27
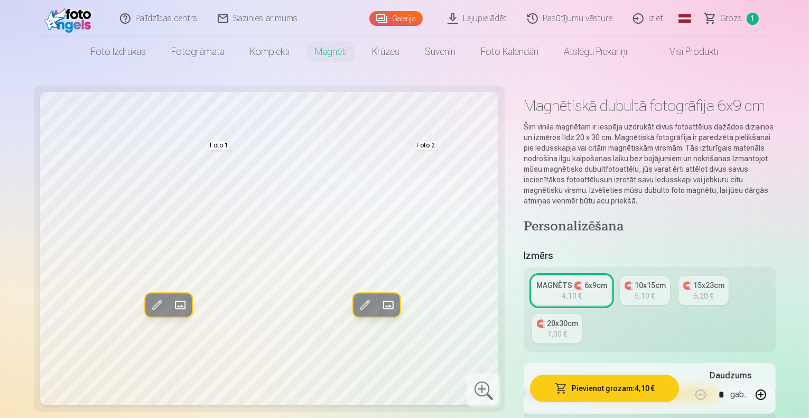
scroll to position [0, 0]
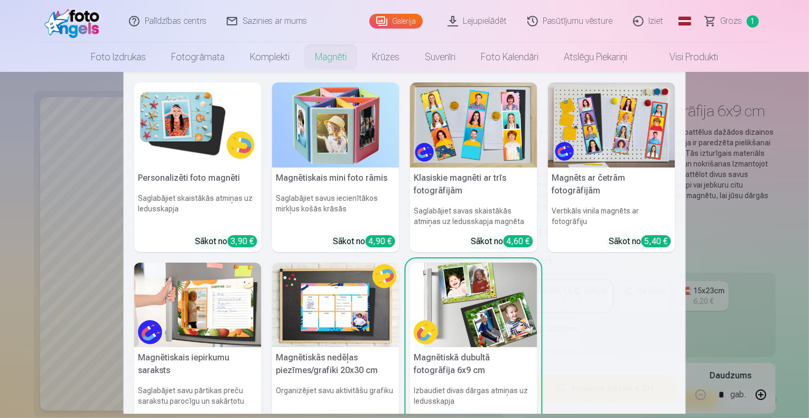
click at [329, 54] on link "Magnēti" at bounding box center [330, 57] width 57 height 30
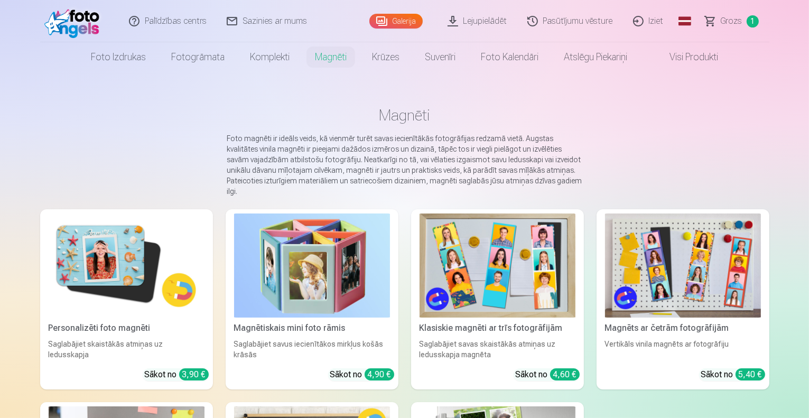
click at [113, 258] on img at bounding box center [127, 265] width 156 height 104
